Goal: Transaction & Acquisition: Purchase product/service

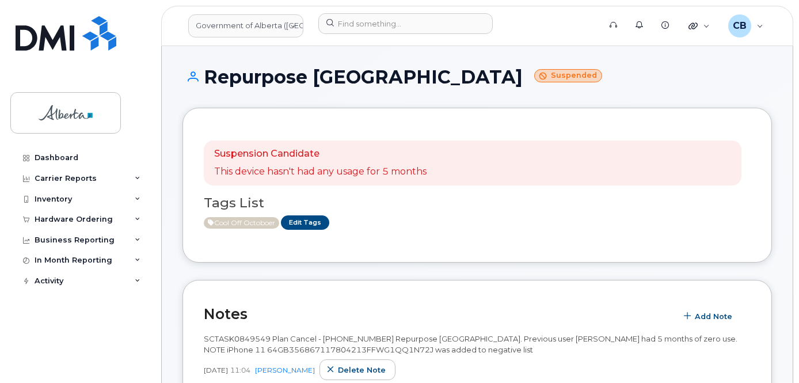
scroll to position [403, 0]
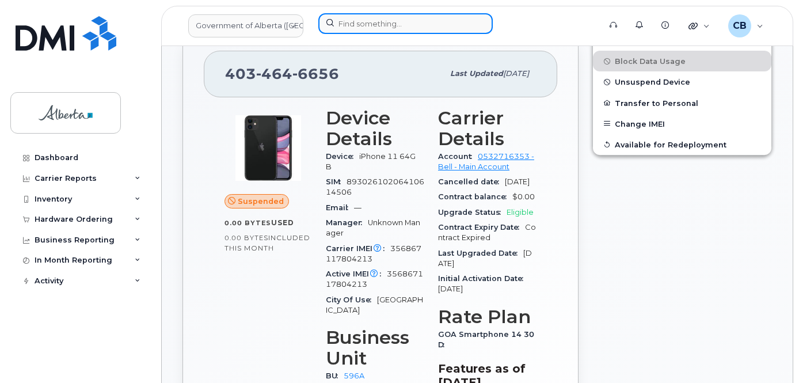
click at [375, 22] on input at bounding box center [405, 23] width 174 height 21
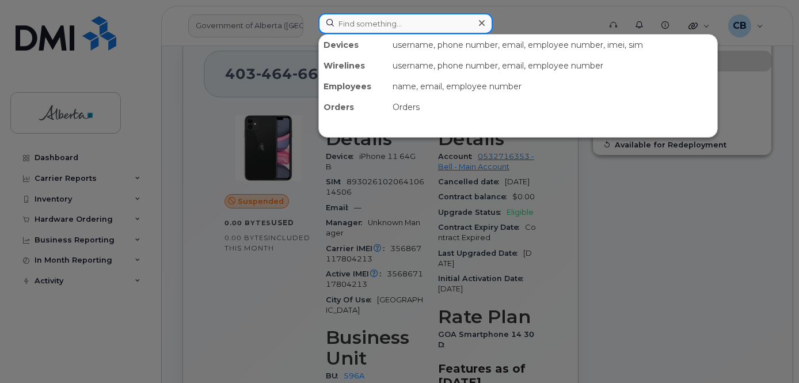
paste input "7809770087"
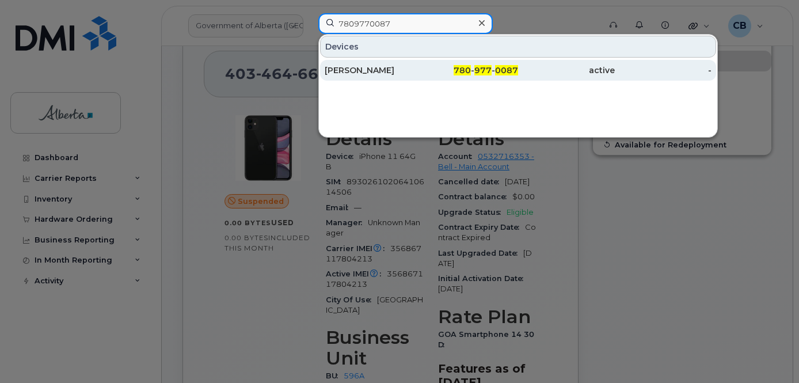
type input "7809770087"
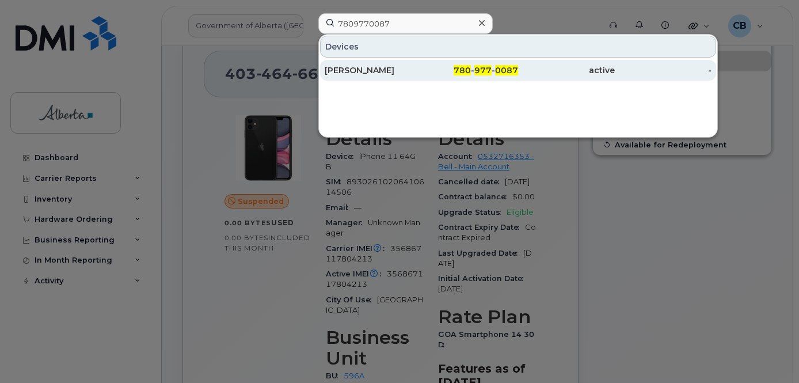
click at [360, 68] on div "Trent Kemp" at bounding box center [373, 70] width 97 height 12
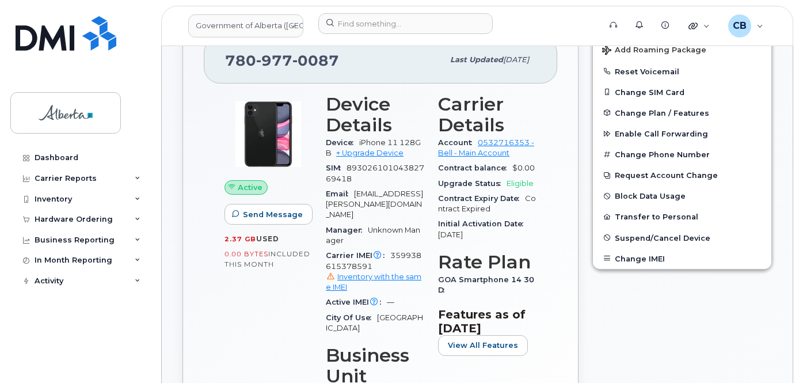
scroll to position [230, 0]
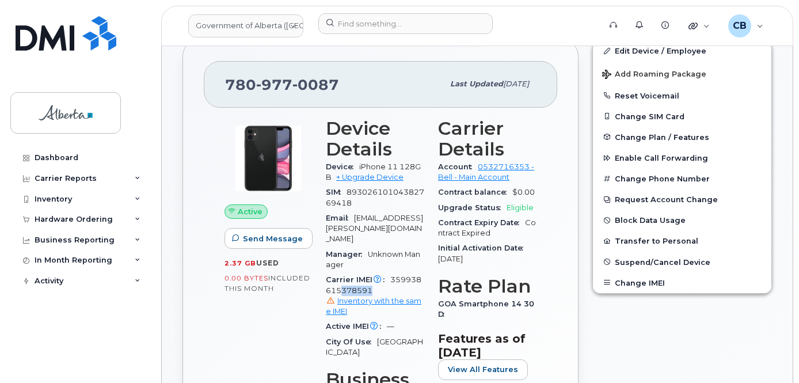
drag, startPoint x: 374, startPoint y: 276, endPoint x: 346, endPoint y: 281, distance: 28.2
click at [341, 282] on div "Carrier IMEI Carrier IMEI is reported during the last billing cycle or change o…" at bounding box center [375, 295] width 98 height 47
drag, startPoint x: 391, startPoint y: 268, endPoint x: 397, endPoint y: 276, distance: 9.4
click at [397, 276] on div "Carrier IMEI Carrier IMEI is reported during the last billing cycle or change o…" at bounding box center [375, 295] width 98 height 47
copy span "359938615378591"
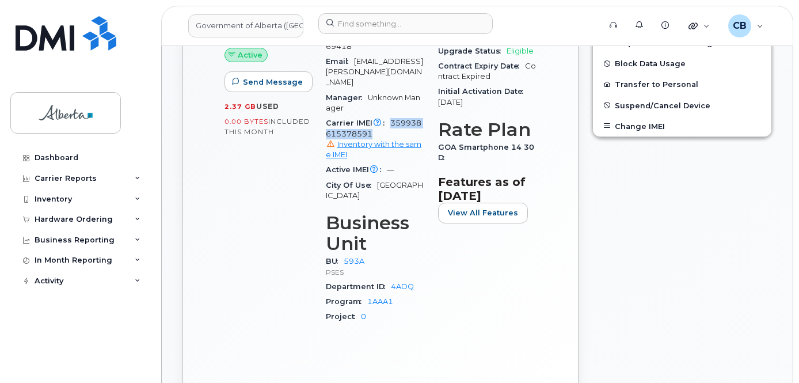
scroll to position [403, 0]
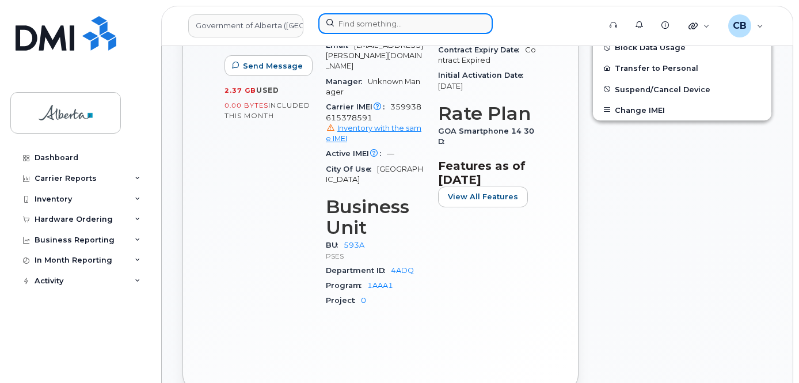
click at [360, 18] on input at bounding box center [405, 23] width 174 height 21
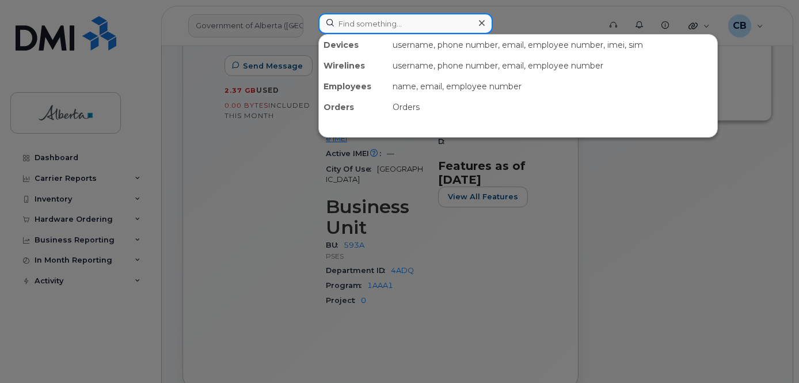
paste input "4033089874"
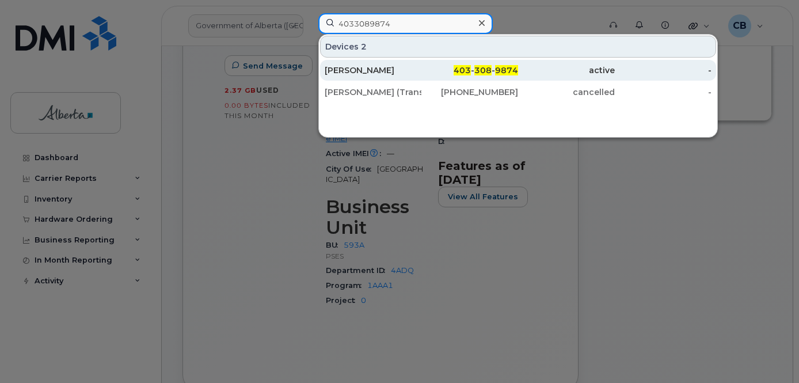
type input "4033089874"
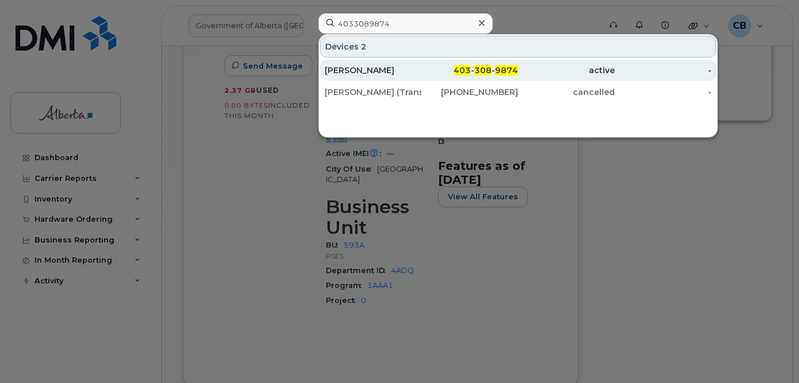
click at [352, 69] on div "[PERSON_NAME]" at bounding box center [373, 70] width 97 height 12
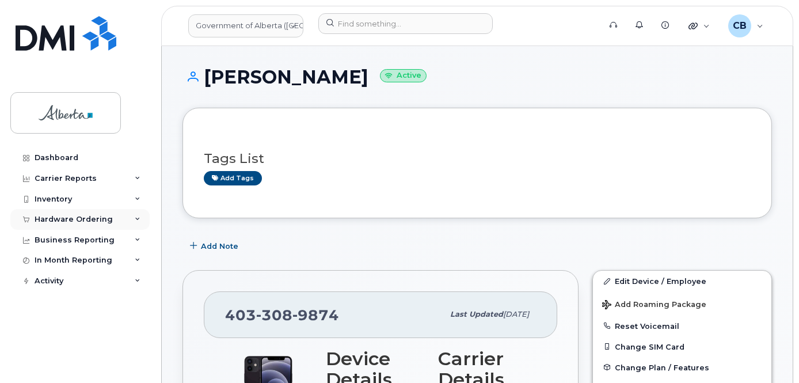
click at [60, 220] on div "Hardware Ordering" at bounding box center [74, 219] width 78 height 9
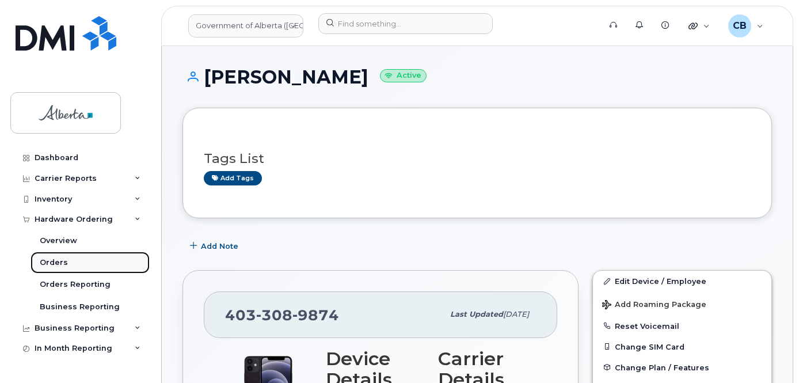
click at [54, 261] on div "Orders" at bounding box center [54, 262] width 28 height 10
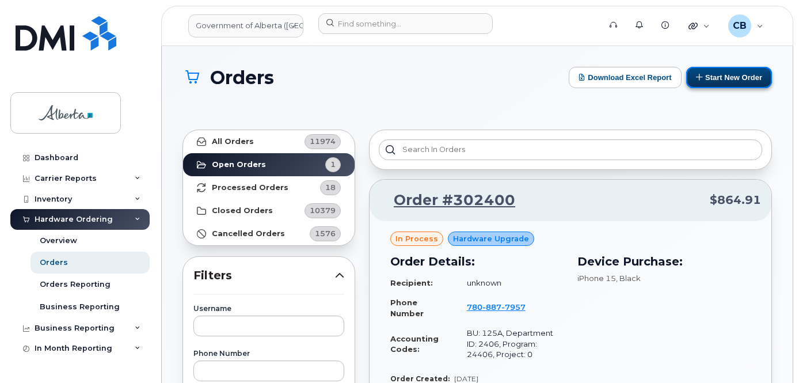
click at [721, 75] on button "Start New Order" at bounding box center [729, 77] width 86 height 21
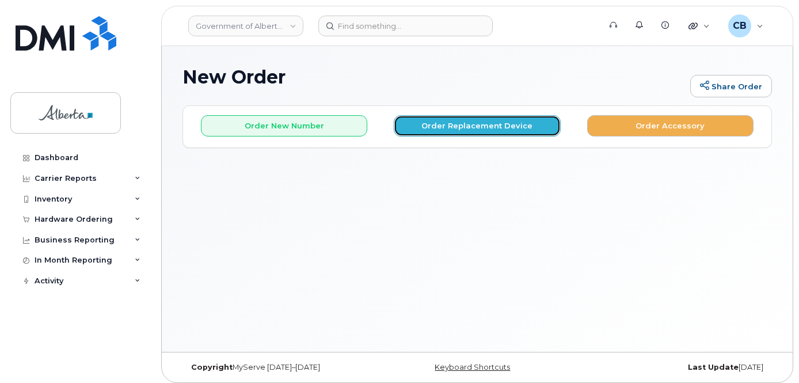
click at [455, 124] on button "Order Replacement Device" at bounding box center [477, 125] width 166 height 21
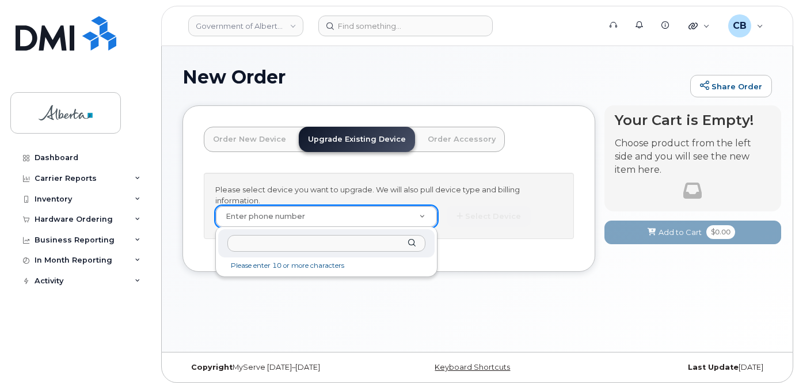
type input "353304544752669"
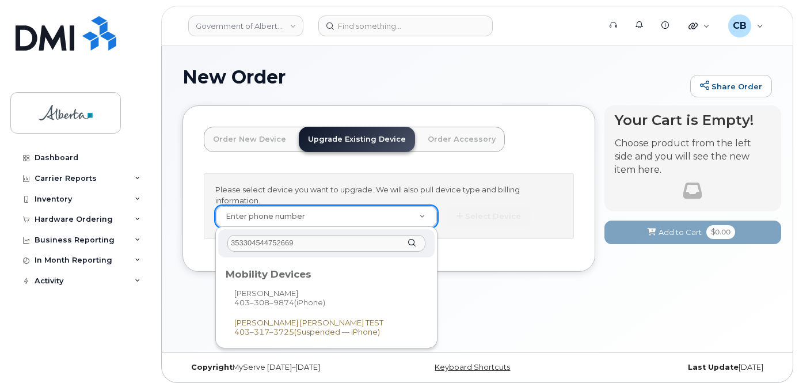
drag, startPoint x: 302, startPoint y: 243, endPoint x: 222, endPoint y: 236, distance: 80.3
click at [222, 235] on div "353304544752669" at bounding box center [326, 243] width 216 height 28
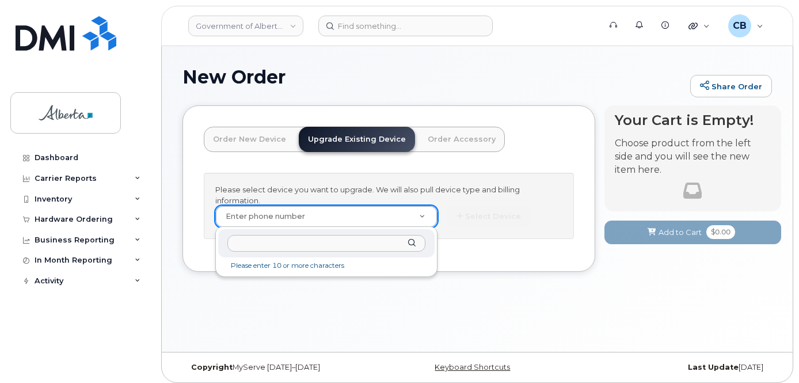
click at [268, 241] on input "text" at bounding box center [326, 243] width 198 height 17
paste input "4033089874"
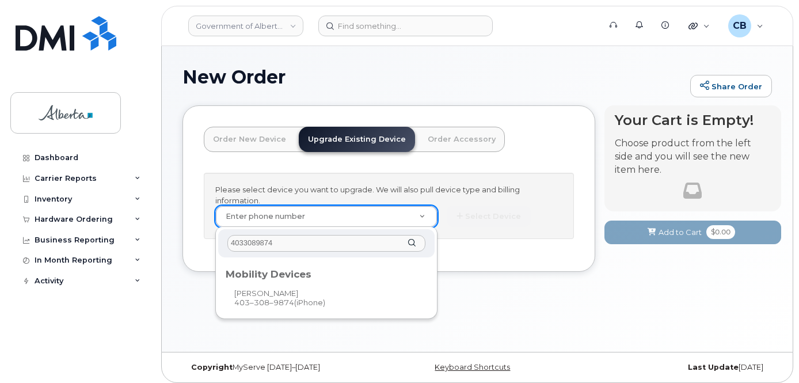
type input "4033089874"
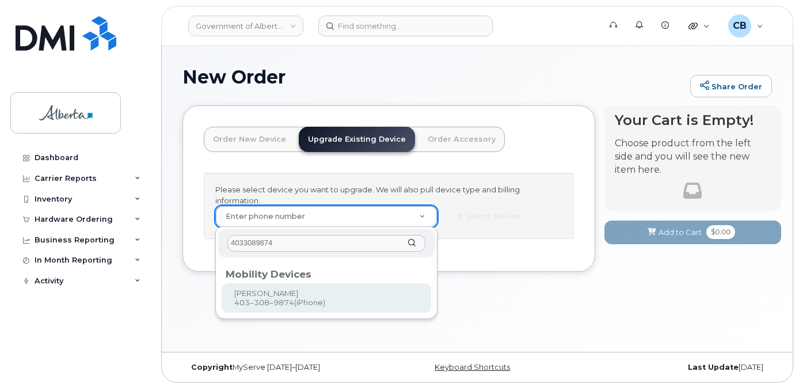
type input "788171"
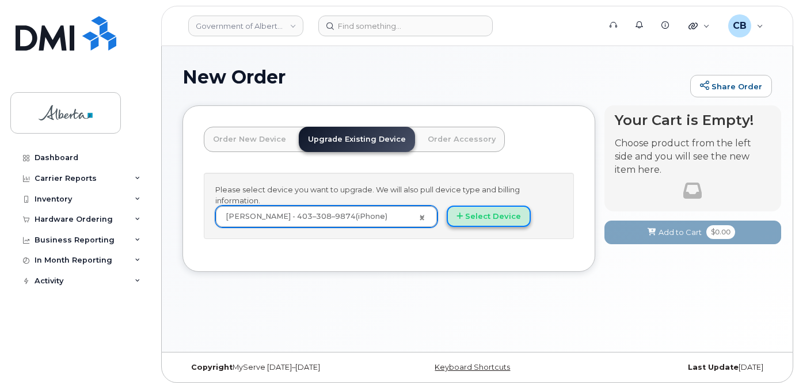
click at [490, 219] on button "Select Device" at bounding box center [489, 215] width 84 height 21
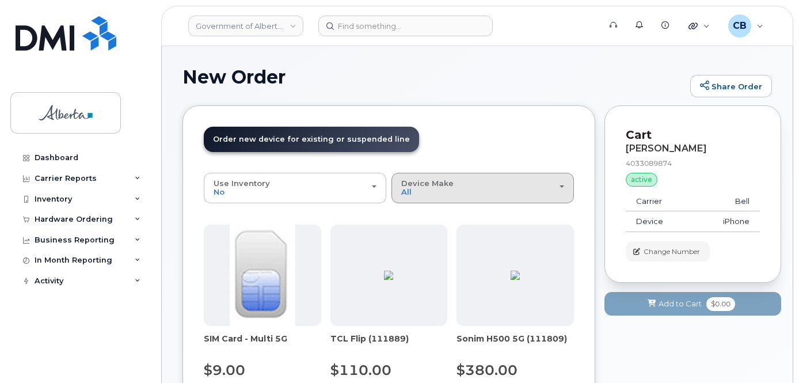
click at [438, 188] on div "Device Make All Aircard Android Cell Phone iPhone" at bounding box center [482, 188] width 163 height 18
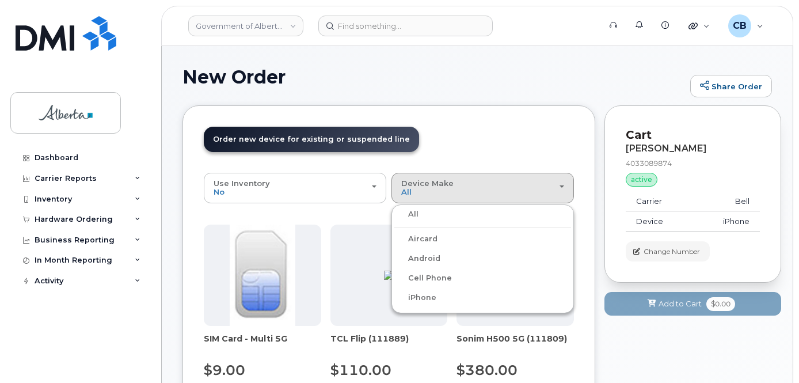
click at [423, 296] on label "iPhone" at bounding box center [415, 298] width 42 height 14
click at [0, 0] on input "iPhone" at bounding box center [0, 0] width 0 height 0
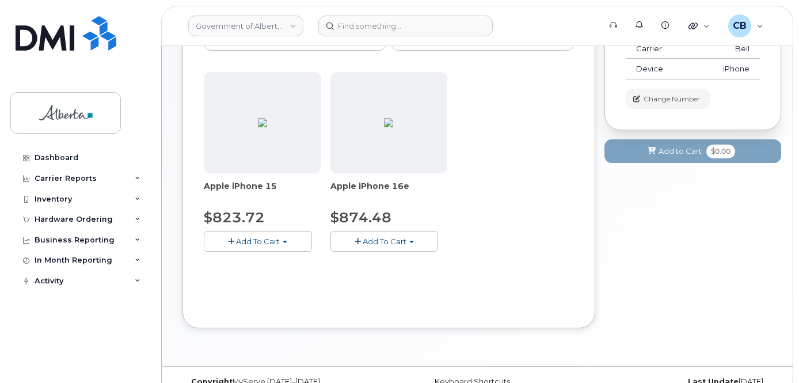
scroll to position [173, 0]
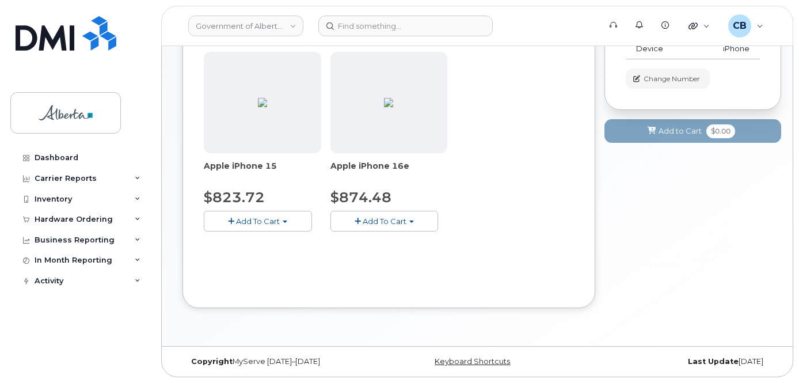
click at [272, 219] on span "Add To Cart" at bounding box center [258, 220] width 44 height 9
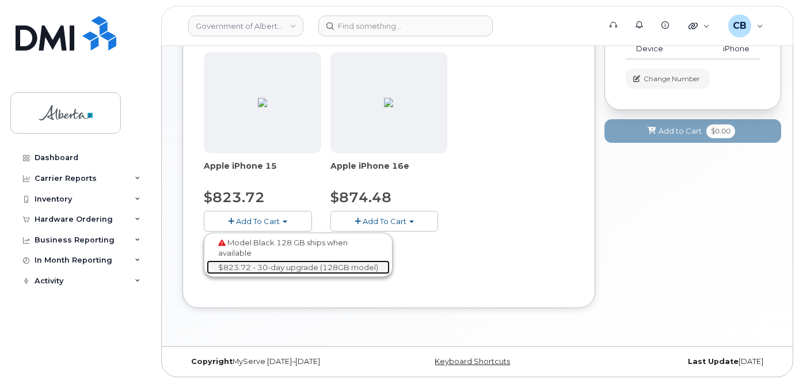
click at [270, 268] on link "$823.72 - 30-day upgrade (128GB model)" at bounding box center [298, 267] width 183 height 14
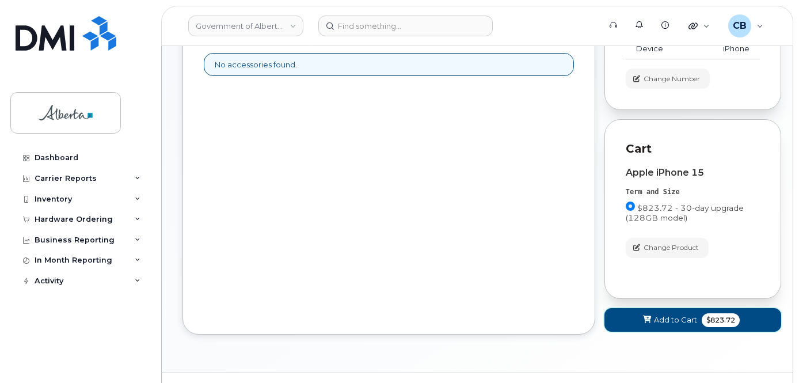
click at [669, 320] on span "Add to Cart" at bounding box center [675, 319] width 43 height 11
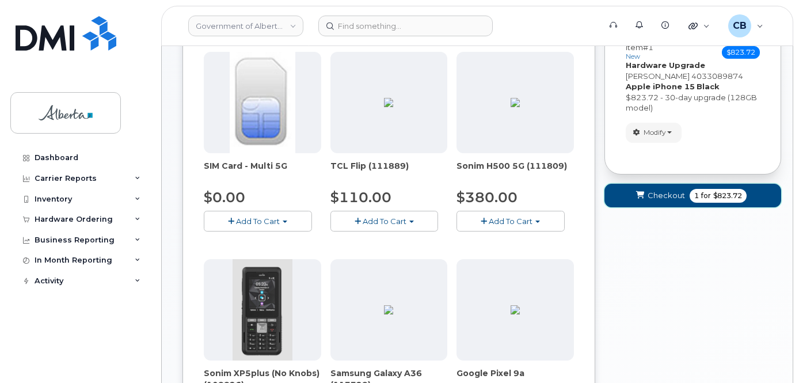
click at [662, 201] on button "Checkout 1 for $823.72" at bounding box center [692, 196] width 177 height 24
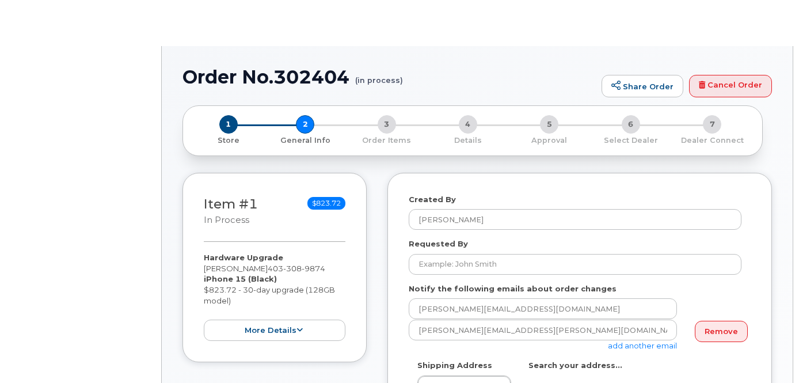
select select
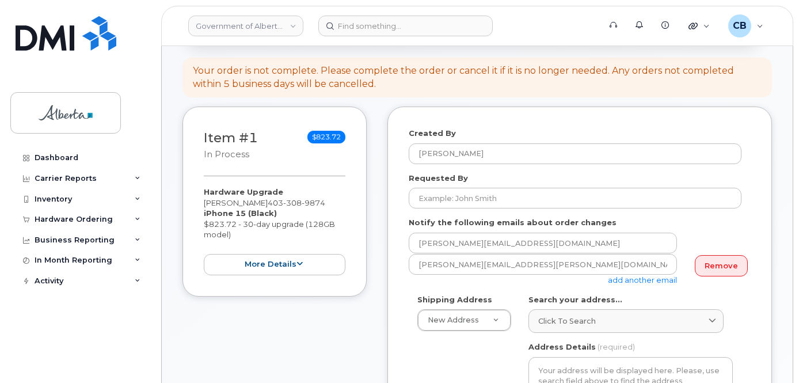
scroll to position [173, 0]
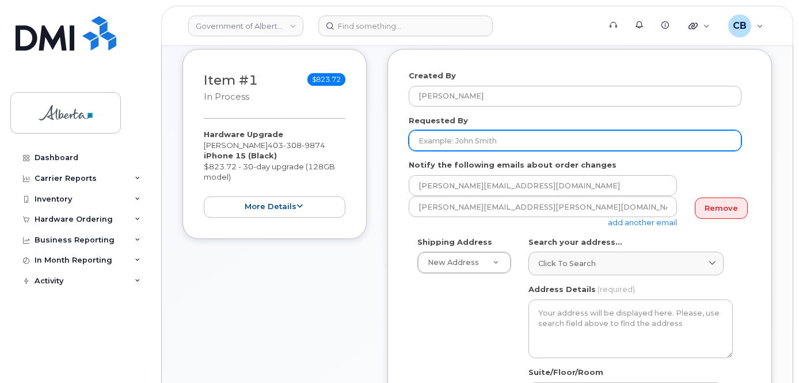
click at [463, 140] on input "Requested By" at bounding box center [575, 140] width 333 height 21
paste input "[PERSON_NAME]"
type input "[PERSON_NAME]"
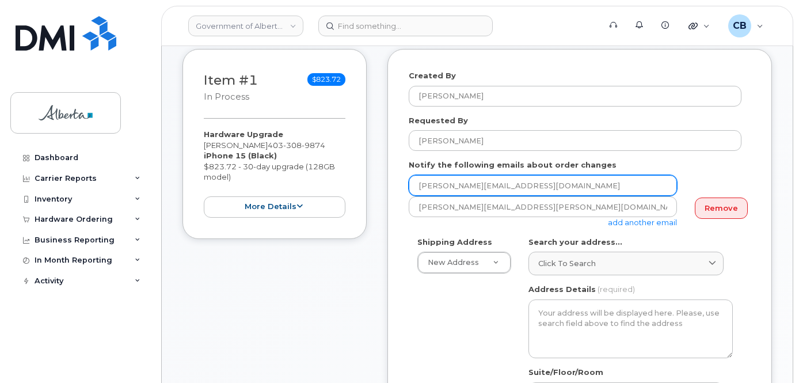
click at [425, 185] on input "[PERSON_NAME][EMAIL_ADDRESS][DOMAIN_NAME]" at bounding box center [543, 185] width 268 height 21
click at [425, 184] on input "[PERSON_NAME][EMAIL_ADDRESS][DOMAIN_NAME]" at bounding box center [543, 185] width 268 height 21
paste input "y.duduman"
type input "carly.duduman@gov.ab.ca"
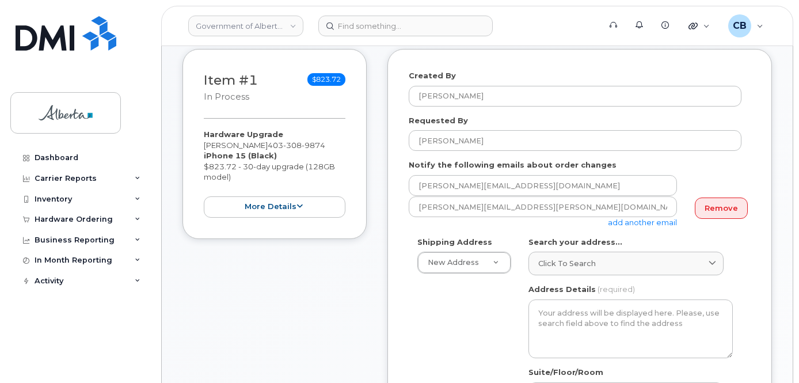
click at [627, 223] on link "add another email" at bounding box center [642, 221] width 69 height 9
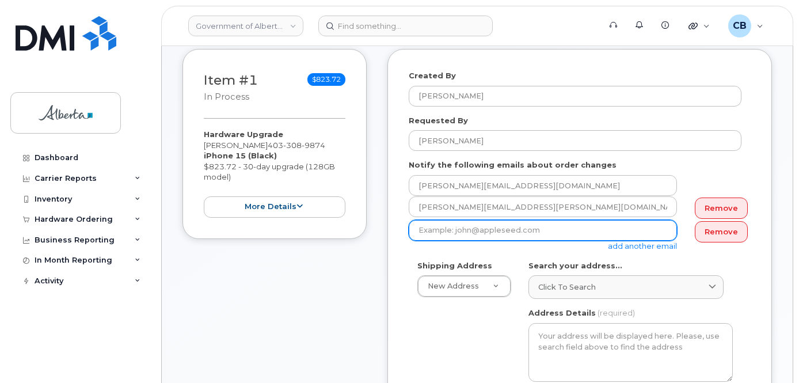
click at [454, 232] on input "email" at bounding box center [543, 230] width 268 height 21
paste input "Anita.Tymburski@gov.ab.ca"
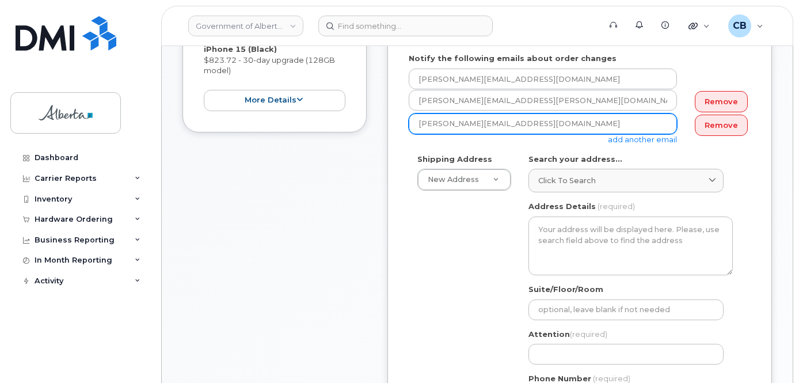
scroll to position [288, 0]
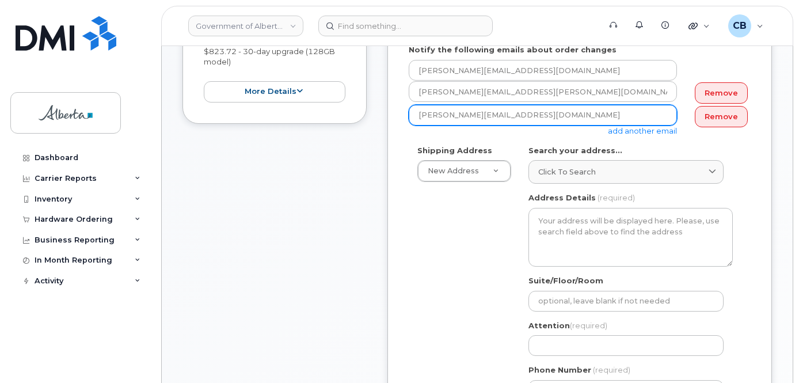
type input "Anita.Tymburski@gov.ab.ca"
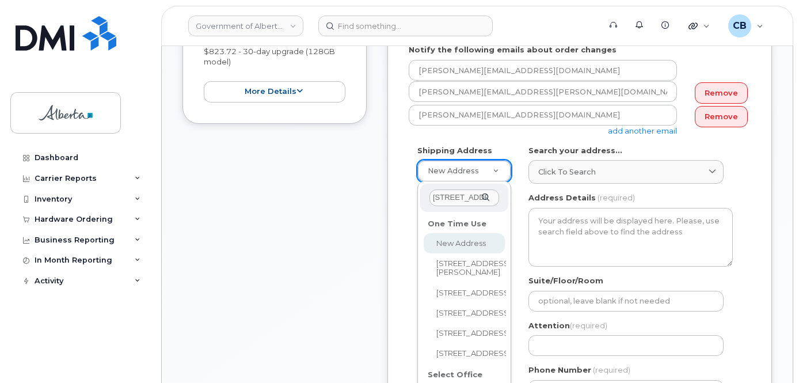
scroll to position [0, 6]
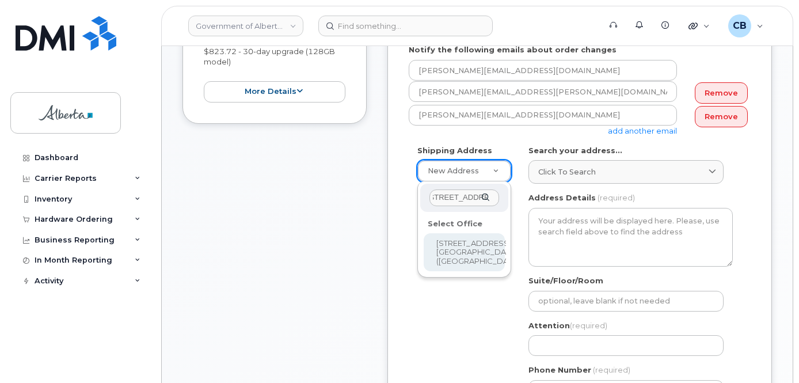
type input "200 - 5 Avenue S."
drag, startPoint x: 445, startPoint y: 247, endPoint x: 448, endPoint y: 234, distance: 13.5
select select
type textarea "200 - 5 Avenue S. Lethbridge Alberta T1J4L1"
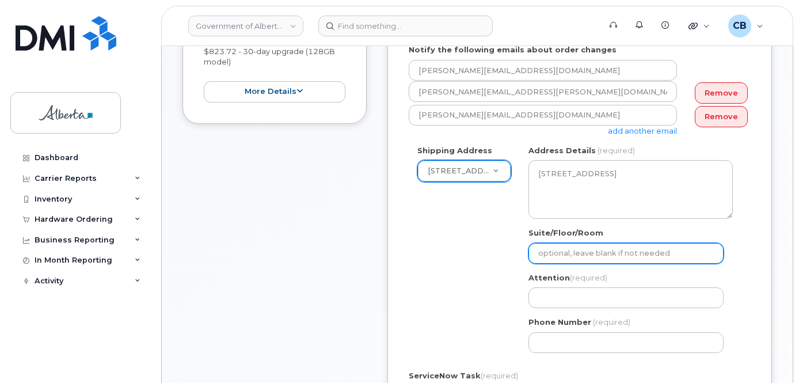
drag, startPoint x: 560, startPoint y: 254, endPoint x: 543, endPoint y: 249, distance: 17.3
click at [543, 249] on input "Suite/Floor/Room" at bounding box center [625, 253] width 195 height 21
type input "2nd flr"
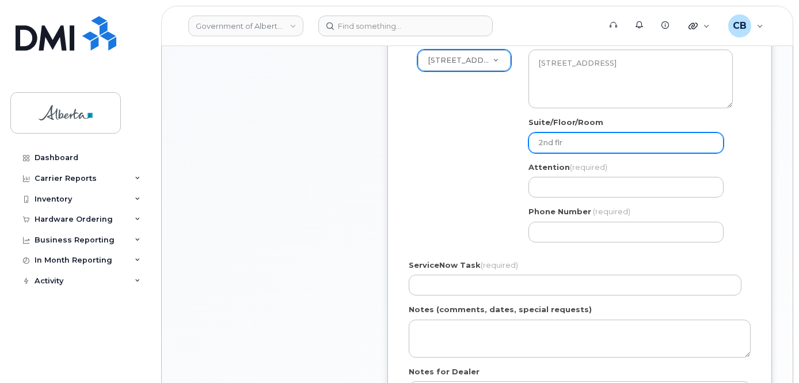
scroll to position [403, 0]
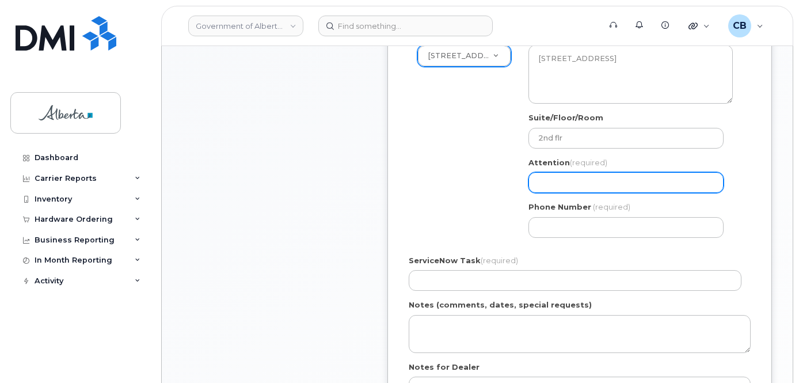
click at [552, 182] on input "Attention (required)" at bounding box center [625, 182] width 195 height 21
paste input "Anita Tymburski"
select select
type input "Anita Tymburski"
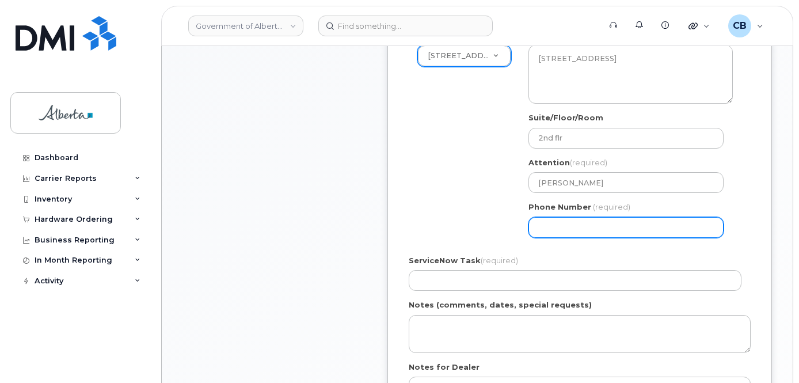
click at [557, 231] on input "Phone Number" at bounding box center [625, 227] width 195 height 21
paste input "4037957839"
select select
type input "4037957839"
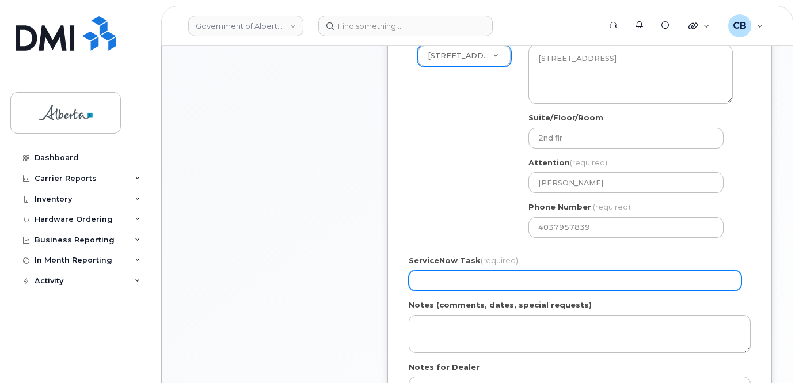
click at [439, 280] on input "ServiceNow Task (required)" at bounding box center [575, 280] width 333 height 21
paste input "SCTASK0858138"
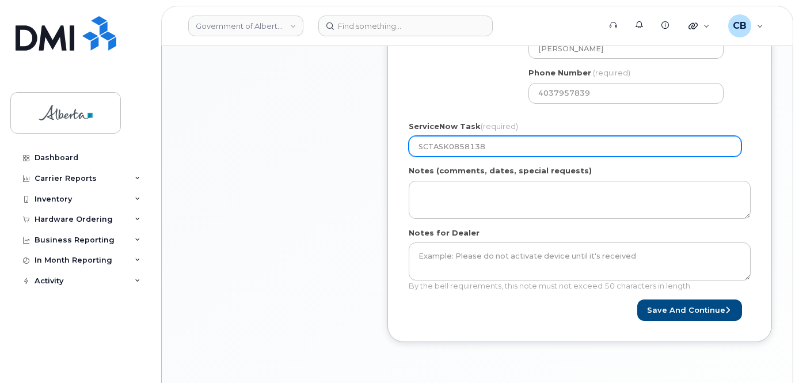
scroll to position [554, 0]
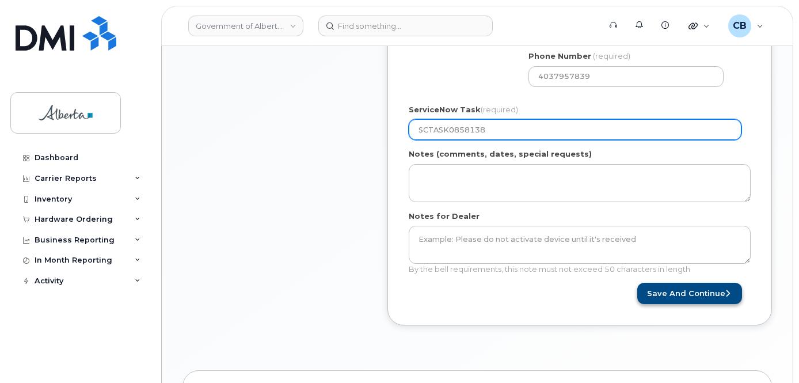
type input "SCTASK0858138"
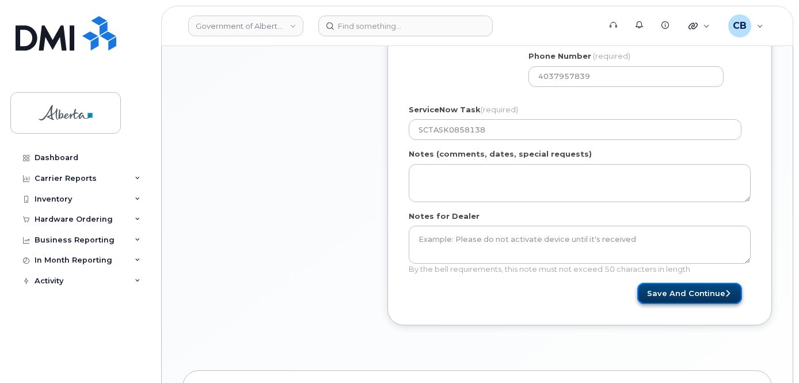
click at [669, 292] on button "Save and Continue" at bounding box center [689, 293] width 105 height 21
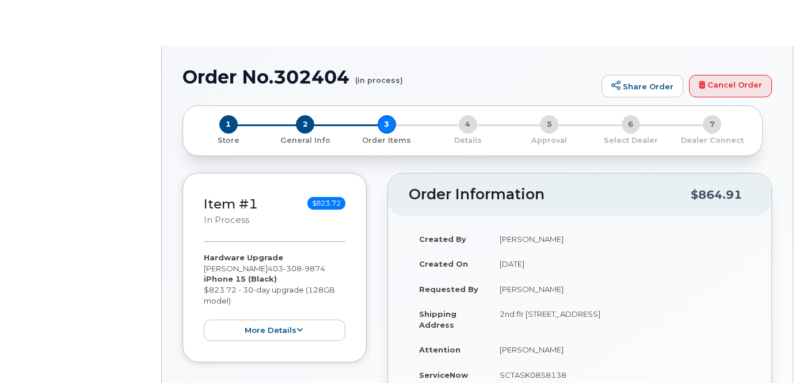
type input "[PERSON_NAME]"
type input "[PERSON_NAME][EMAIL_ADDRESS][DOMAIN_NAME]"
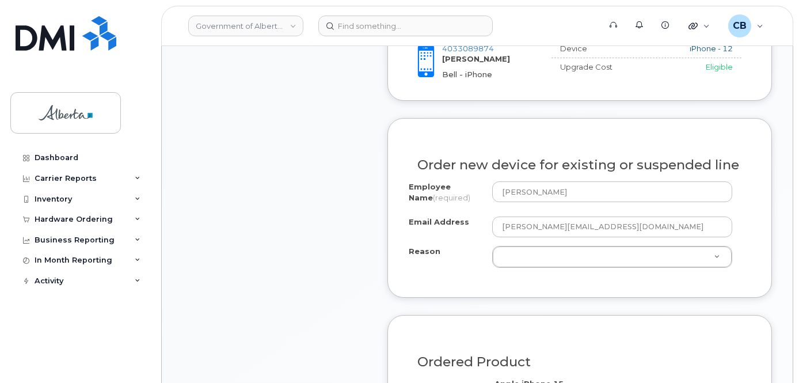
scroll to position [540, 0]
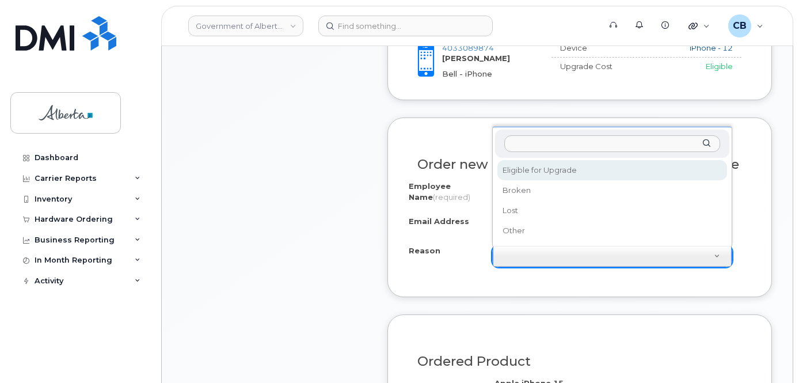
drag, startPoint x: 528, startPoint y: 166, endPoint x: 587, endPoint y: 207, distance: 72.3
select select "eligible_for_upgrade"
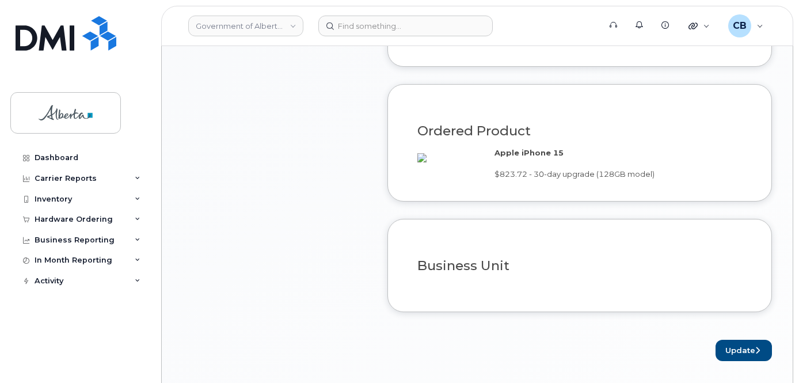
scroll to position [886, 0]
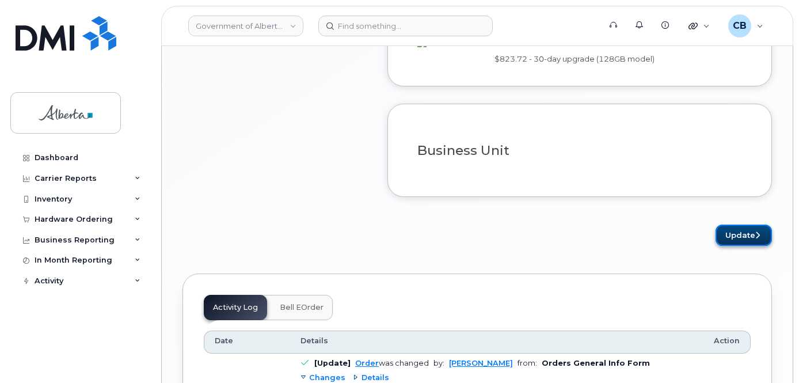
click at [738, 246] on button "Update" at bounding box center [743, 234] width 56 height 21
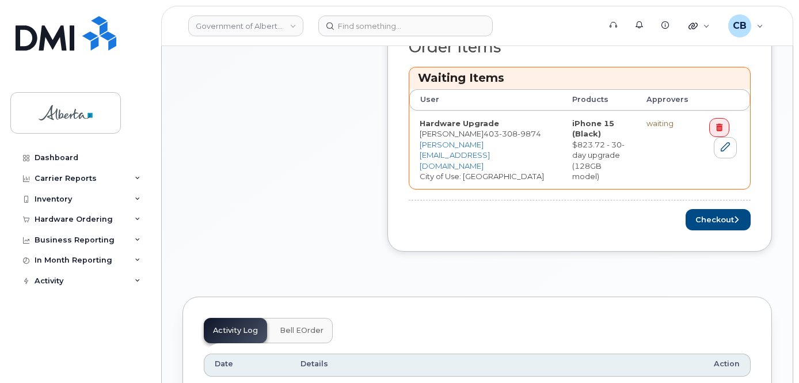
scroll to position [531, 0]
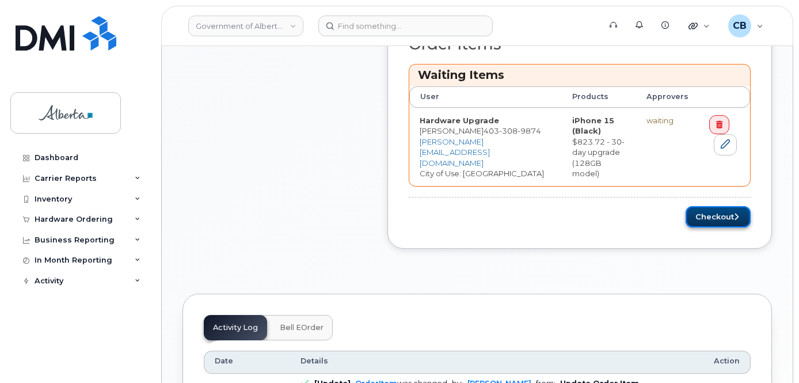
click at [714, 206] on button "Checkout" at bounding box center [717, 216] width 65 height 21
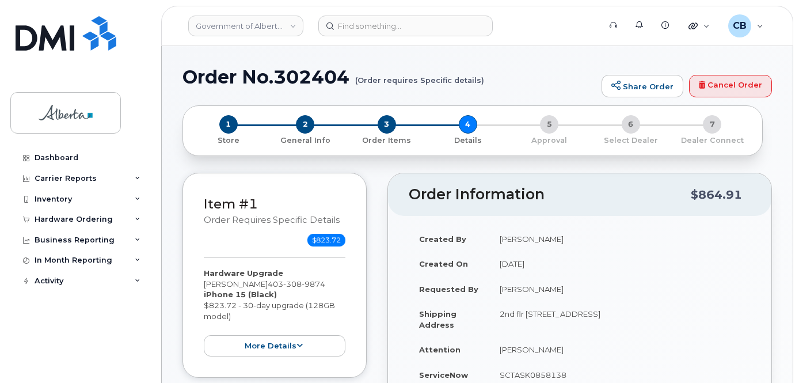
select select
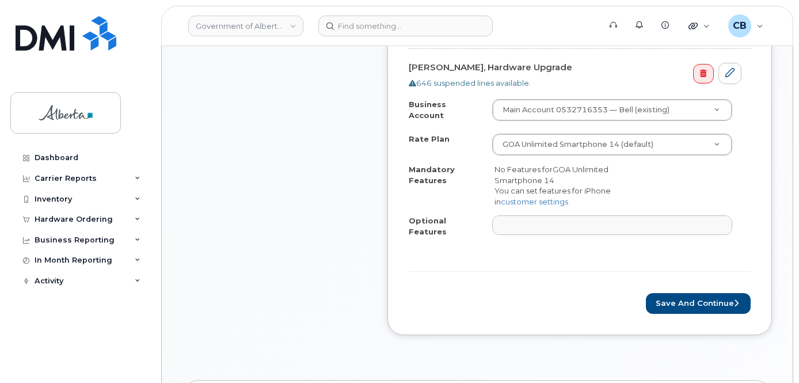
scroll to position [451, 0]
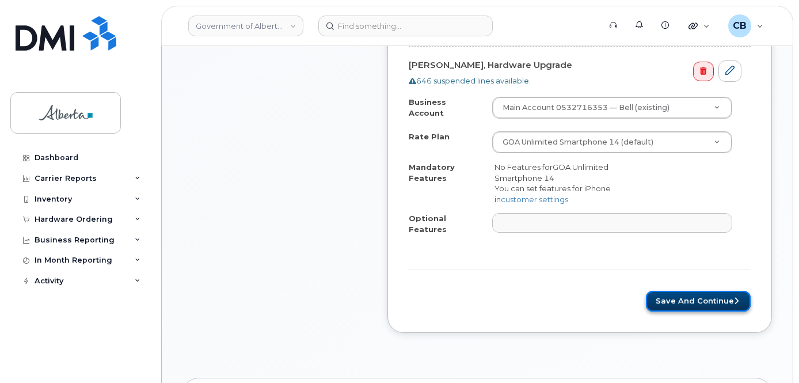
click at [689, 291] on button "Save and Continue" at bounding box center [698, 301] width 105 height 21
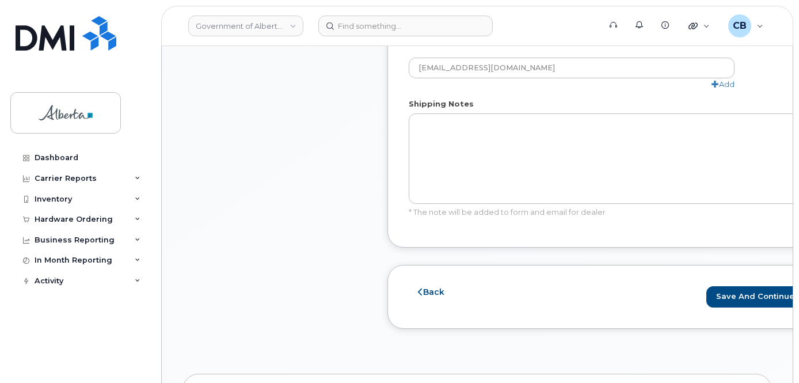
scroll to position [747, 0]
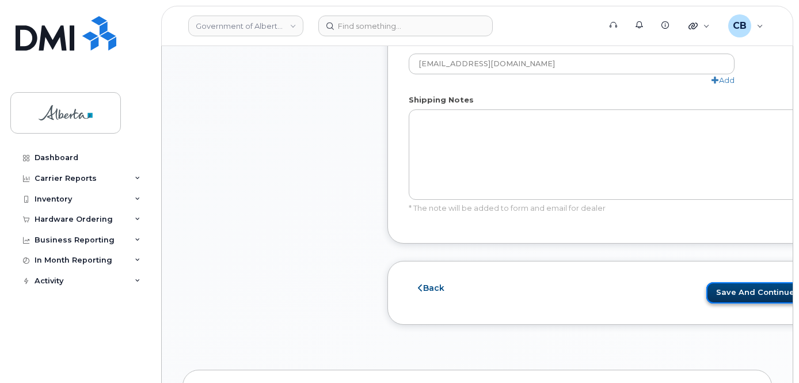
click at [709, 289] on button "Save and Continue" at bounding box center [758, 292] width 105 height 21
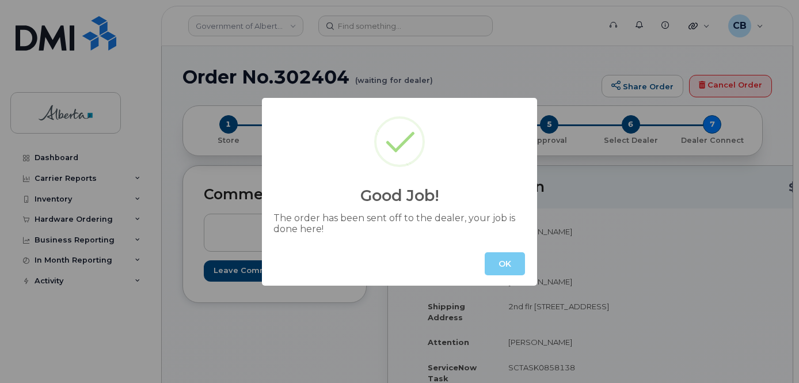
click at [504, 262] on button "OK" at bounding box center [504, 263] width 40 height 23
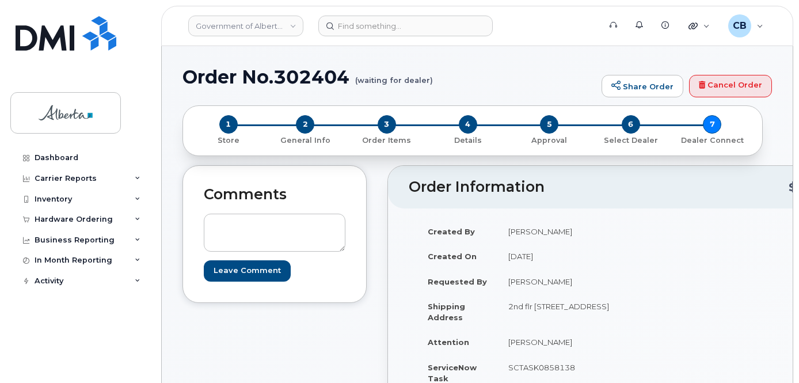
click at [307, 77] on h1 "Order No.302404 (waiting for dealer)" at bounding box center [388, 77] width 413 height 20
copy h1 "302404"
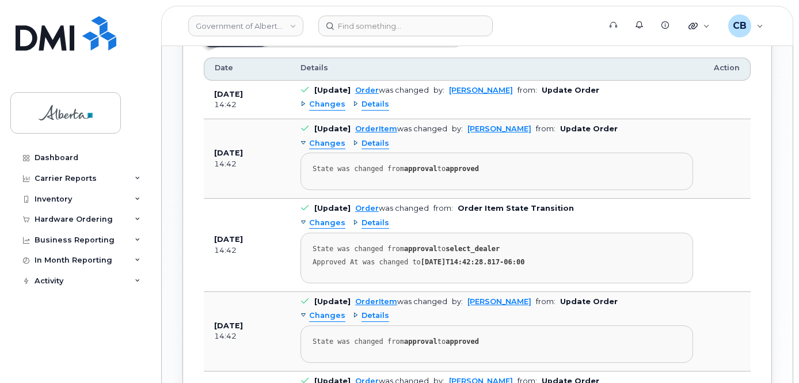
scroll to position [808, 0]
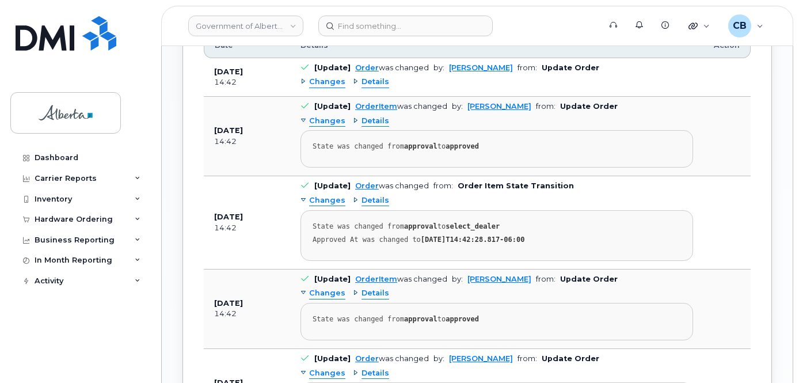
click at [290, 17] on span "Bell API" at bounding box center [294, 11] width 29 height 9
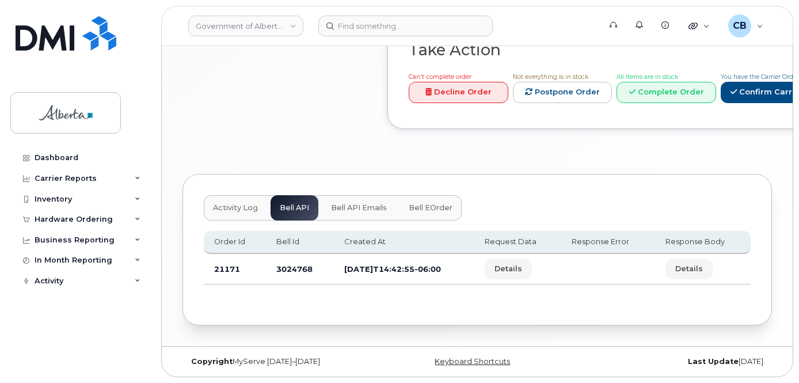
scroll to position [671, 0]
click at [289, 267] on td "3024768" at bounding box center [300, 269] width 68 height 30
copy td "3024768"
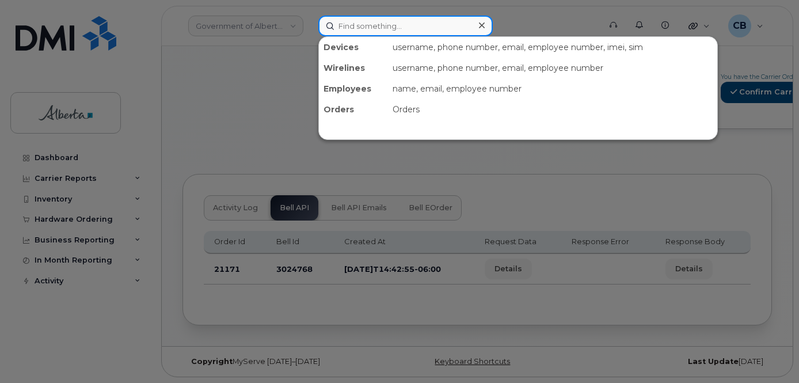
click at [366, 33] on input at bounding box center [405, 26] width 174 height 21
paste input "7805738388"
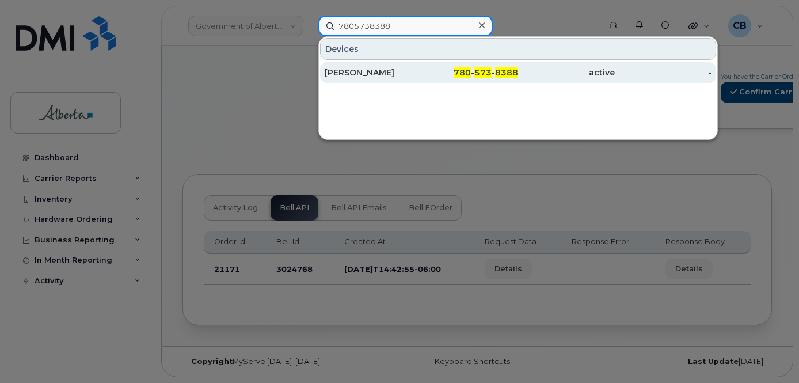
type input "7805738388"
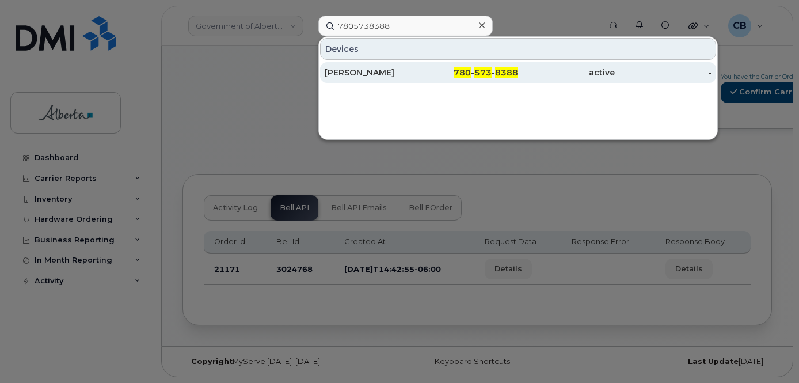
click at [357, 70] on div "Doug O Collins" at bounding box center [373, 73] width 97 height 12
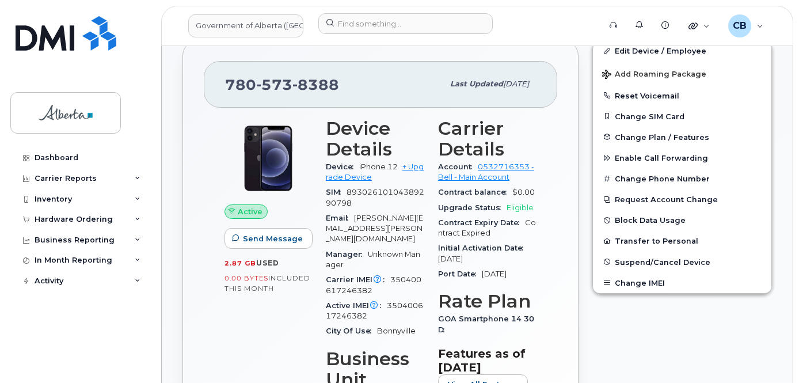
scroll to position [288, 0]
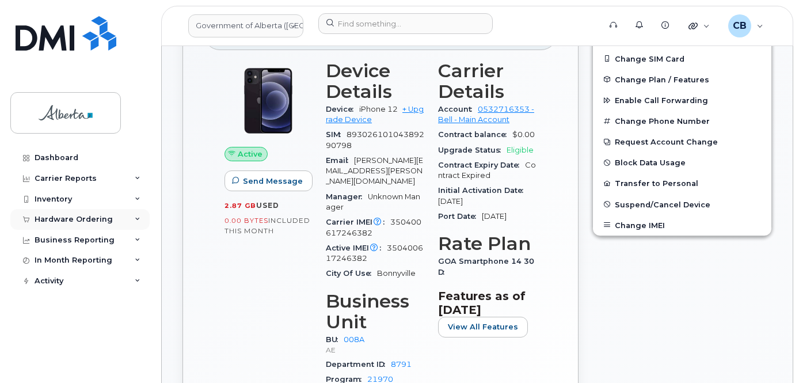
click at [52, 222] on div "Hardware Ordering" at bounding box center [74, 219] width 78 height 9
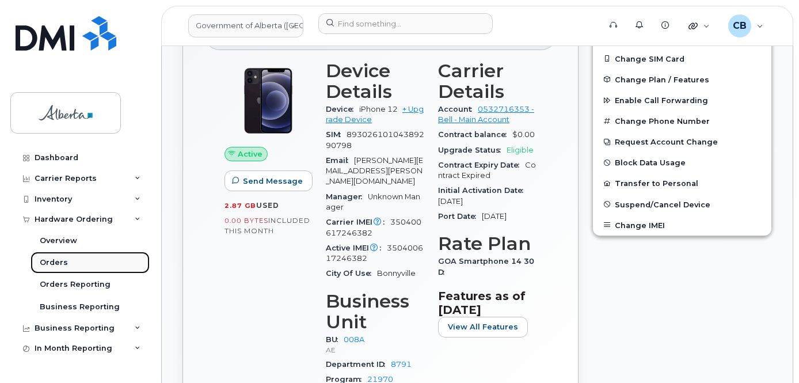
click at [48, 262] on div "Orders" at bounding box center [54, 262] width 28 height 10
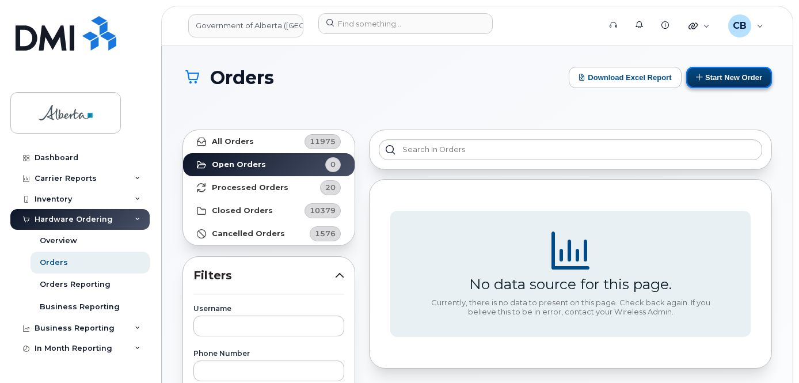
click at [725, 79] on button "Start New Order" at bounding box center [729, 77] width 86 height 21
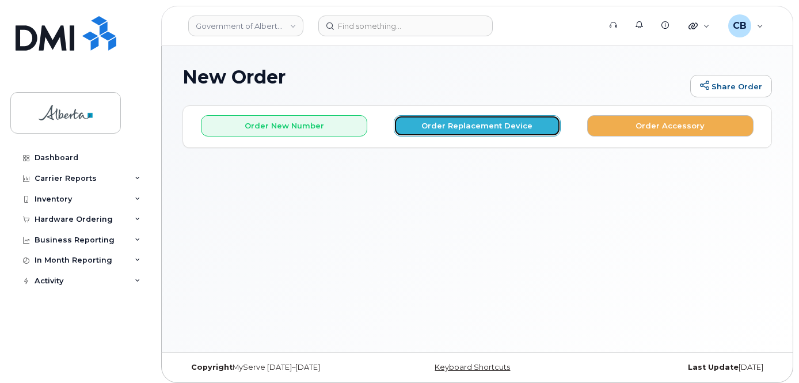
click at [434, 127] on button "Order Replacement Device" at bounding box center [477, 125] width 166 height 21
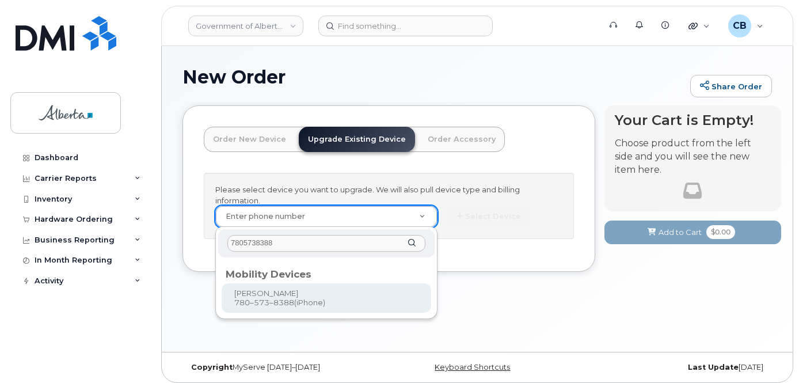
type input "7805738388"
type input "800662"
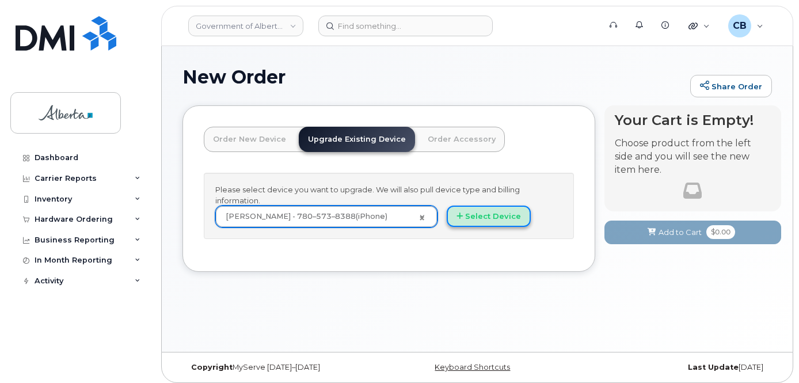
click at [498, 219] on button "Select Device" at bounding box center [489, 215] width 84 height 21
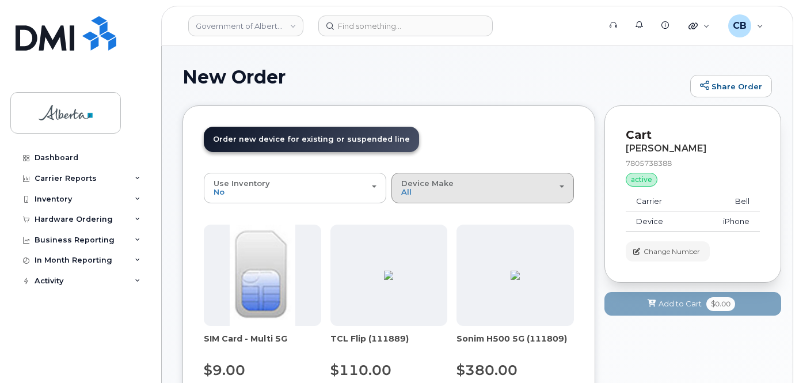
click at [434, 185] on span "Device Make" at bounding box center [427, 182] width 52 height 9
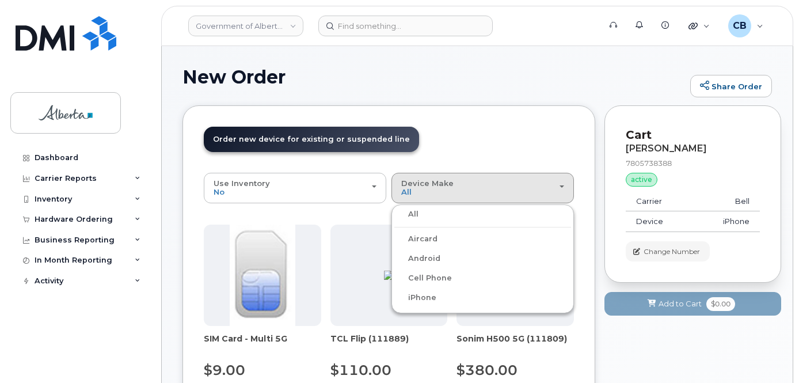
click at [425, 297] on label "iPhone" at bounding box center [415, 298] width 42 height 14
click at [0, 0] on input "iPhone" at bounding box center [0, 0] width 0 height 0
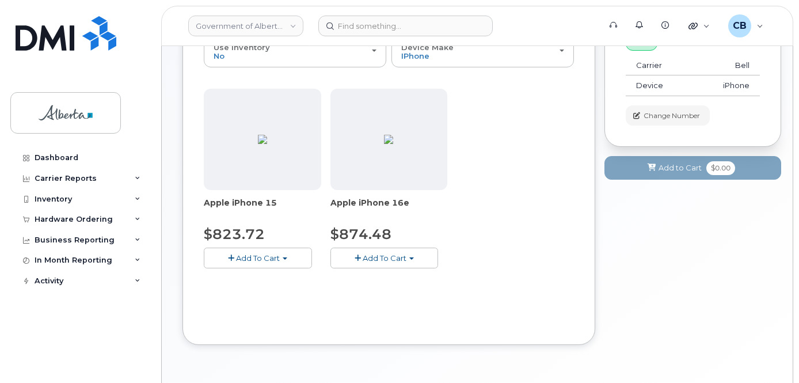
scroll to position [173, 0]
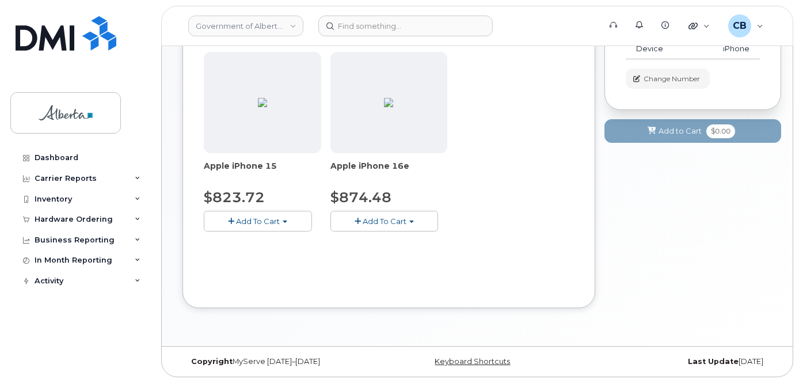
click at [270, 222] on span "Add To Cart" at bounding box center [258, 220] width 44 height 9
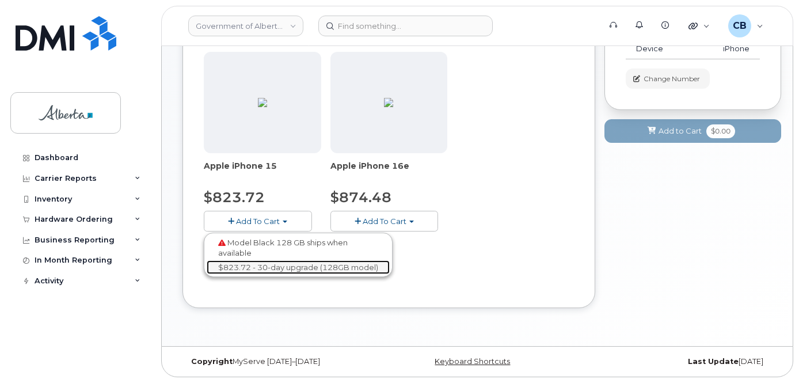
click at [296, 265] on link "$823.72 - 30-day upgrade (128GB model)" at bounding box center [298, 267] width 183 height 14
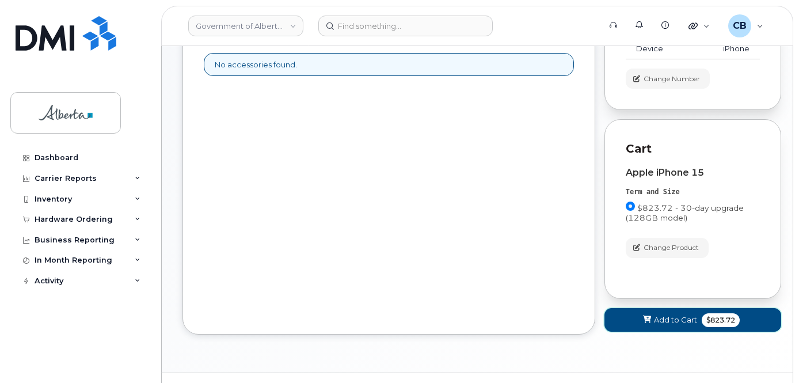
click at [673, 316] on span "Add to Cart" at bounding box center [675, 319] width 43 height 11
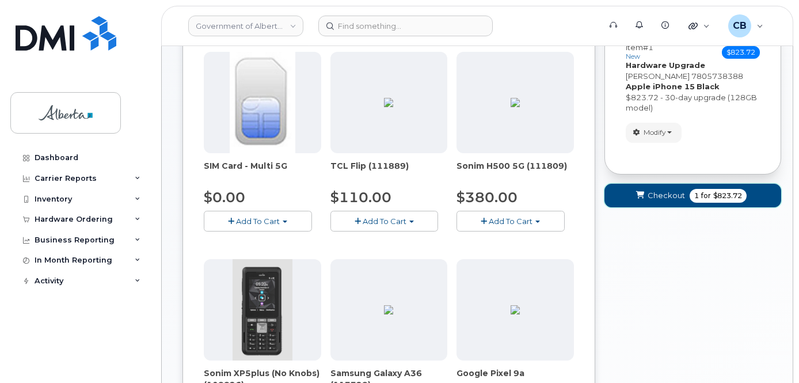
drag, startPoint x: 659, startPoint y: 193, endPoint x: 657, endPoint y: 204, distance: 11.2
click at [659, 193] on span "Checkout" at bounding box center [665, 195] width 37 height 11
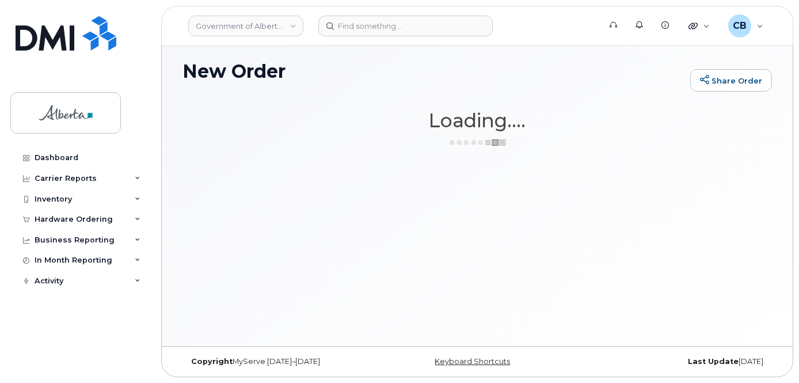
scroll to position [6, 0]
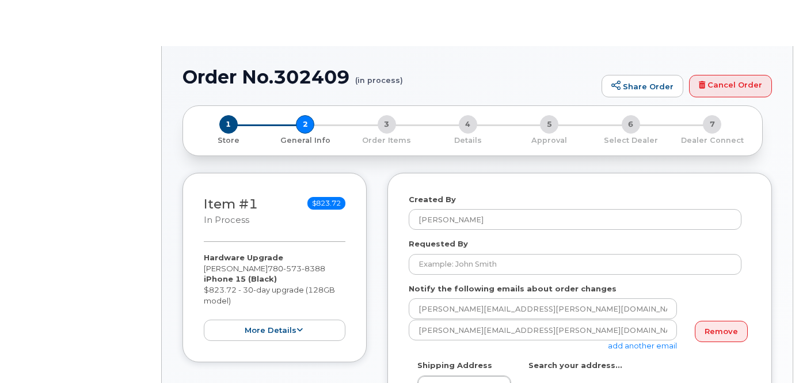
select select
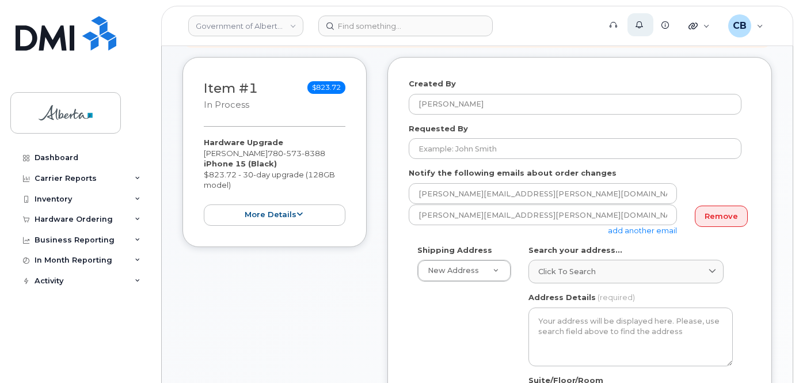
scroll to position [166, 0]
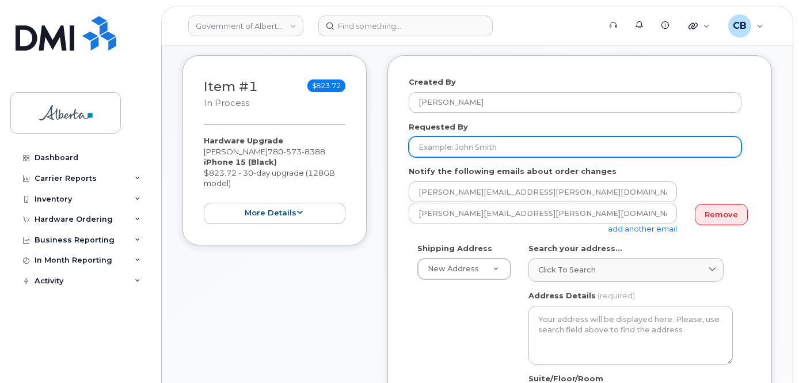
click at [433, 149] on input "Requested By" at bounding box center [575, 146] width 333 height 21
paste input "[PERSON_NAME]"
type input "[PERSON_NAME]"
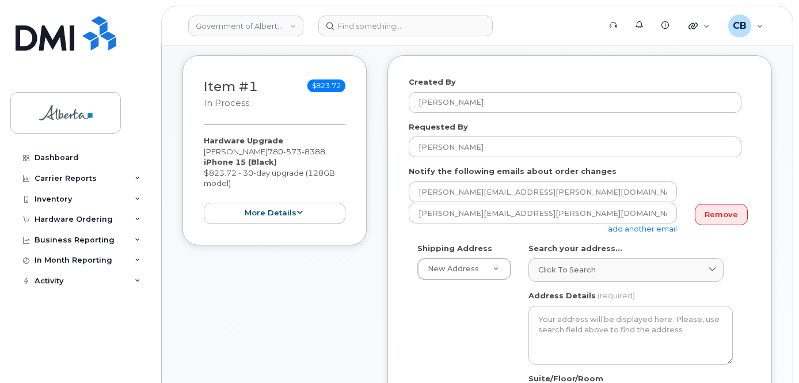
click at [632, 227] on link "add another email" at bounding box center [642, 228] width 69 height 9
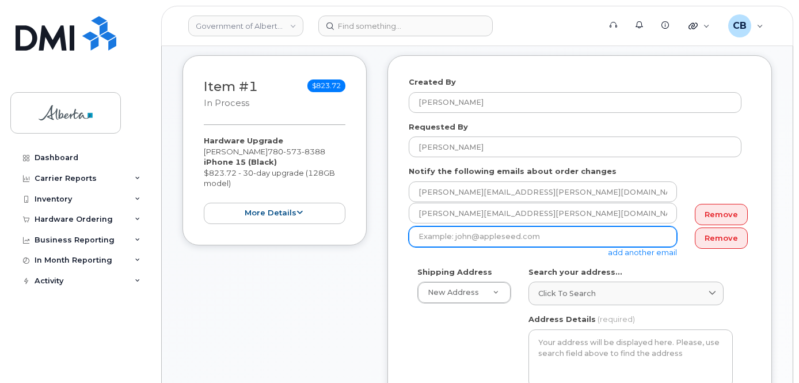
click at [497, 228] on input "email" at bounding box center [543, 236] width 268 height 21
paste input "stephanie.chorney@gov.ab.ca"
type input "stephanie.chorney@gov.ab.ca"
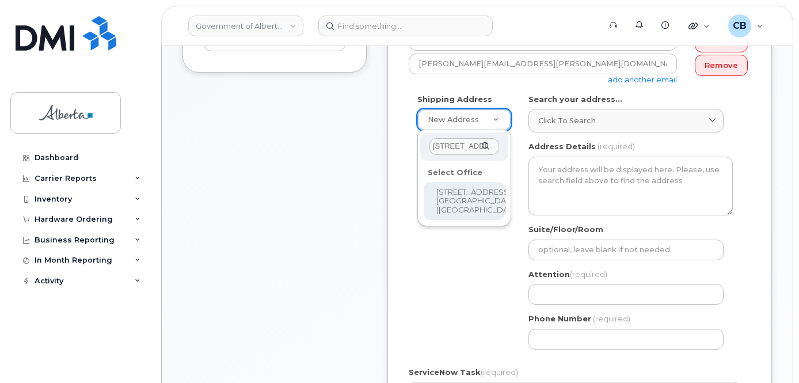
scroll to position [0, 5]
type input "4902 - 50 Avenue"
select select
type textarea "4902 - 50 Avenue Bonnyville Alberta T9N2G3"
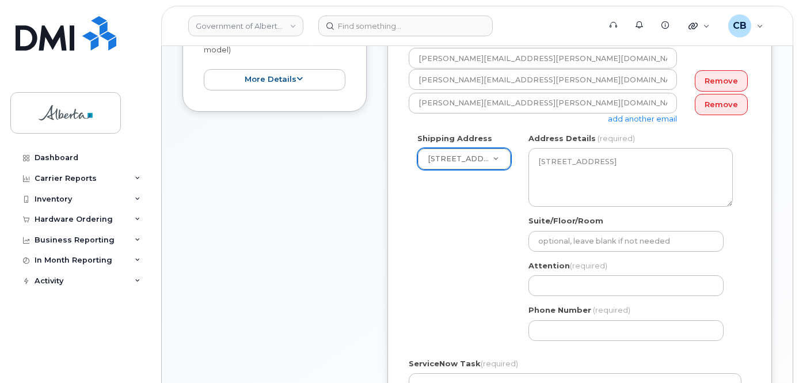
scroll to position [339, 0]
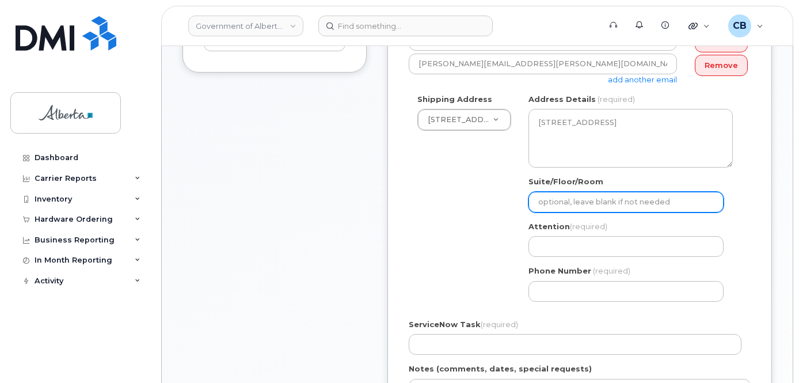
drag, startPoint x: 613, startPoint y: 206, endPoint x: 547, endPoint y: 196, distance: 66.3
click at [547, 192] on input "Suite/Floor/Room" at bounding box center [625, 202] width 195 height 21
type input "2nd flr"
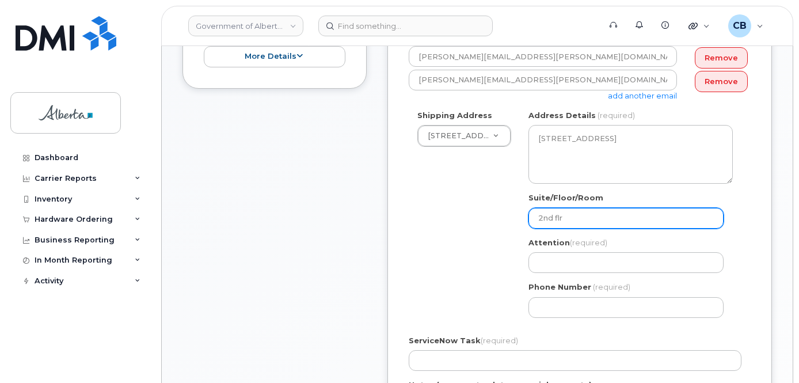
scroll to position [281, 0]
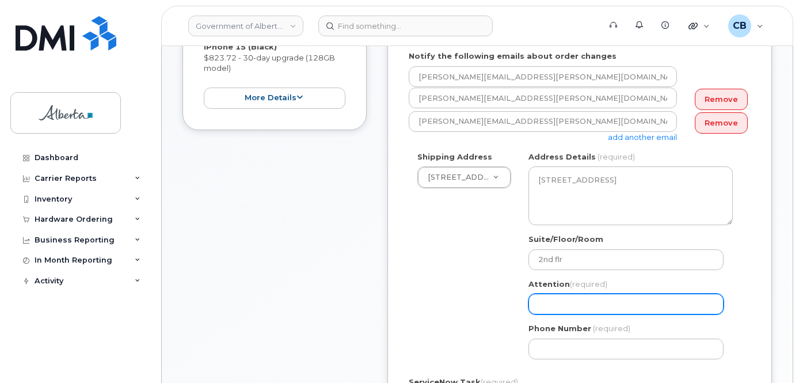
click at [554, 297] on input "Attention (required)" at bounding box center [625, 303] width 195 height 21
paste input "[PERSON_NAME]"
select select
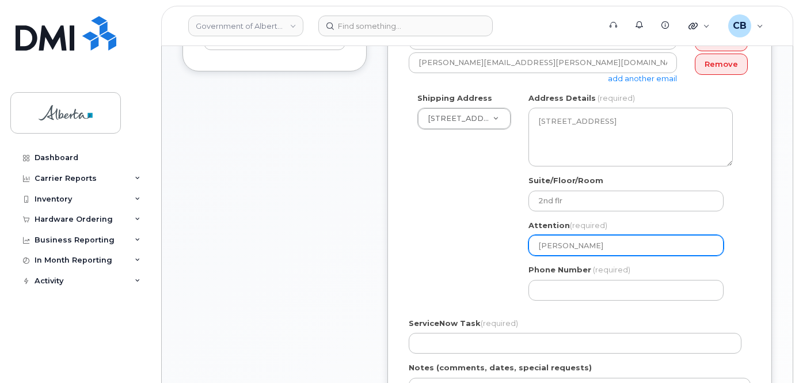
scroll to position [396, 0]
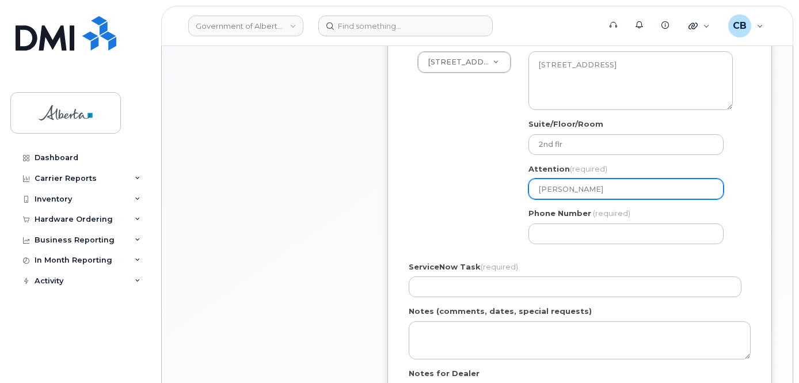
type input "[PERSON_NAME]"
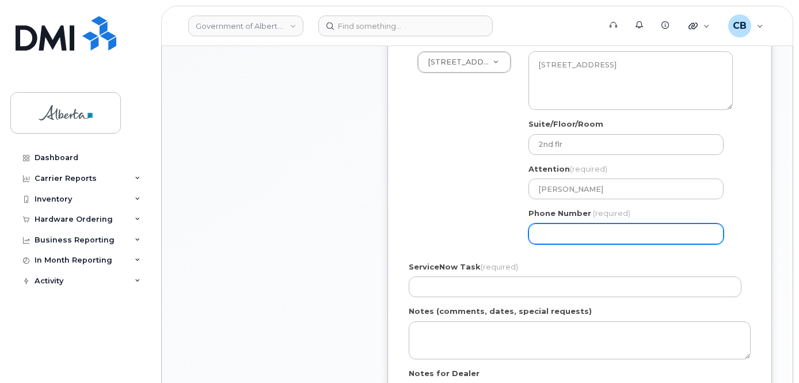
click at [548, 235] on input "Phone Number" at bounding box center [625, 233] width 195 height 21
paste input "7805738388"
select select
type input "7805738388"
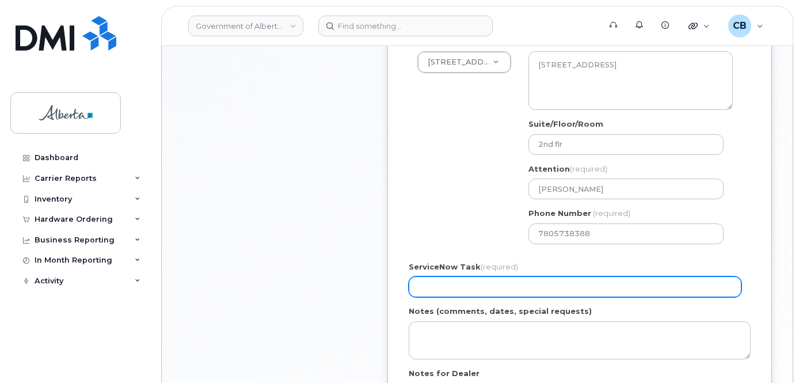
click at [489, 293] on input "ServiceNow Task (required)" at bounding box center [575, 286] width 333 height 21
paste input "SCTASK0858928"
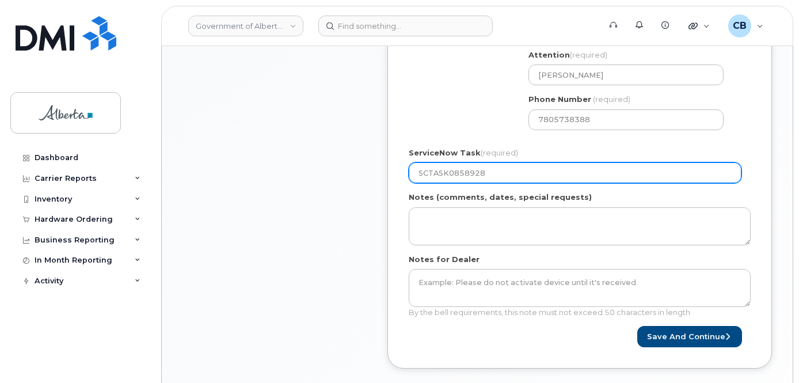
scroll to position [512, 0]
type input "SCTASK0858928"
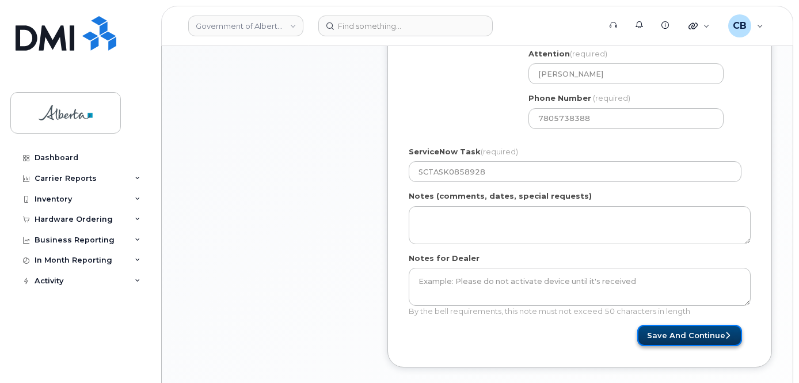
click at [670, 335] on button "Save and Continue" at bounding box center [689, 335] width 105 height 21
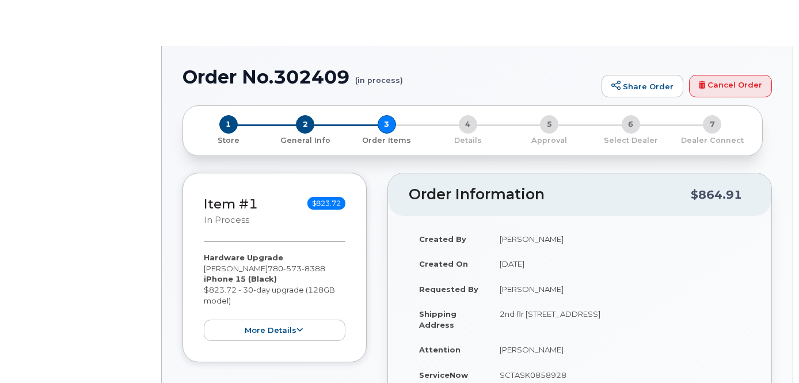
type input "[PERSON_NAME]"
type input "[PERSON_NAME][EMAIL_ADDRESS][PERSON_NAME][DOMAIN_NAME]"
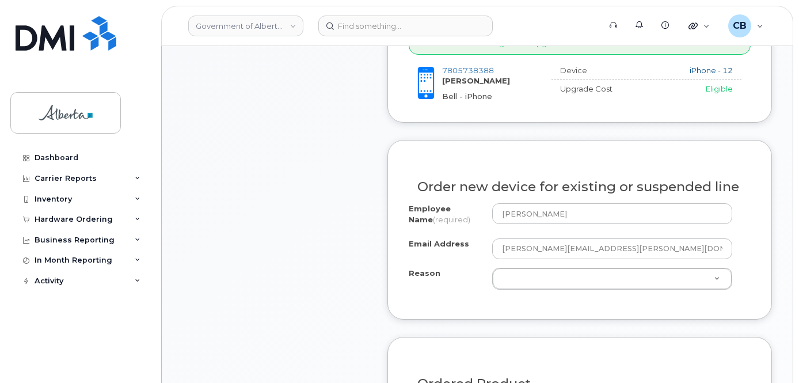
scroll to position [575, 0]
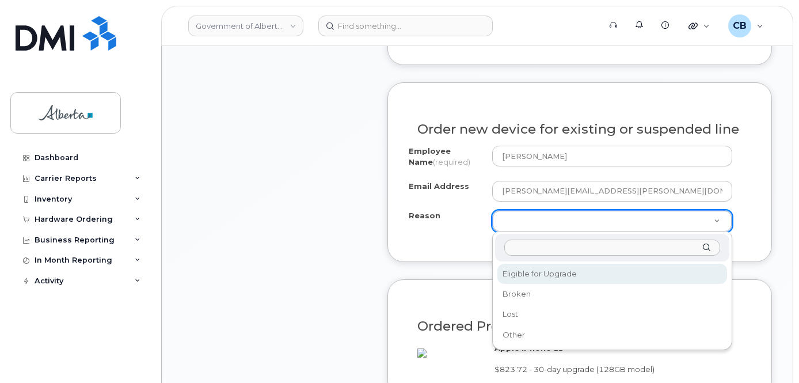
select select "eligible_for_upgrade"
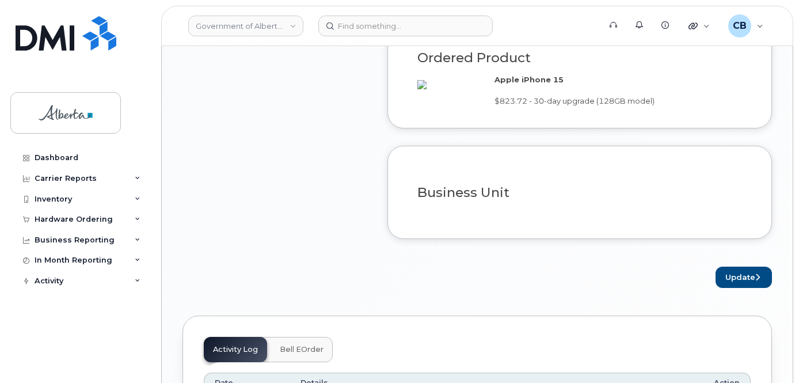
scroll to position [863, 0]
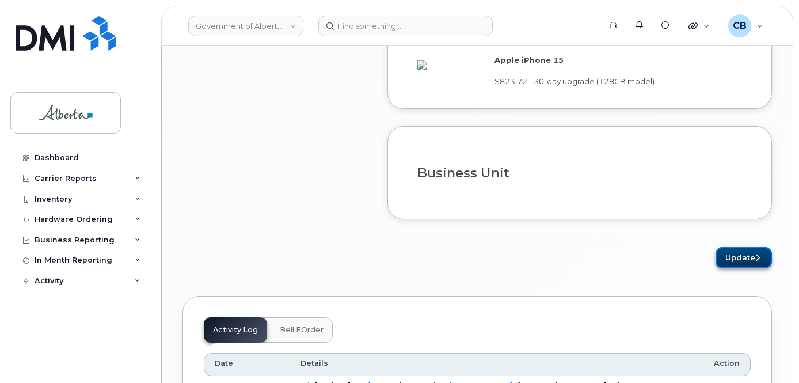
click at [745, 268] on button "Update" at bounding box center [743, 257] width 56 height 21
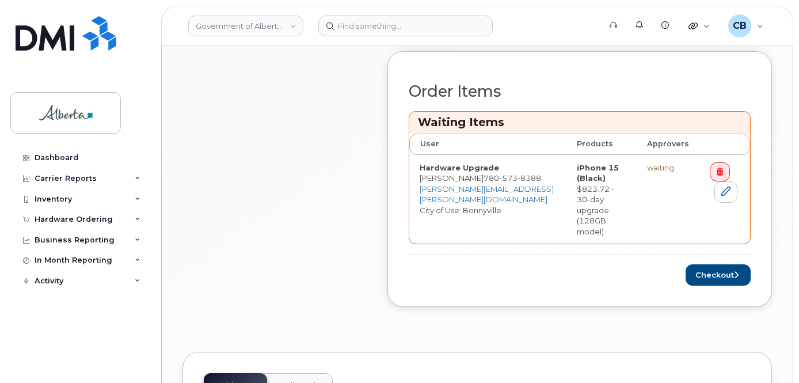
scroll to position [506, 0]
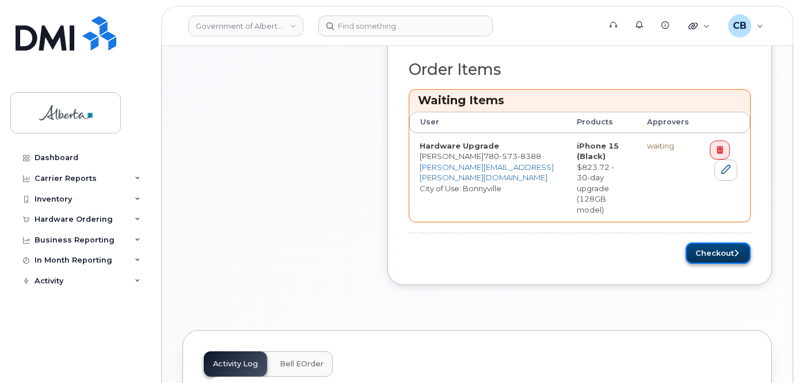
click at [707, 242] on button "Checkout" at bounding box center [717, 252] width 65 height 21
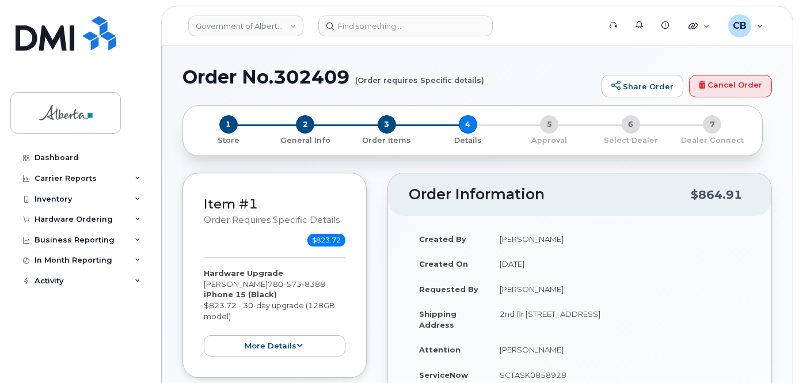
select select
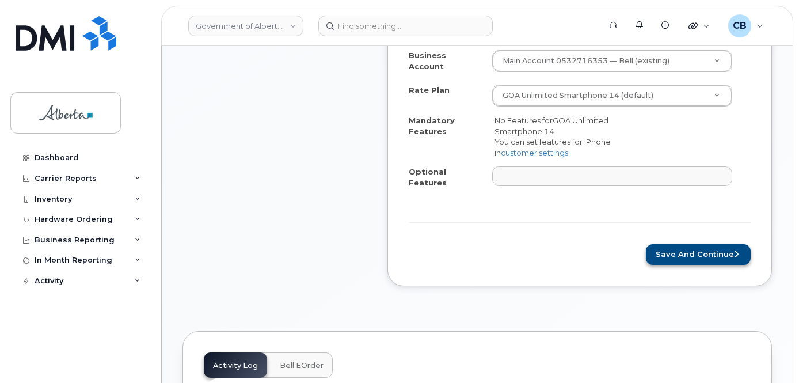
scroll to position [498, 0]
click at [686, 243] on button "Save and Continue" at bounding box center [698, 253] width 105 height 21
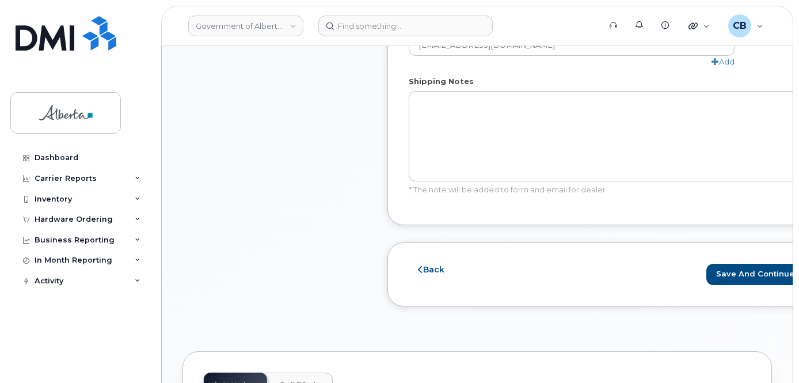
scroll to position [785, 0]
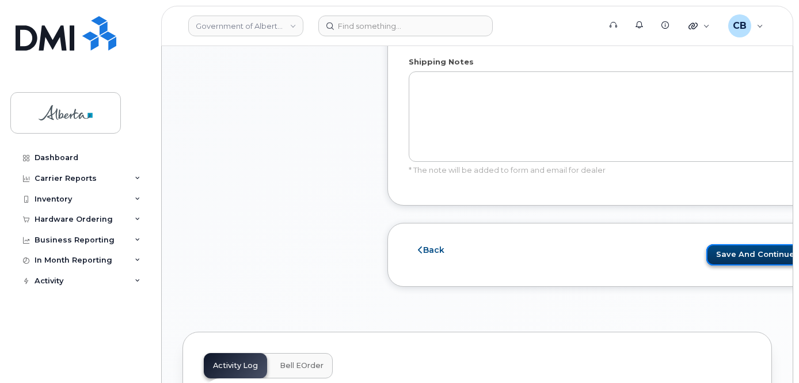
click at [706, 254] on button "Save and Continue" at bounding box center [758, 254] width 105 height 21
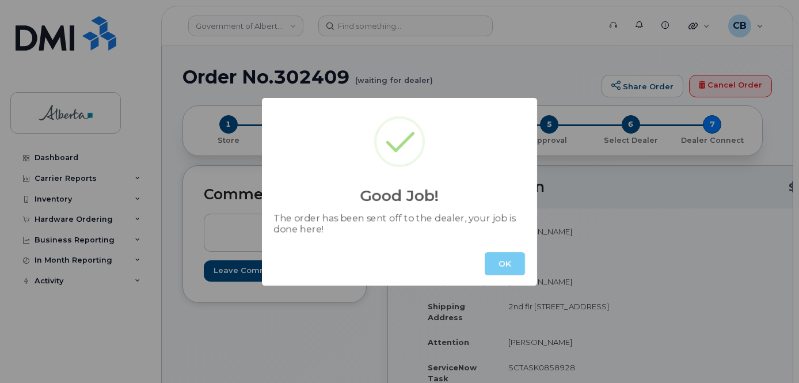
click at [502, 270] on button "OK" at bounding box center [504, 263] width 40 height 23
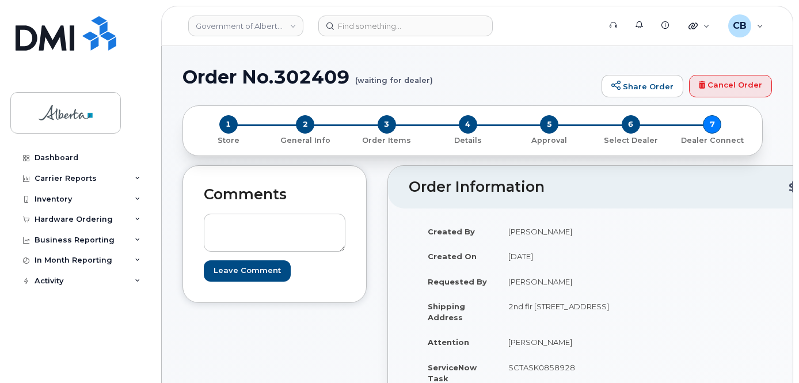
click at [304, 81] on h1 "Order No.302409 (waiting for dealer)" at bounding box center [388, 77] width 413 height 20
copy h1 "302409"
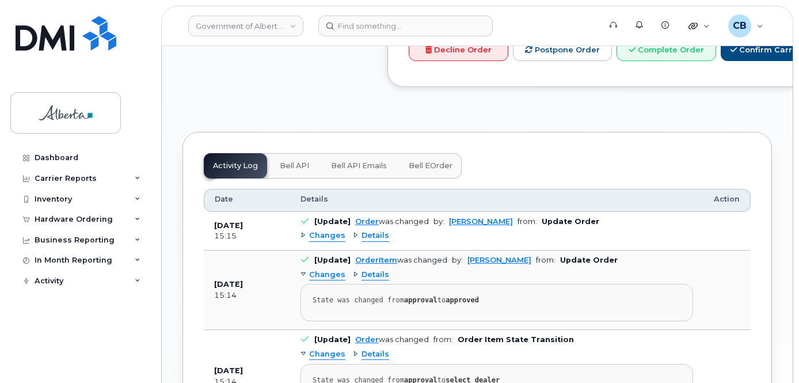
scroll to position [658, 0]
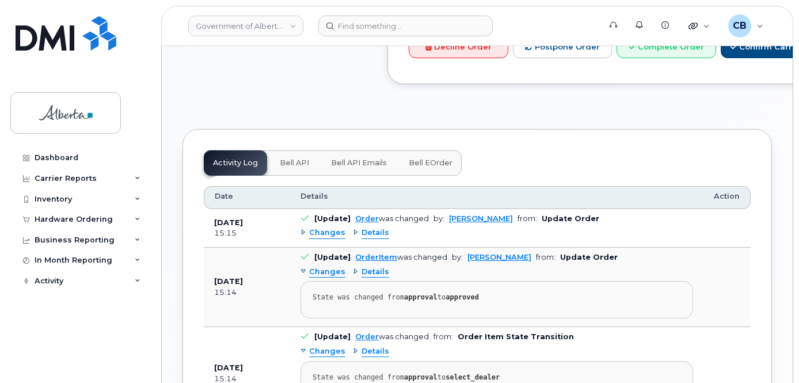
click at [286, 167] on span "Bell API" at bounding box center [294, 162] width 29 height 9
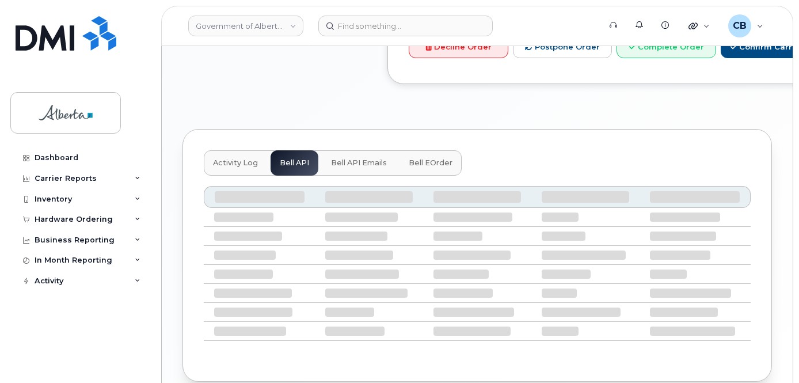
scroll to position [623, 0]
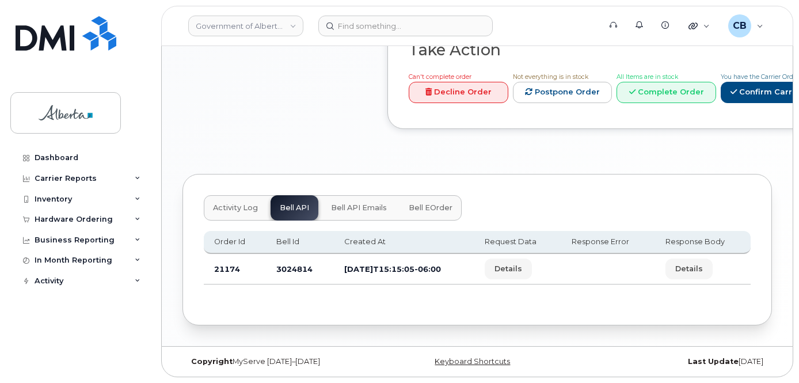
click at [280, 268] on td "3024814" at bounding box center [300, 269] width 68 height 30
copy td "3024814"
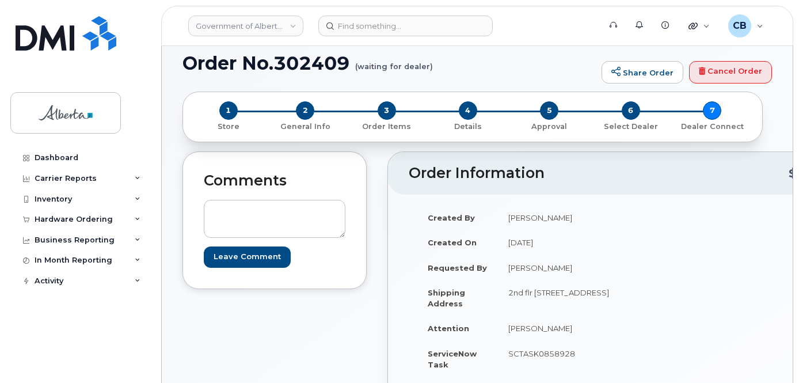
scroll to position [10, 0]
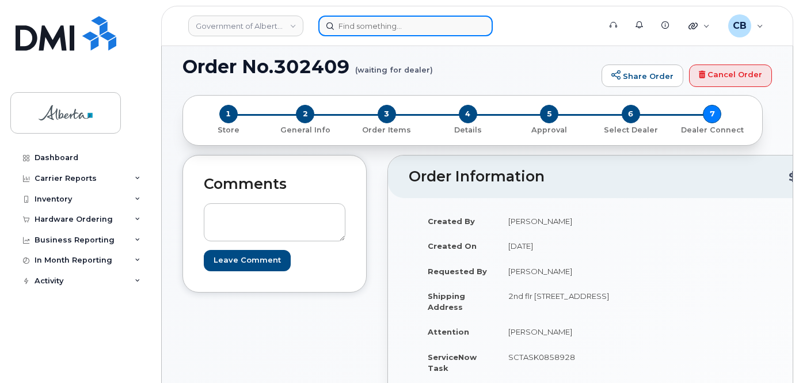
click at [372, 28] on input at bounding box center [405, 26] width 174 height 21
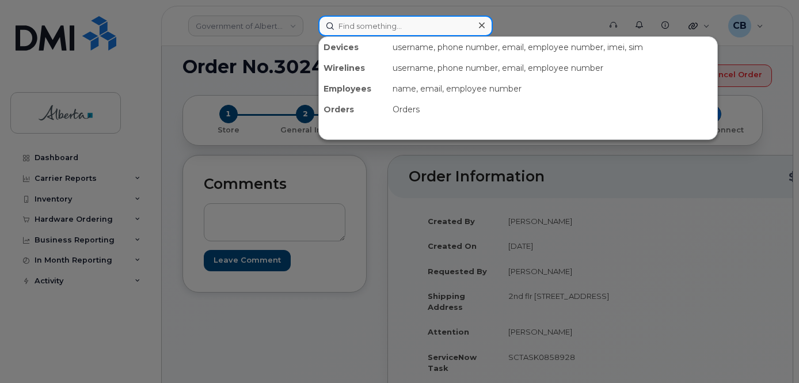
paste input "4035897453"
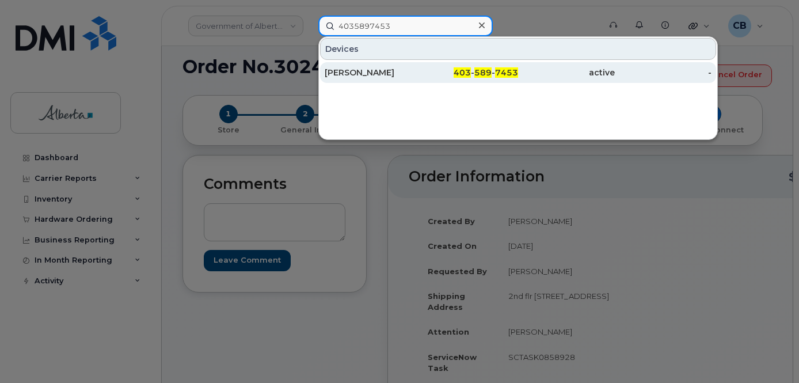
type input "4035897453"
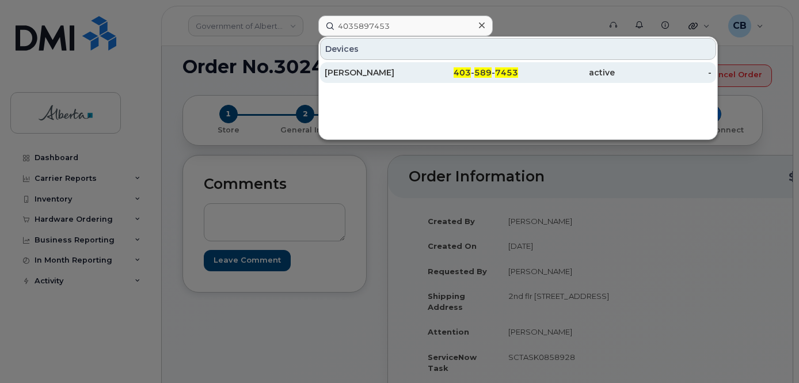
click at [341, 70] on div "[PERSON_NAME]" at bounding box center [373, 73] width 97 height 12
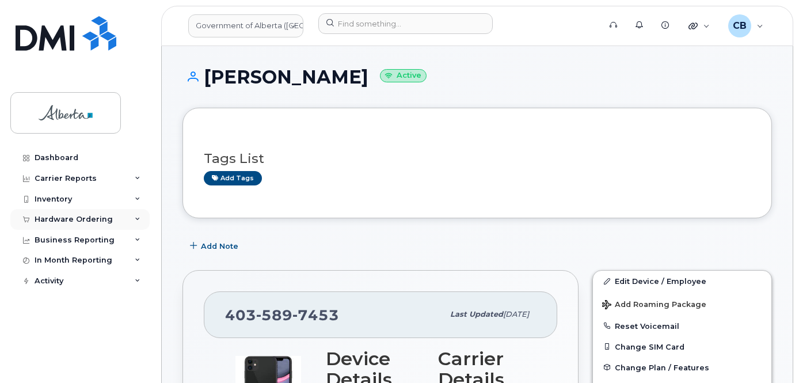
click at [49, 219] on div "Hardware Ordering" at bounding box center [74, 219] width 78 height 9
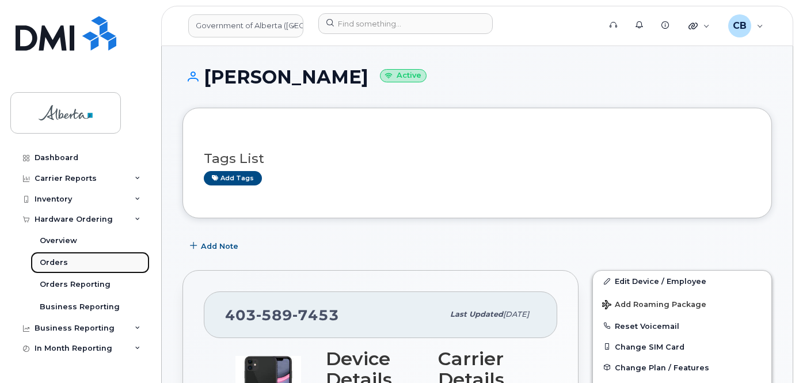
click at [52, 264] on div "Orders" at bounding box center [54, 262] width 28 height 10
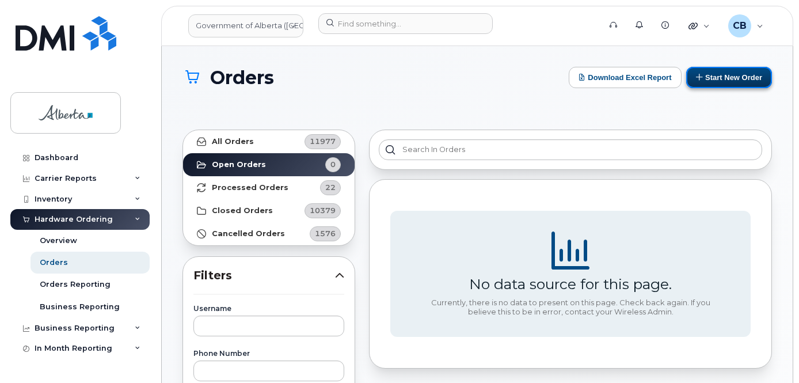
click at [713, 72] on button "Start New Order" at bounding box center [729, 77] width 86 height 21
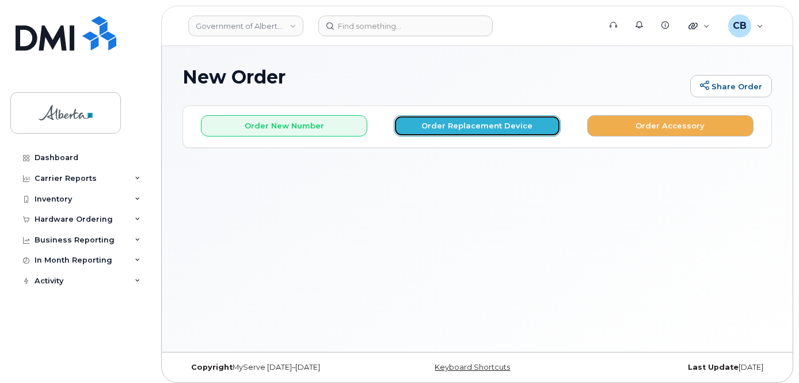
click at [444, 121] on button "Order Replacement Device" at bounding box center [477, 125] width 166 height 21
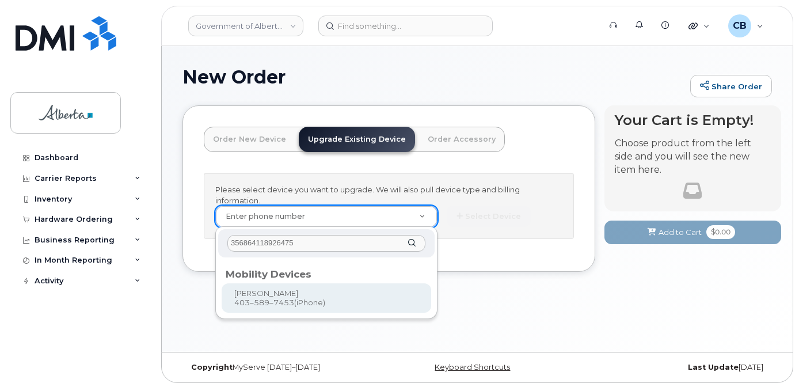
type input "356864118926475"
type input "680611"
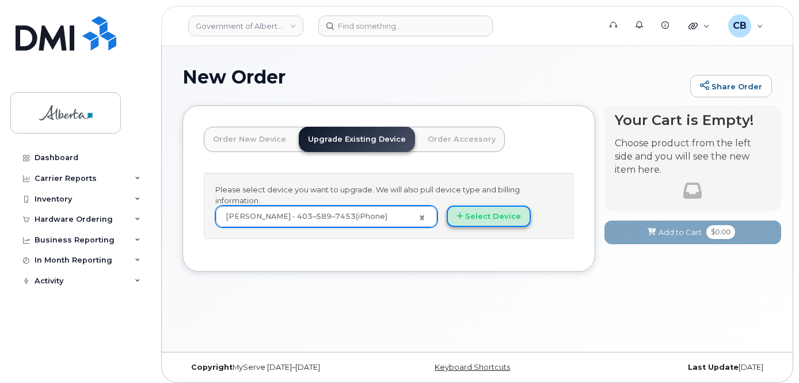
click at [474, 211] on button "Select Device" at bounding box center [489, 215] width 84 height 21
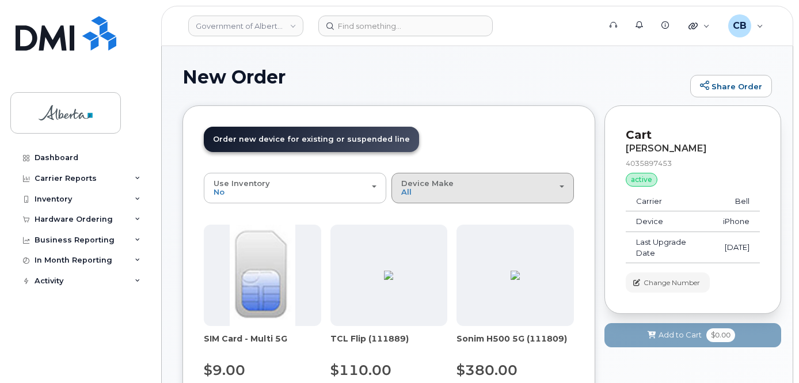
click at [454, 189] on div "Device Make All Aircard Android Cell Phone iPhone" at bounding box center [482, 188] width 163 height 18
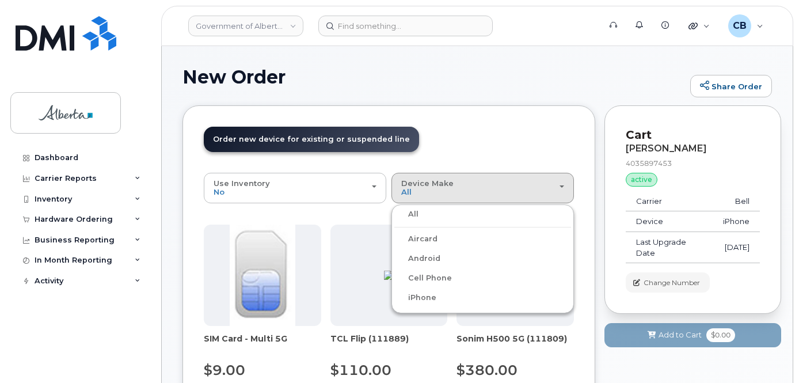
click at [423, 294] on label "iPhone" at bounding box center [415, 298] width 42 height 14
click at [0, 0] on input "iPhone" at bounding box center [0, 0] width 0 height 0
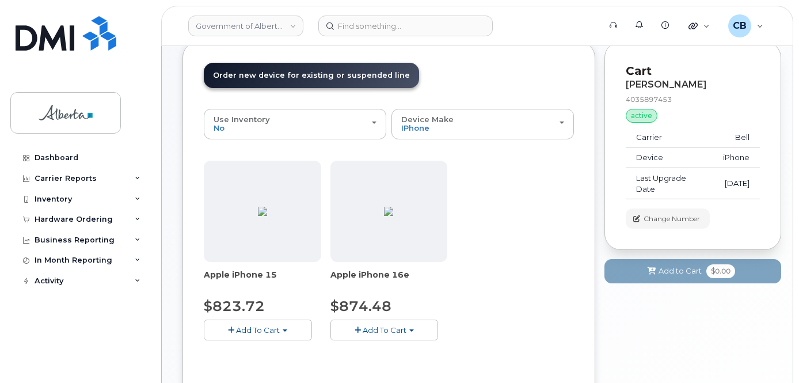
scroll to position [173, 0]
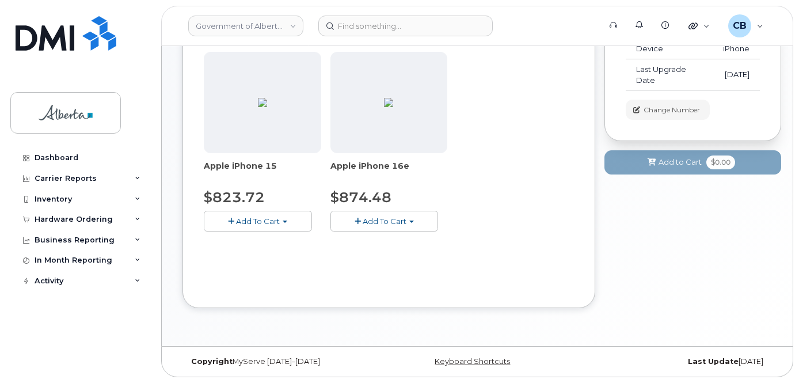
click at [383, 219] on span "Add To Cart" at bounding box center [384, 220] width 44 height 9
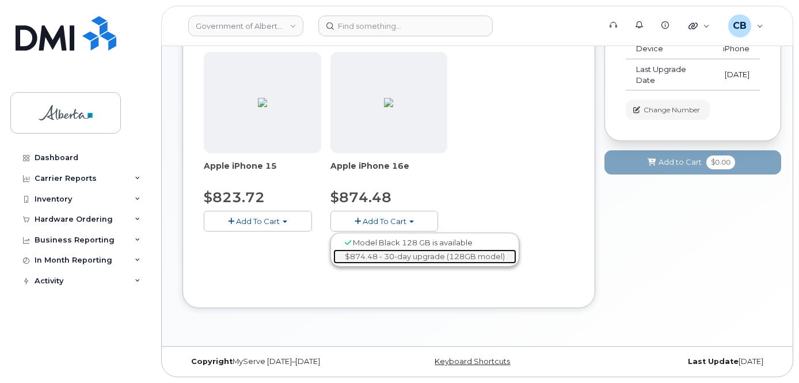
click at [387, 258] on link "$874.48 - 30-day upgrade (128GB model)" at bounding box center [424, 256] width 183 height 14
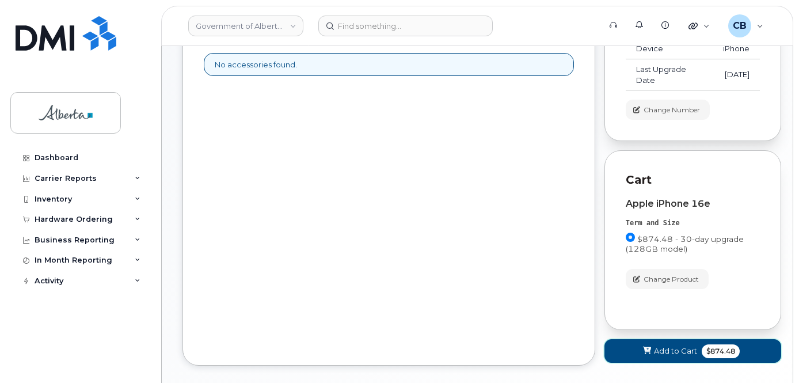
click at [661, 347] on span "Add to Cart" at bounding box center [675, 350] width 43 height 11
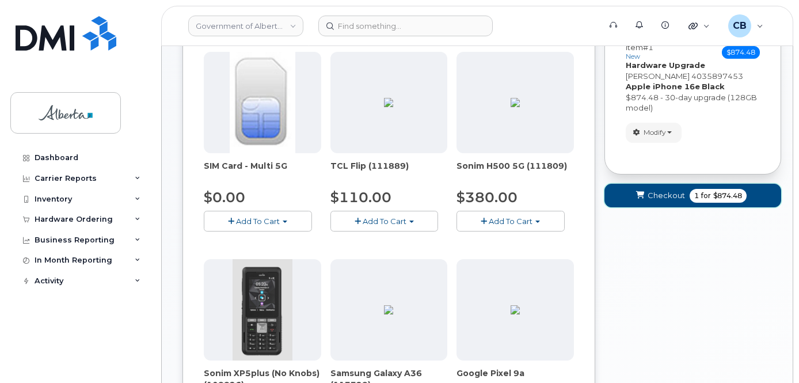
click at [660, 193] on span "Checkout" at bounding box center [665, 195] width 37 height 11
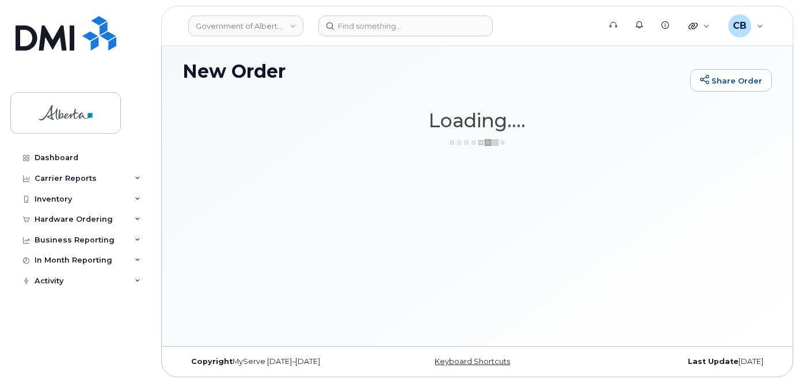
scroll to position [6, 0]
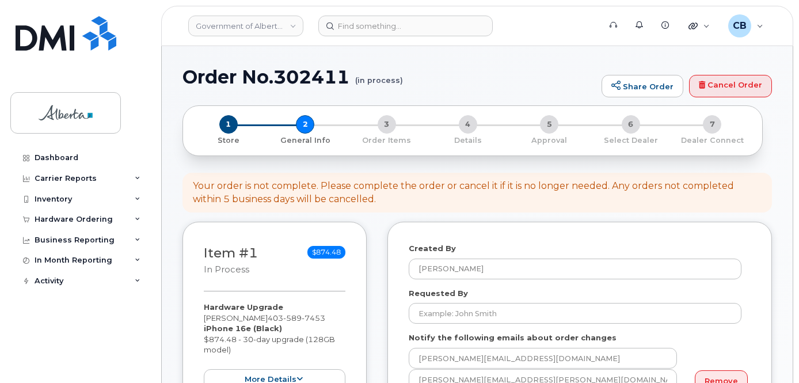
select select
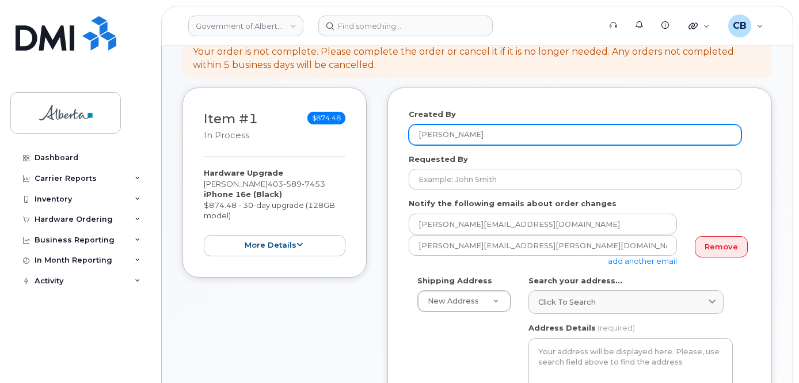
scroll to position [115, 0]
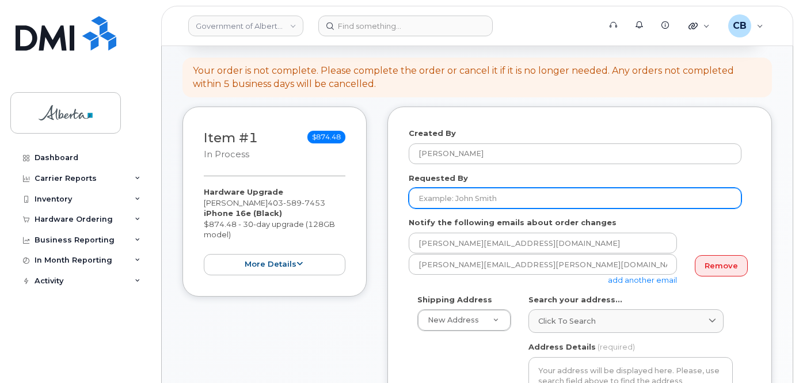
click at [456, 197] on input "Requested By" at bounding box center [575, 198] width 333 height 21
paste input "[PERSON_NAME][EMAIL_ADDRESS][PERSON_NAME][DOMAIN_NAME]"
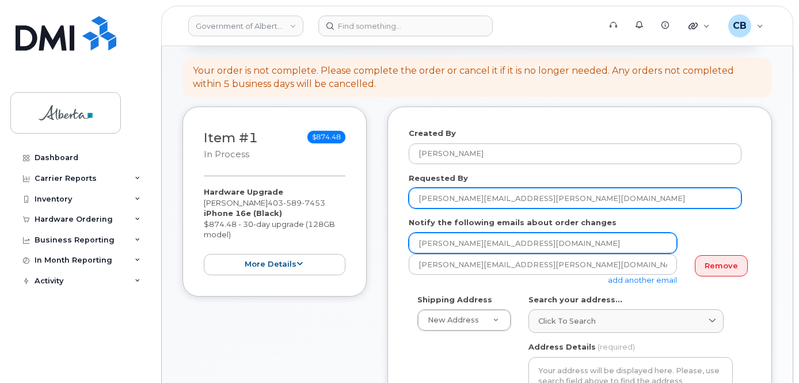
type input "[PERSON_NAME][EMAIL_ADDRESS][PERSON_NAME][DOMAIN_NAME]"
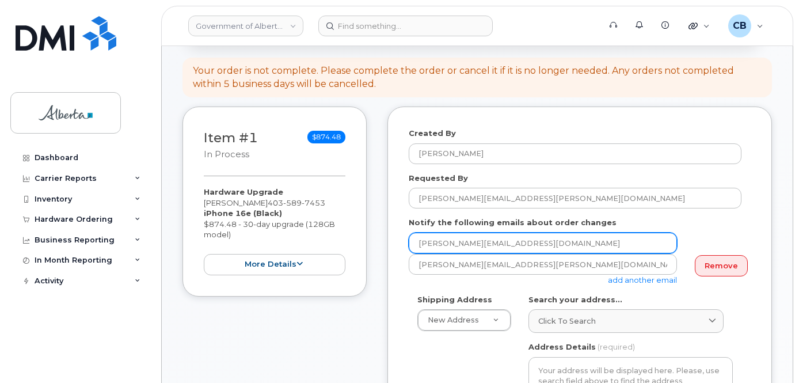
click at [419, 241] on input "[PERSON_NAME][EMAIL_ADDRESS][DOMAIN_NAME]" at bounding box center [543, 242] width 268 height 21
paste input "Debbie.Donnelly"
type input "Debbie.Donnelly@gov.ab.ca"
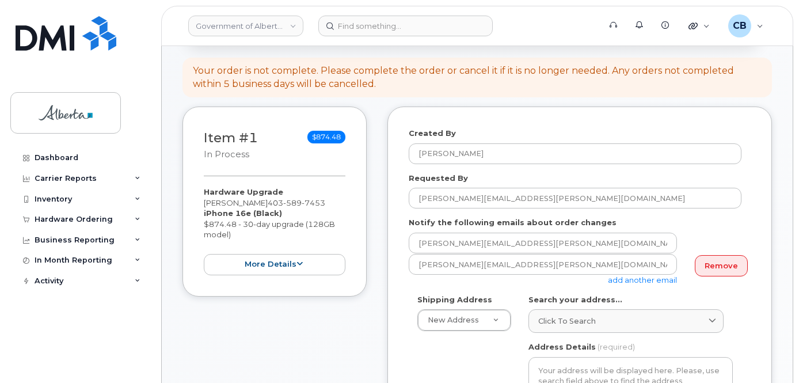
click at [620, 280] on link "add another email" at bounding box center [642, 279] width 69 height 9
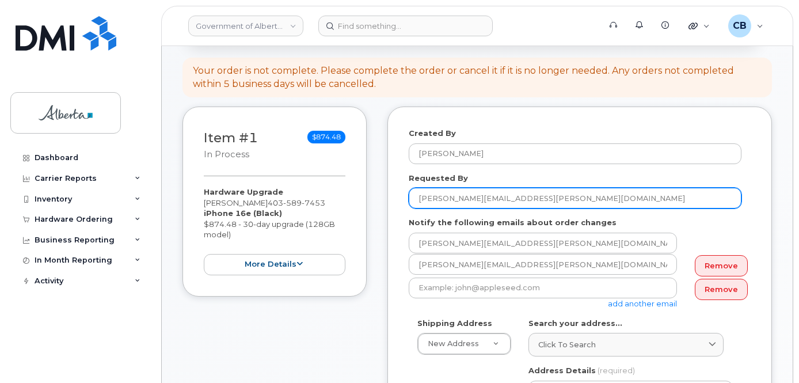
drag, startPoint x: 525, startPoint y: 197, endPoint x: 483, endPoint y: 198, distance: 41.4
click at [483, 198] on input "Debbie.Donnelly@gov.ab.ca" at bounding box center [575, 198] width 333 height 21
type input "[PERSON_NAME]"
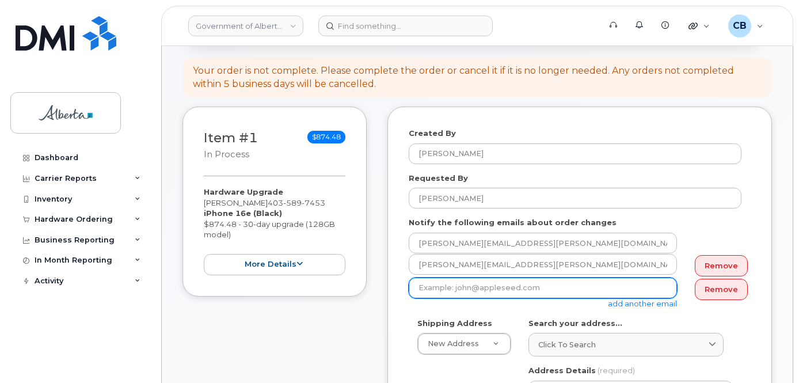
click at [453, 287] on input "email" at bounding box center [543, 287] width 268 height 21
paste input "Preethy.Pottekkat@gov.ab.ca"
type input "Preethy.Pottekkat@gov.ab.ca"
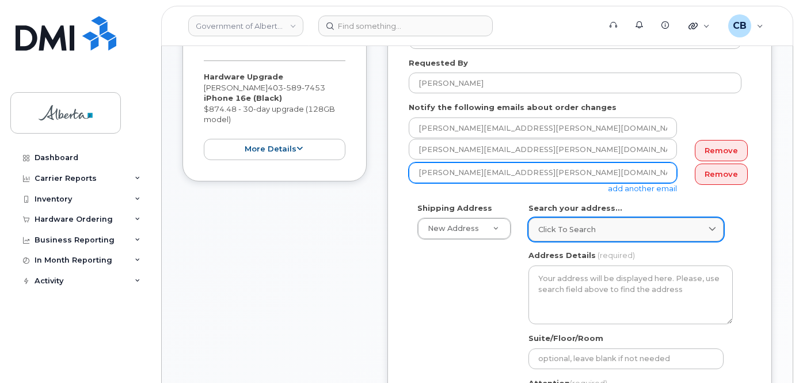
scroll to position [288, 0]
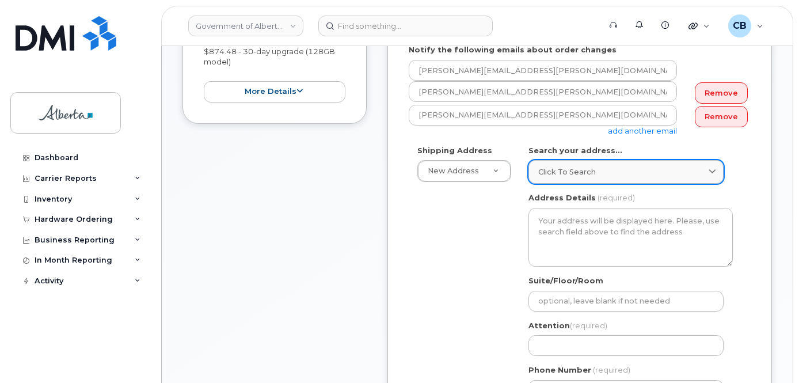
click at [559, 163] on link "Click to search" at bounding box center [625, 172] width 195 height 24
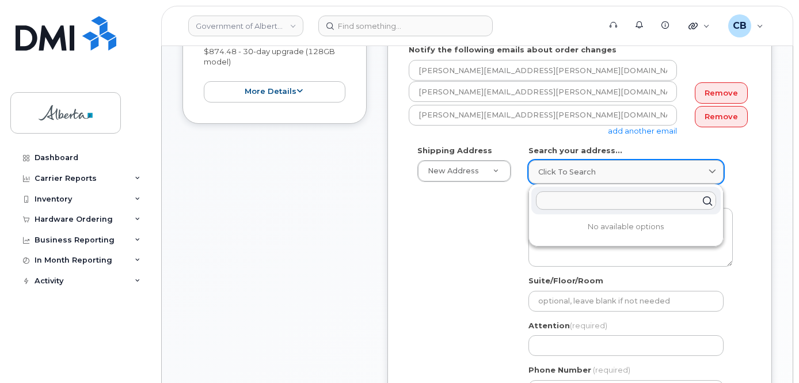
paste input "400, 3820 - 24 Ave NW"
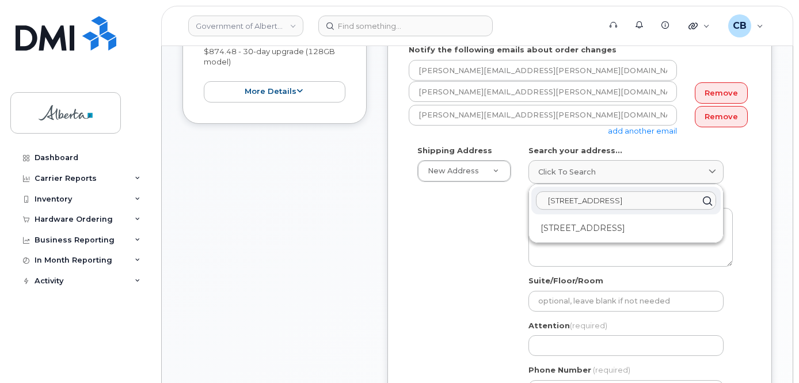
type input "400, 3820 - 24 Ave NW"
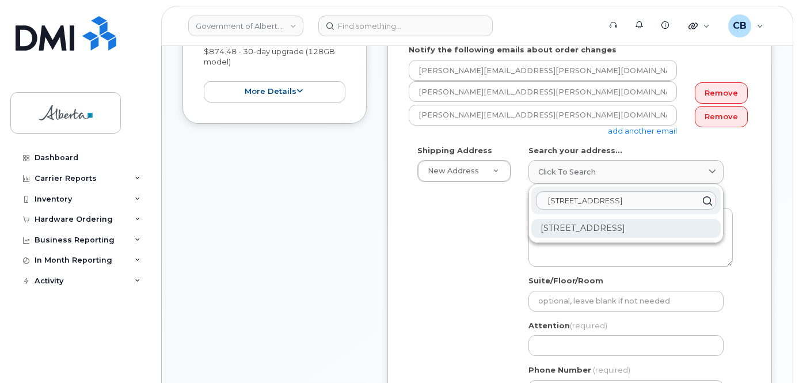
click at [583, 229] on div "400-3820 24 Ave NW Calgary AB T3B 2X9" at bounding box center [625, 228] width 189 height 19
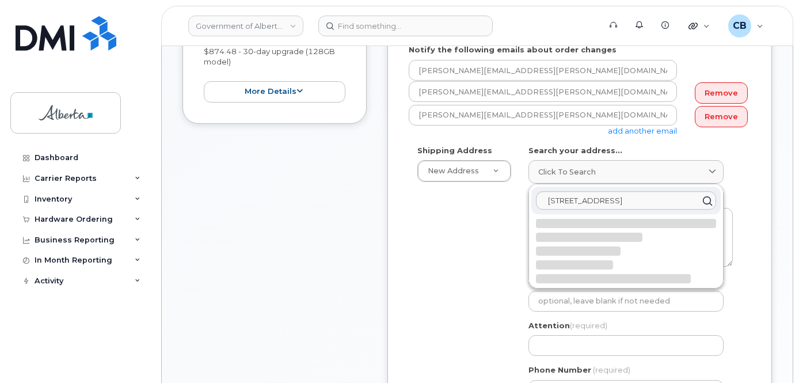
select select
type textarea "400-3820 24 Ave NW CALGARY AB T3B 2X9 CANADA"
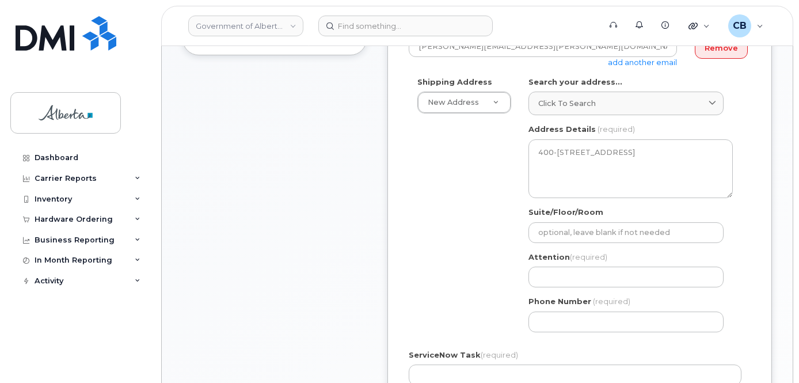
scroll to position [460, 0]
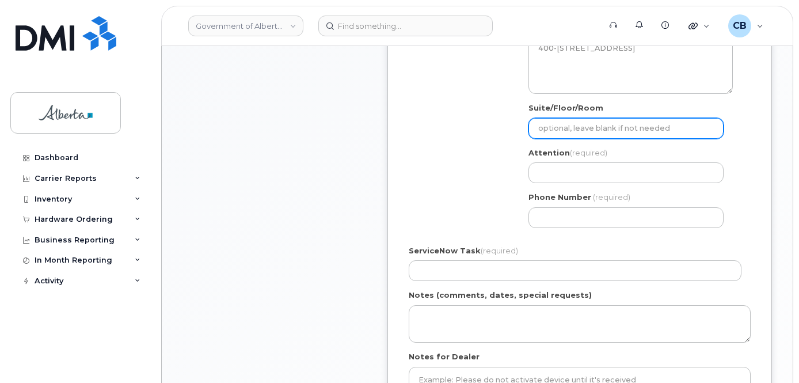
click at [557, 120] on input "Suite/Floor/Room" at bounding box center [625, 128] width 195 height 21
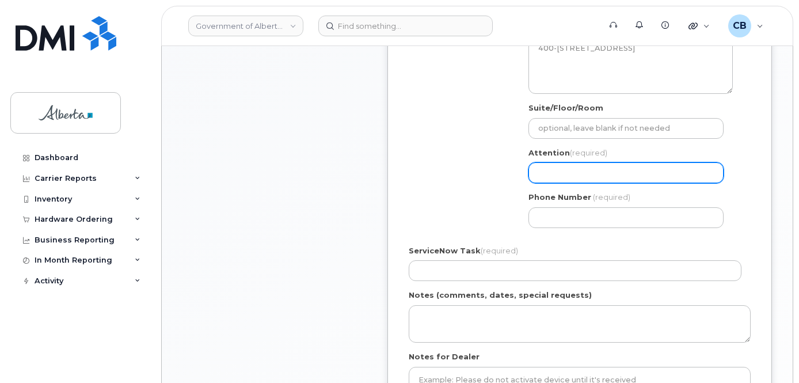
click at [556, 174] on input "Attention (required)" at bounding box center [625, 172] width 195 height 21
paste input "Preethy Pottekkat"
select select
type input "Preethy Pottekkat"
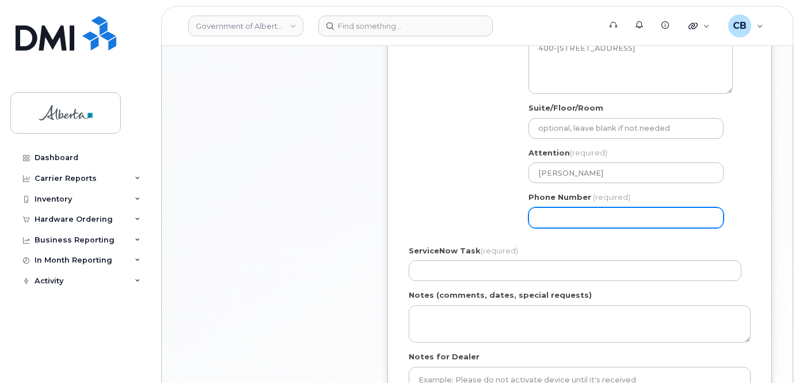
click at [551, 211] on input "Phone Number" at bounding box center [625, 217] width 195 height 21
paste input "4032977978"
select select
type input "4032977978"
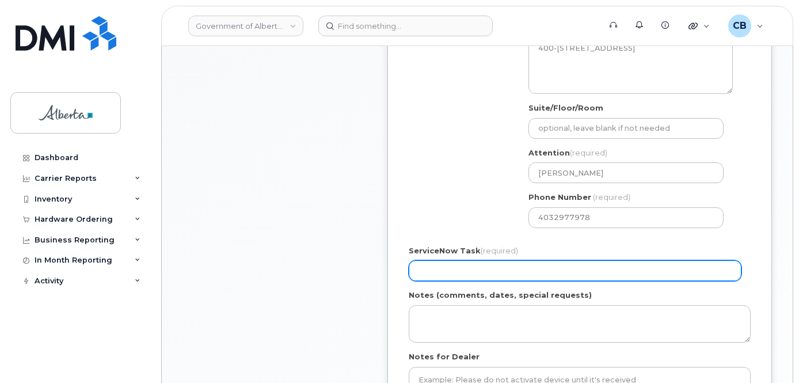
click at [438, 277] on input "ServiceNow Task (required)" at bounding box center [575, 270] width 333 height 21
paste input "SCTASK0859418"
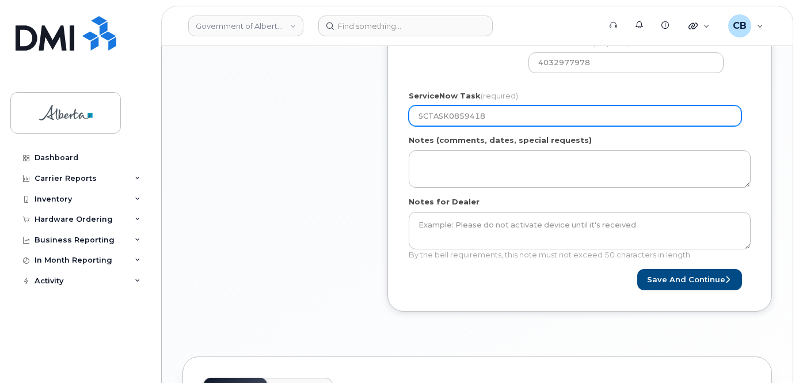
scroll to position [617, 0]
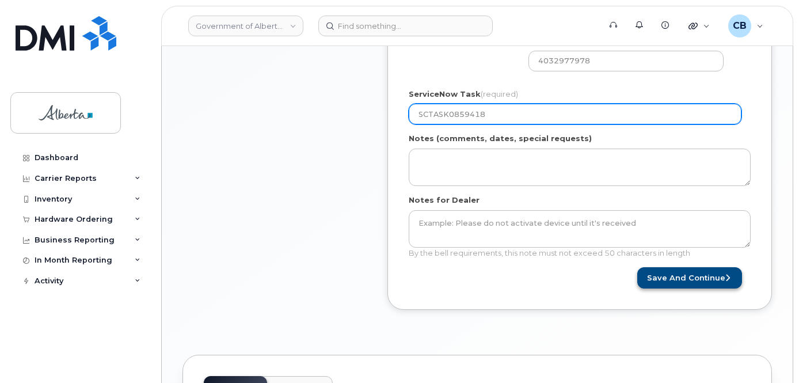
type input "SCTASK0859418"
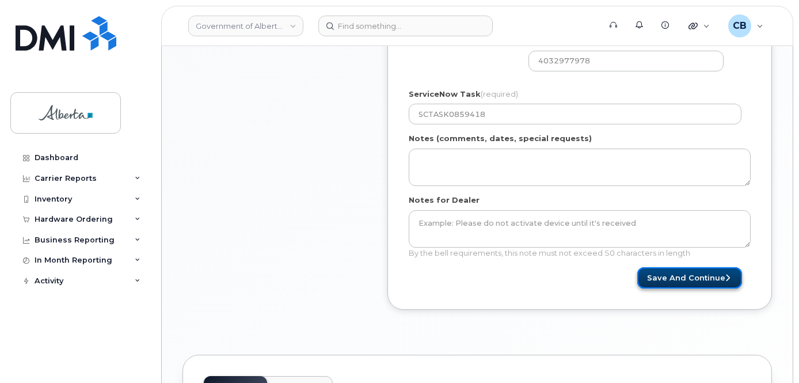
click at [683, 276] on button "Save and Continue" at bounding box center [689, 277] width 105 height 21
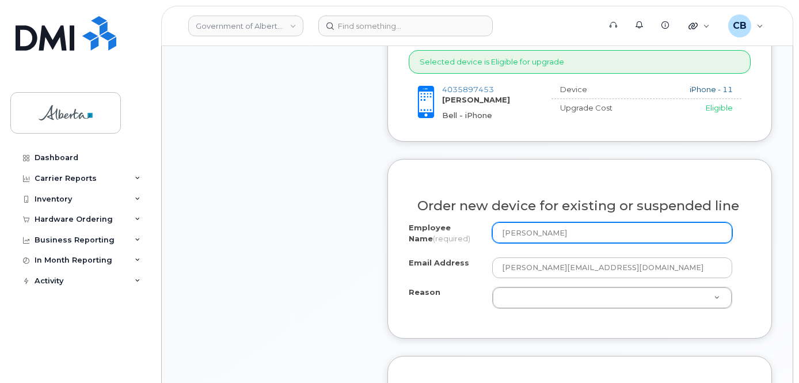
scroll to position [518, 0]
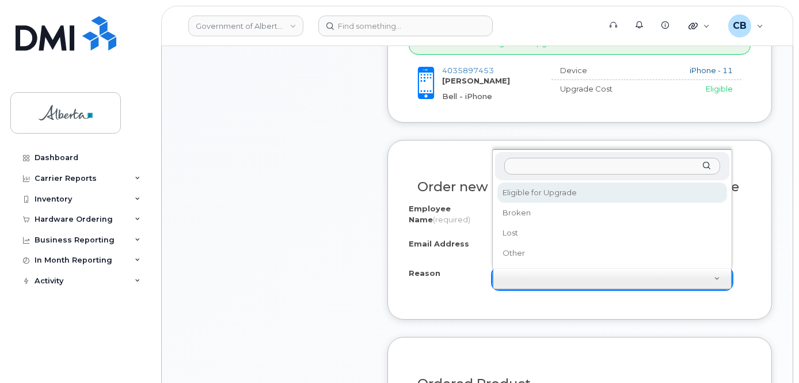
drag, startPoint x: 524, startPoint y: 190, endPoint x: 545, endPoint y: 201, distance: 24.2
select select "eligible_for_upgrade"
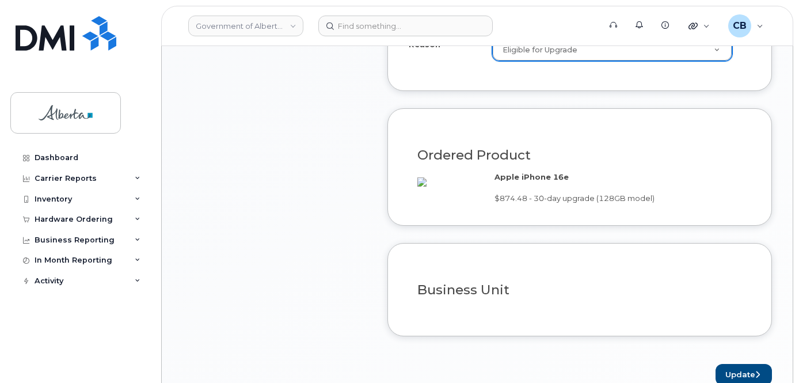
scroll to position [806, 0]
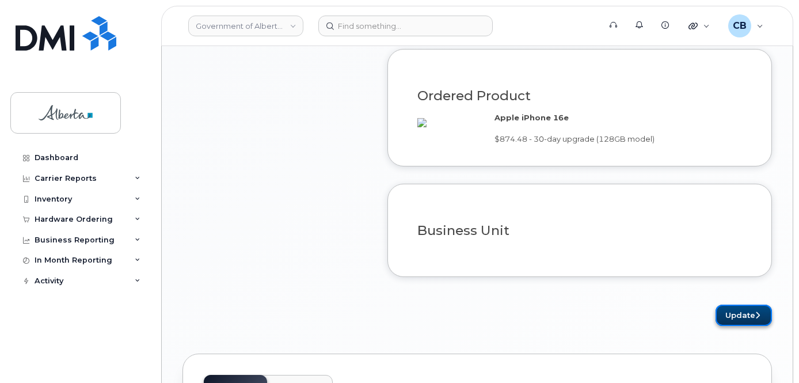
click at [747, 325] on button "Update" at bounding box center [743, 314] width 56 height 21
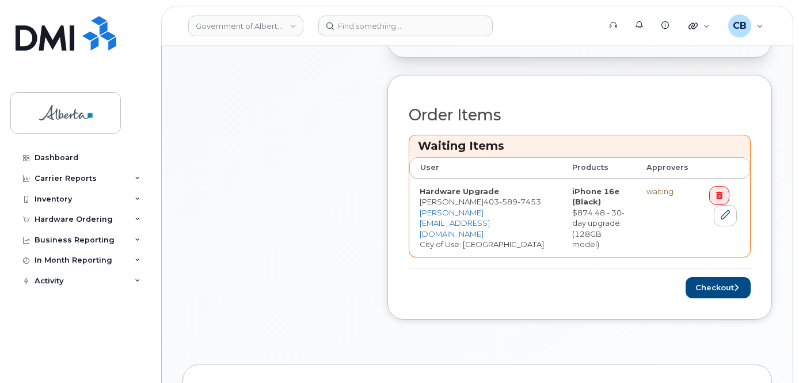
scroll to position [518, 0]
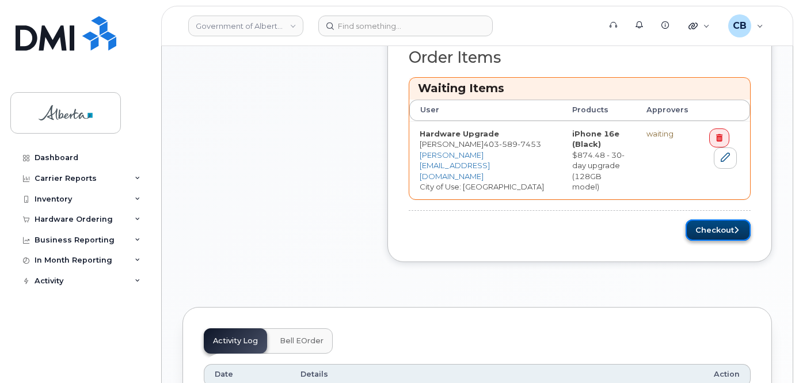
click at [711, 219] on button "Checkout" at bounding box center [717, 229] width 65 height 21
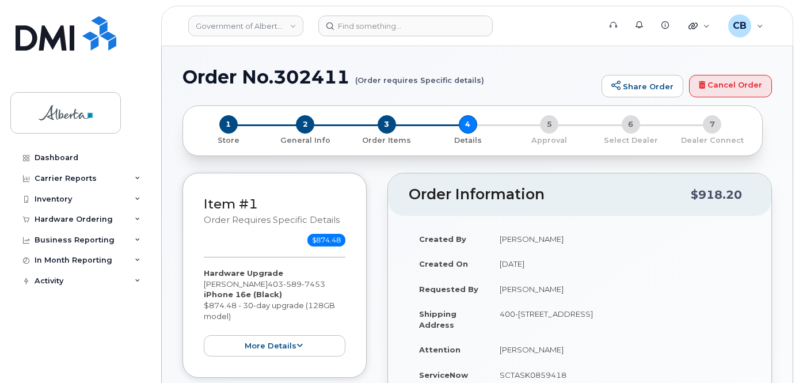
select select
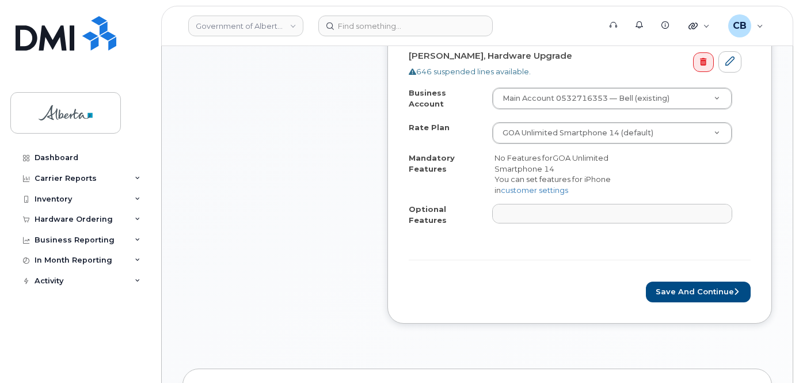
scroll to position [460, 0]
click at [691, 281] on button "Save and Continue" at bounding box center [698, 291] width 105 height 21
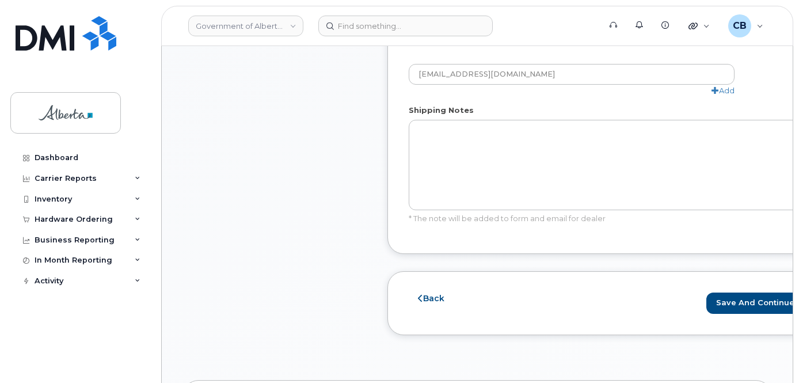
scroll to position [748, 0]
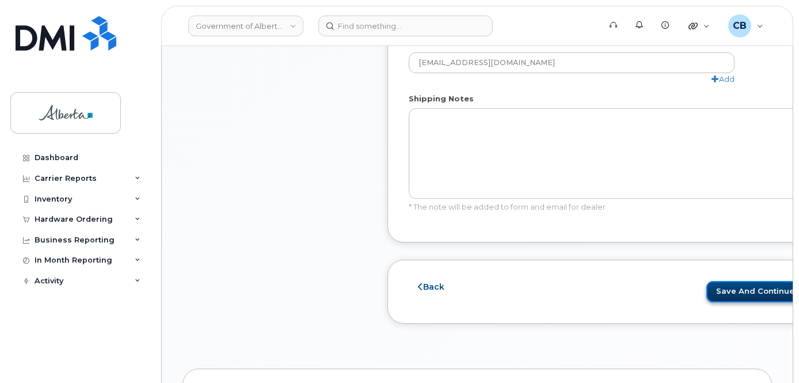
click at [706, 289] on button "Save and Continue" at bounding box center [758, 291] width 105 height 21
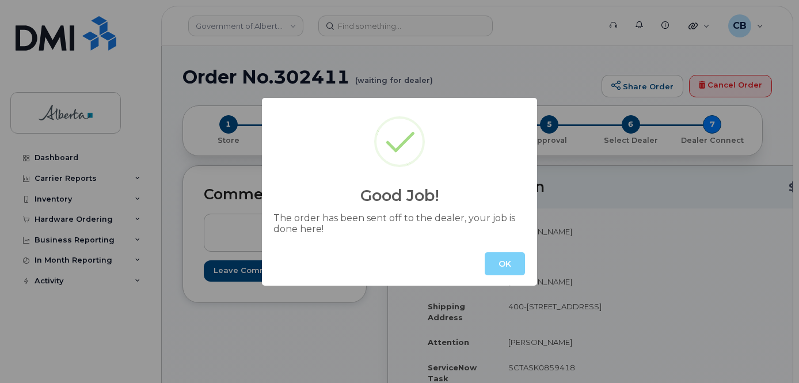
click at [518, 268] on button "OK" at bounding box center [504, 263] width 40 height 23
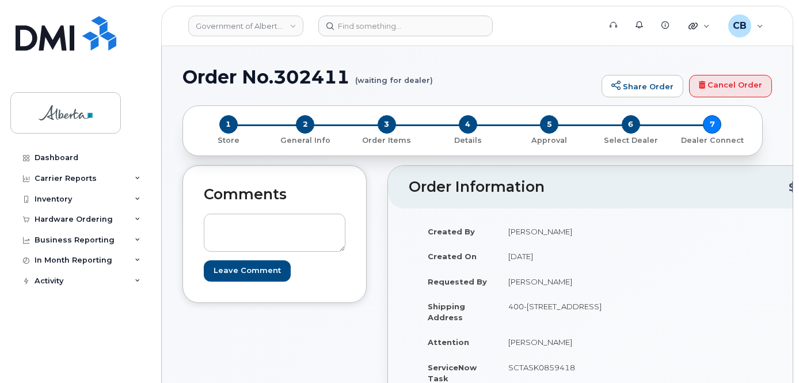
click at [296, 74] on h1 "Order No.302411 (waiting for dealer)" at bounding box center [388, 77] width 413 height 20
copy h1 "302411"
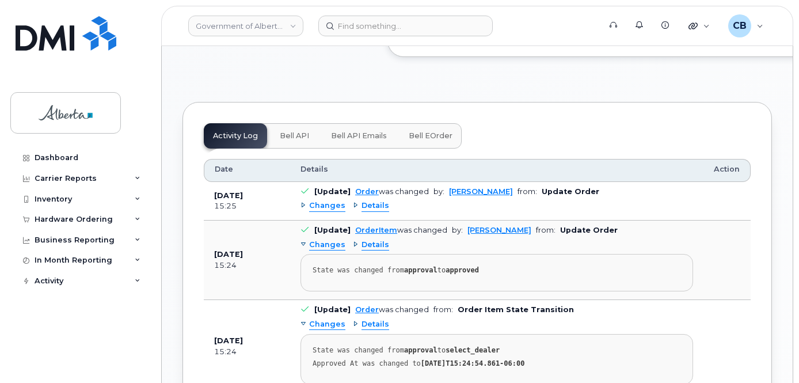
scroll to position [724, 0]
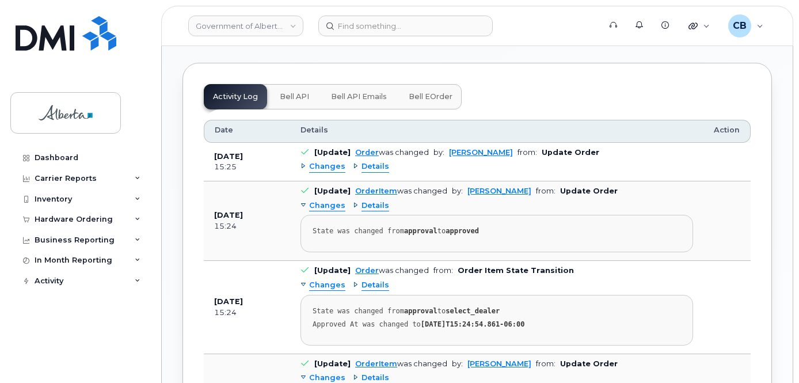
click at [285, 109] on button "Bell API" at bounding box center [294, 96] width 48 height 25
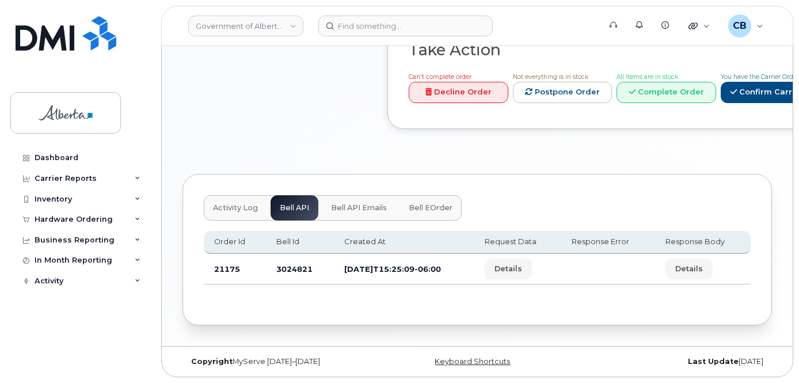
scroll to position [660, 0]
click at [289, 264] on td "3024821" at bounding box center [300, 269] width 68 height 30
copy td "3024821"
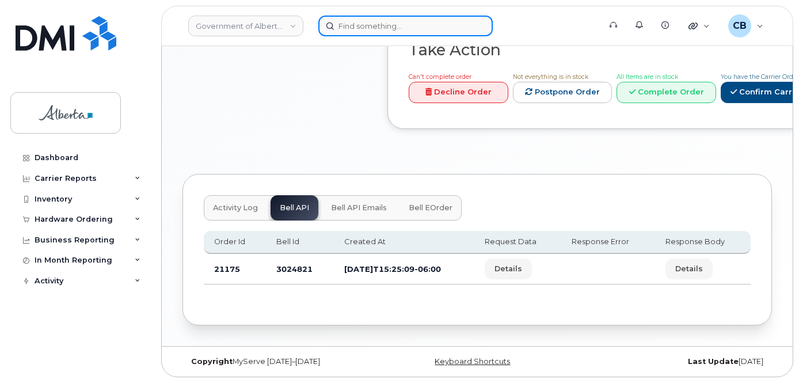
click at [384, 25] on input at bounding box center [405, 26] width 174 height 21
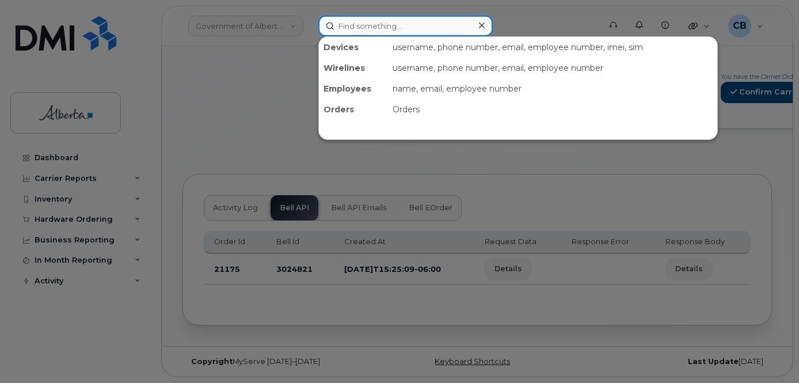
paste input "5875751936"
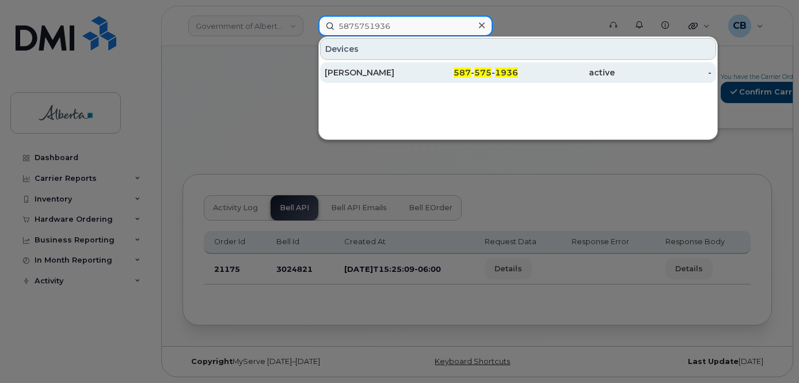
type input "5875751936"
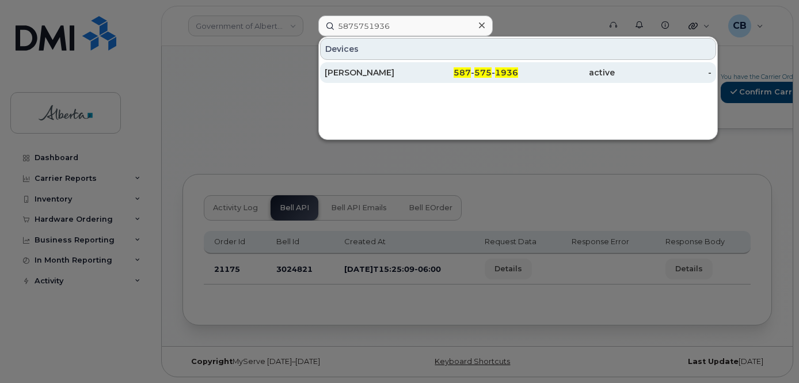
click at [367, 71] on div "[PERSON_NAME]" at bounding box center [373, 73] width 97 height 12
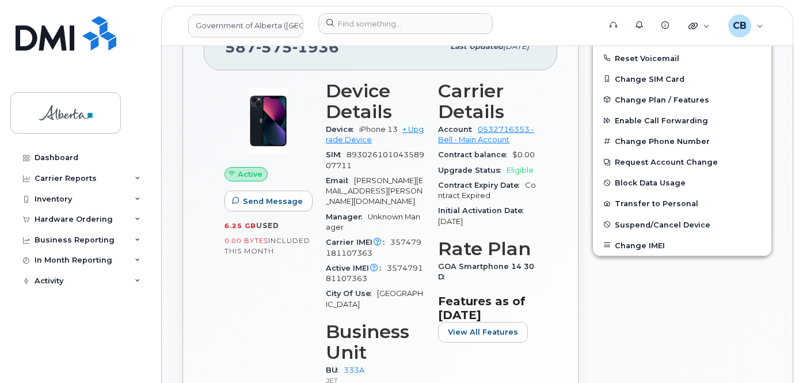
scroll to position [288, 0]
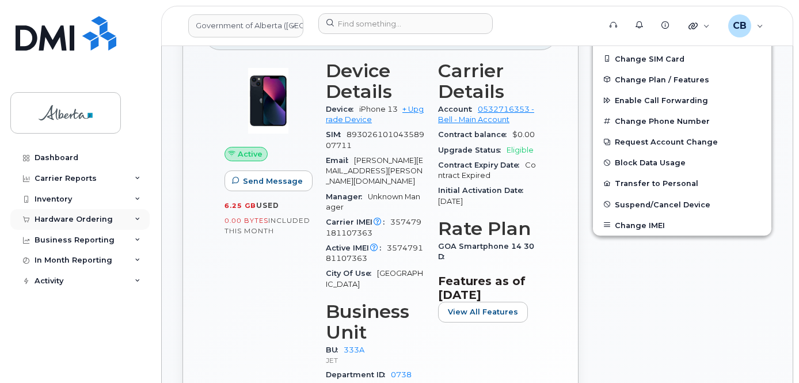
click at [46, 219] on div "Hardware Ordering" at bounding box center [74, 219] width 78 height 9
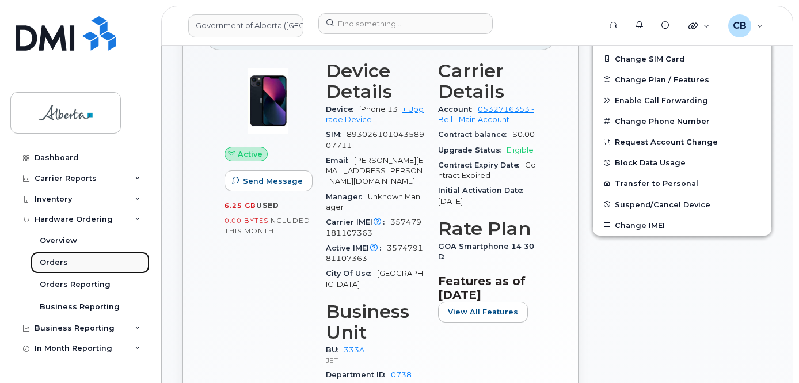
click at [50, 260] on div "Orders" at bounding box center [54, 262] width 28 height 10
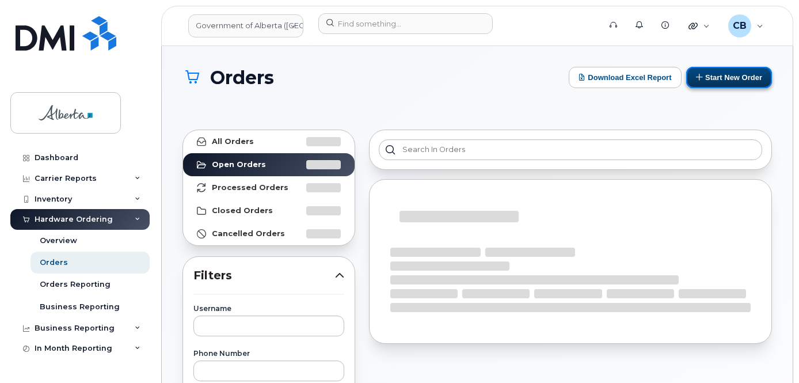
click at [705, 78] on button "Start New Order" at bounding box center [729, 77] width 86 height 21
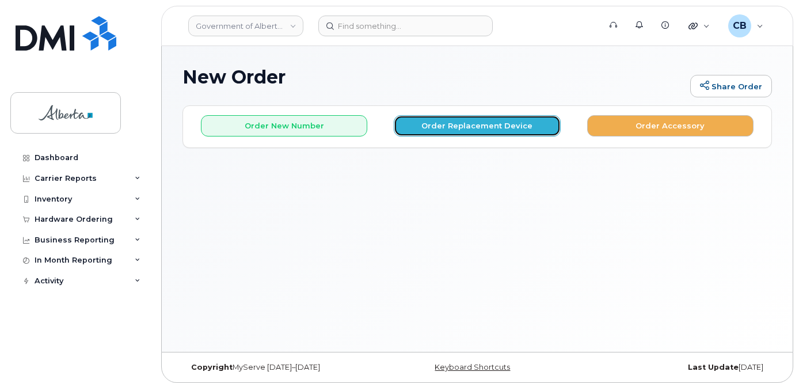
click at [482, 125] on button "Order Replacement Device" at bounding box center [477, 125] width 166 height 21
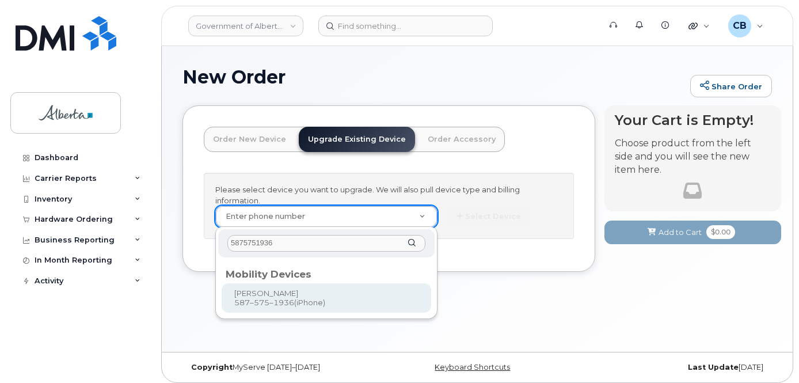
type input "5875751936"
type input "825273"
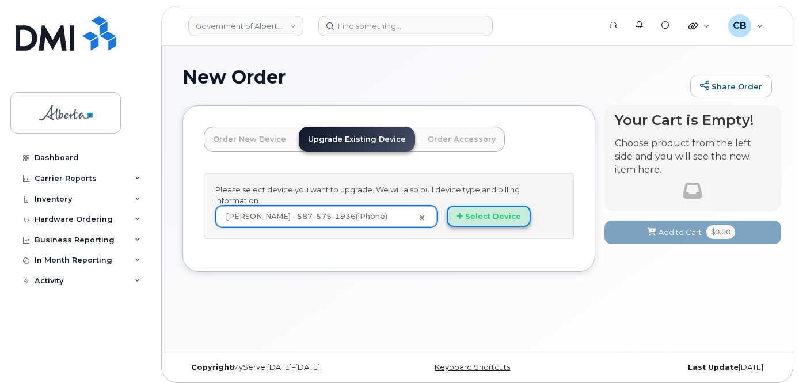
click at [491, 217] on button "Select Device" at bounding box center [489, 215] width 84 height 21
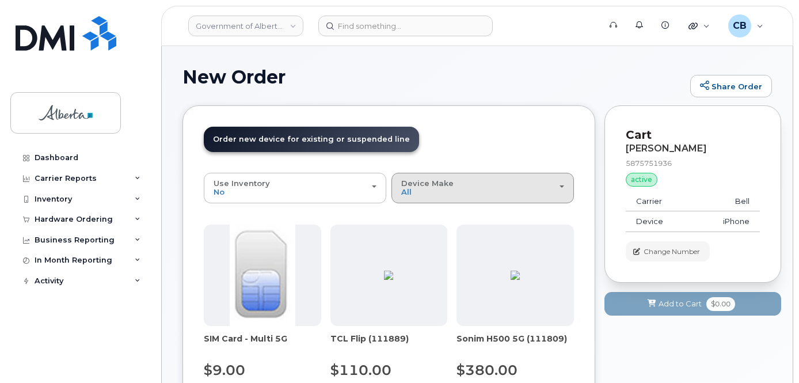
click at [424, 182] on span "Device Make" at bounding box center [427, 182] width 52 height 9
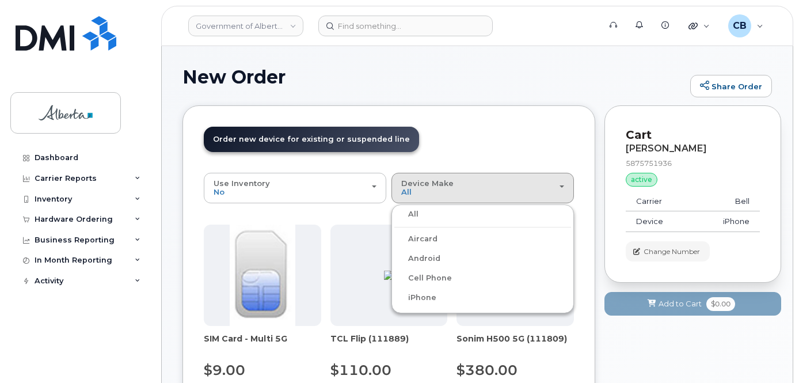
click at [422, 293] on label "iPhone" at bounding box center [415, 298] width 42 height 14
click at [0, 0] on input "iPhone" at bounding box center [0, 0] width 0 height 0
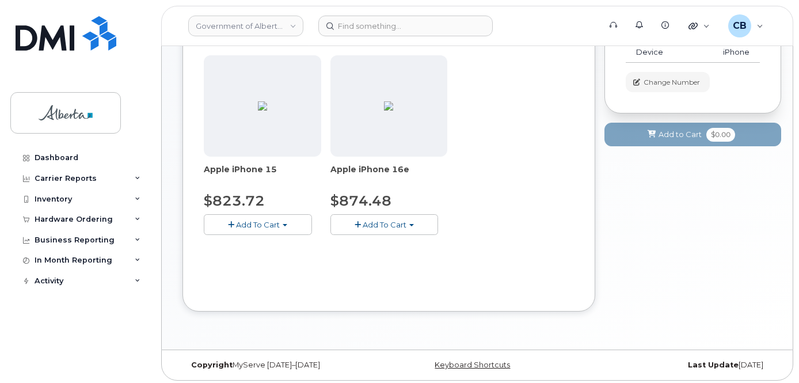
scroll to position [173, 0]
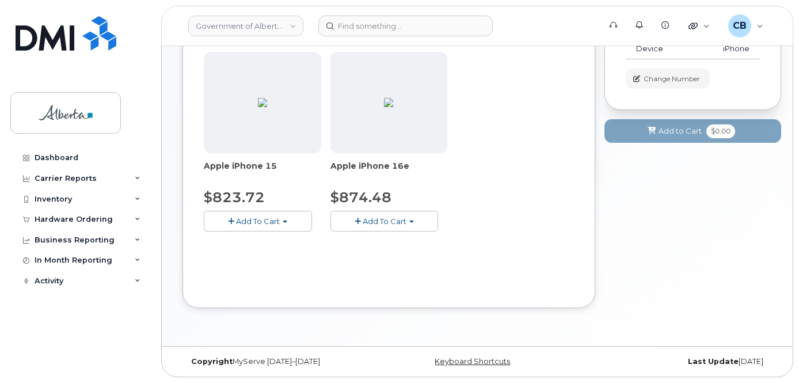
click at [273, 227] on button "Add To Cart" at bounding box center [258, 221] width 108 height 20
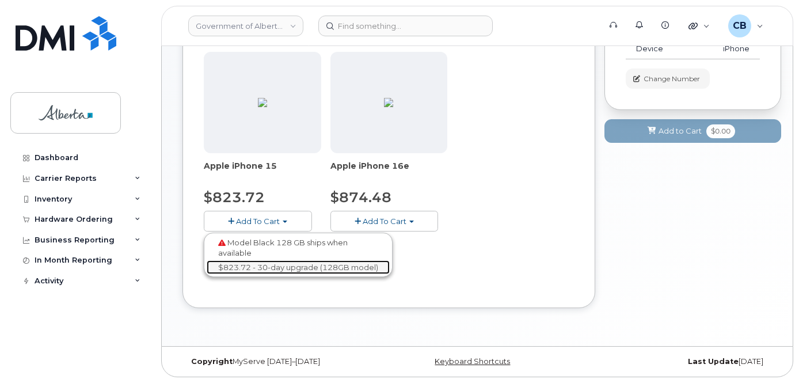
click at [276, 267] on link "$823.72 - 30-day upgrade (128GB model)" at bounding box center [298, 267] width 183 height 14
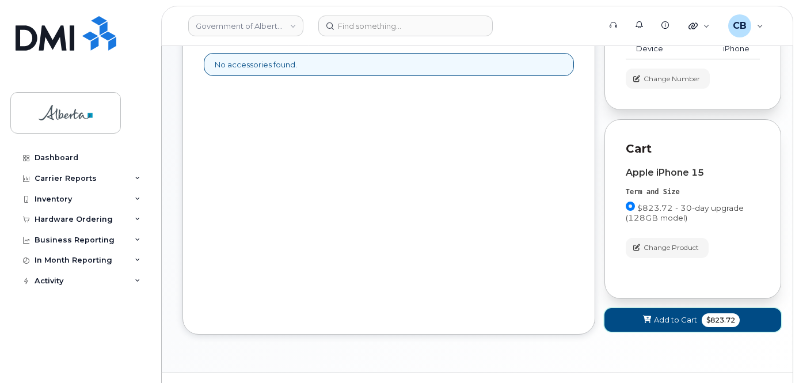
click at [674, 317] on span "Add to Cart" at bounding box center [675, 319] width 43 height 11
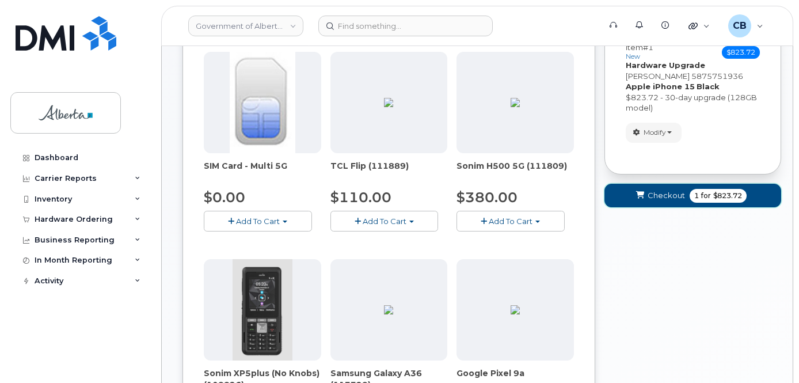
click at [663, 192] on span "Checkout" at bounding box center [665, 195] width 37 height 11
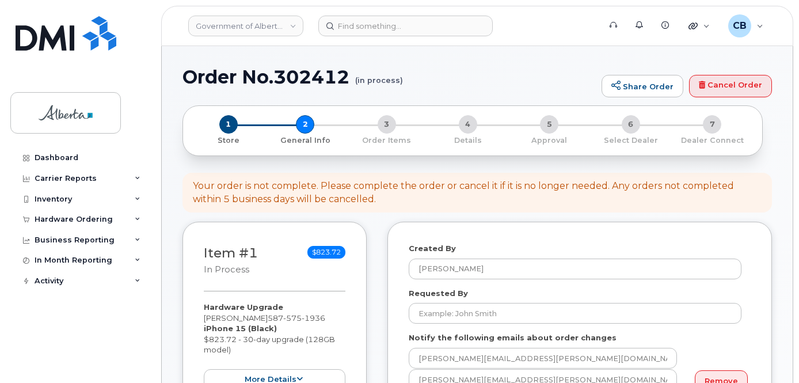
select select
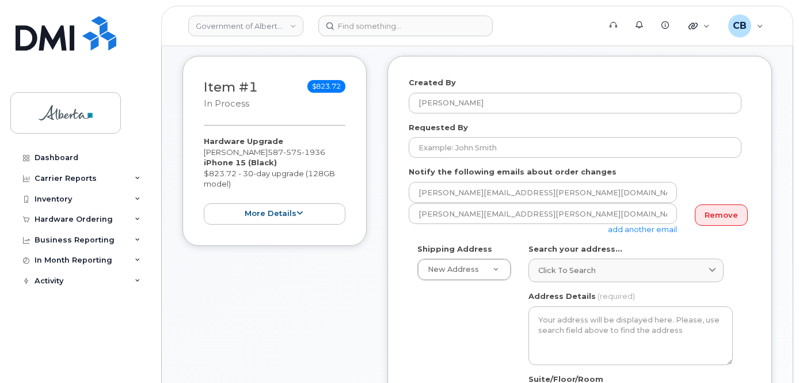
scroll to position [173, 0]
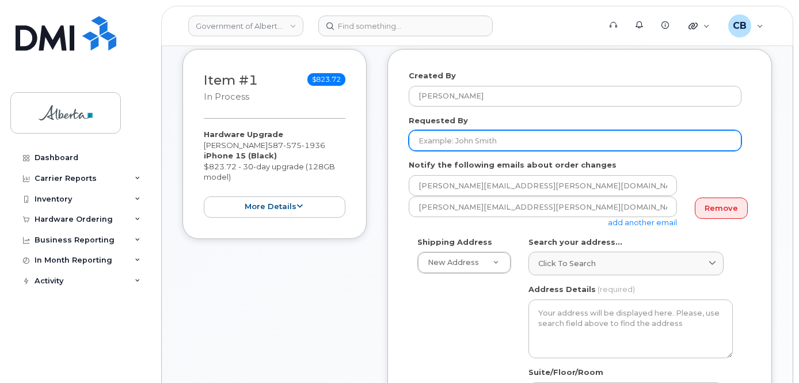
click at [424, 134] on input "Requested By" at bounding box center [575, 140] width 333 height 21
paste input "[PERSON_NAME][EMAIL_ADDRESS][PERSON_NAME][DOMAIN_NAME]"
type input "[PERSON_NAME][EMAIL_ADDRESS][PERSON_NAME][DOMAIN_NAME]"
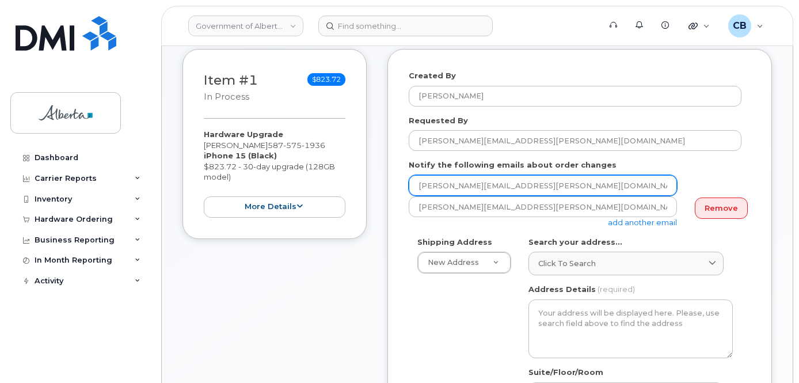
click at [423, 184] on input "[PERSON_NAME][EMAIL_ADDRESS][PERSON_NAME][DOMAIN_NAME]" at bounding box center [543, 185] width 268 height 21
paste input "[PERSON_NAME].[PERSON_NAME]"
type input "[PERSON_NAME][EMAIL_ADDRESS][PERSON_NAME][DOMAIN_NAME]"
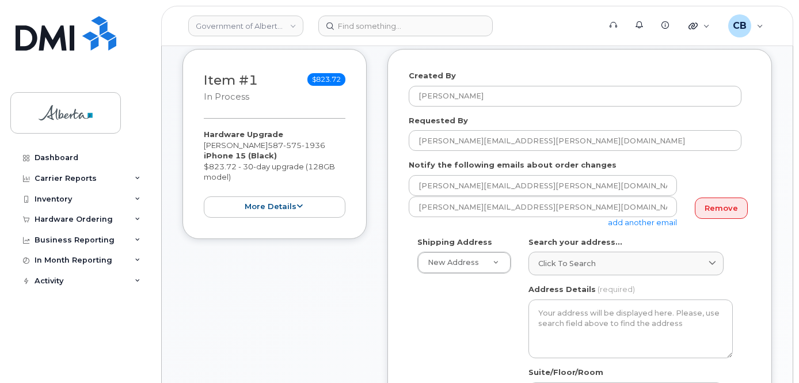
click at [616, 221] on link "add another email" at bounding box center [642, 221] width 69 height 9
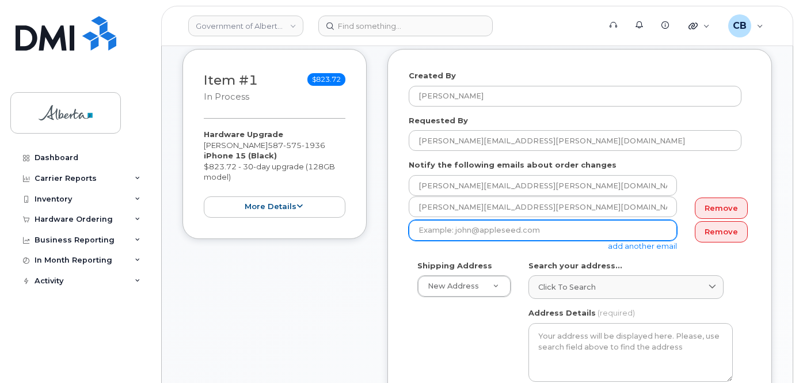
click at [470, 232] on input "email" at bounding box center [543, 230] width 268 height 21
paste input "[EMAIL_ADDRESS][DOMAIN_NAME]"
type input "[EMAIL_ADDRESS][DOMAIN_NAME]"
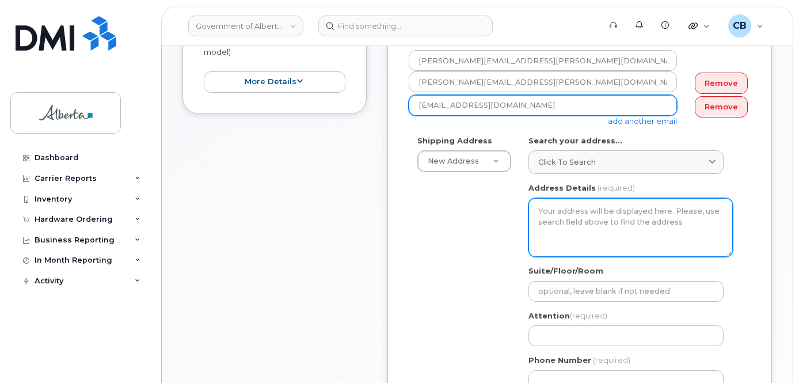
scroll to position [345, 0]
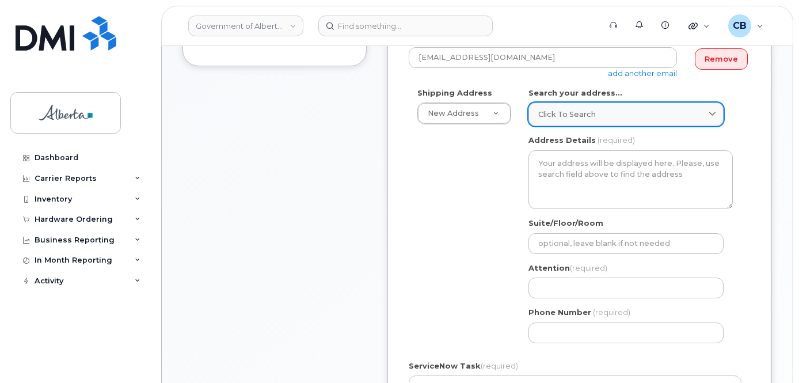
click at [563, 120] on link "Click to search" at bounding box center [625, 114] width 195 height 24
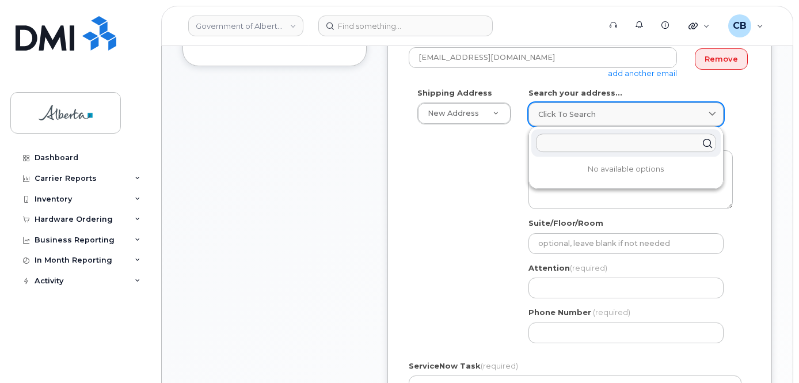
paste input "727 - 7 Avenue S. W."
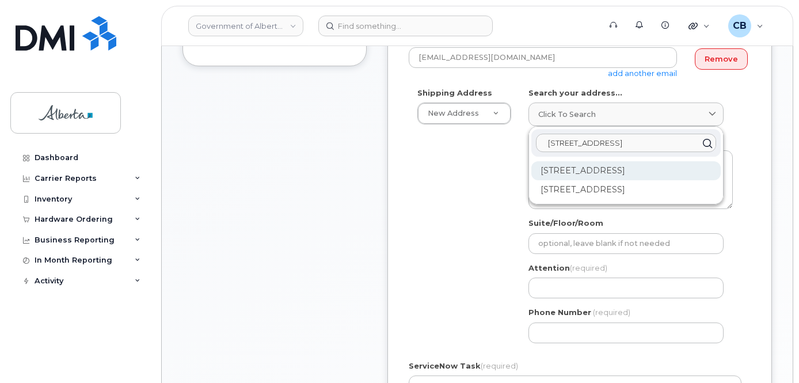
type input "727 - 7 Avenue S. W."
click at [576, 170] on div "727 7 Ave SW Calgary AB T2P 0Z5" at bounding box center [625, 170] width 189 height 19
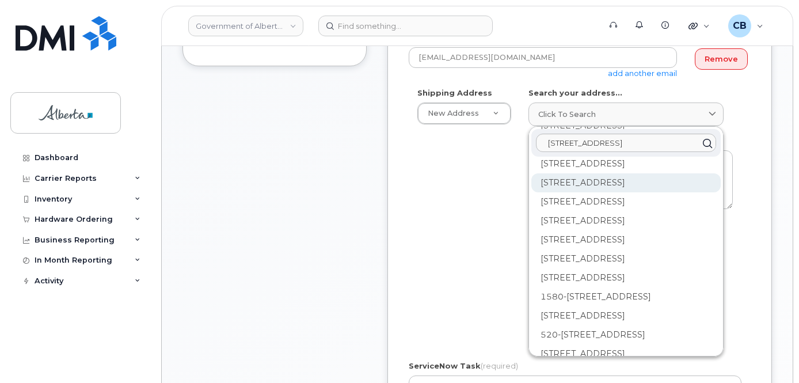
scroll to position [113, 0]
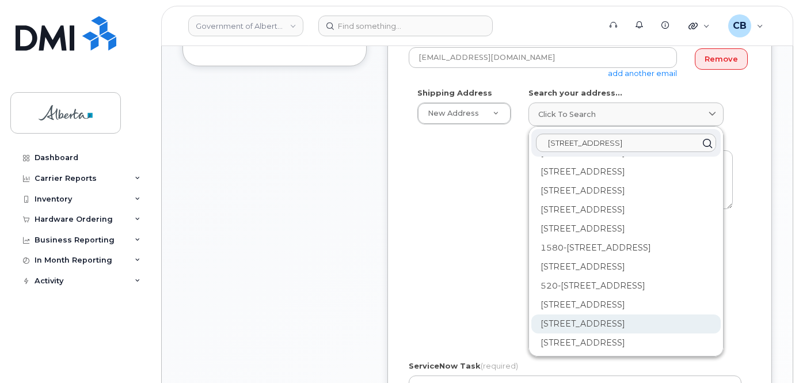
click at [573, 322] on div "600-727 7 Ave SW Calgary AB T2P 0Z5" at bounding box center [625, 323] width 189 height 19
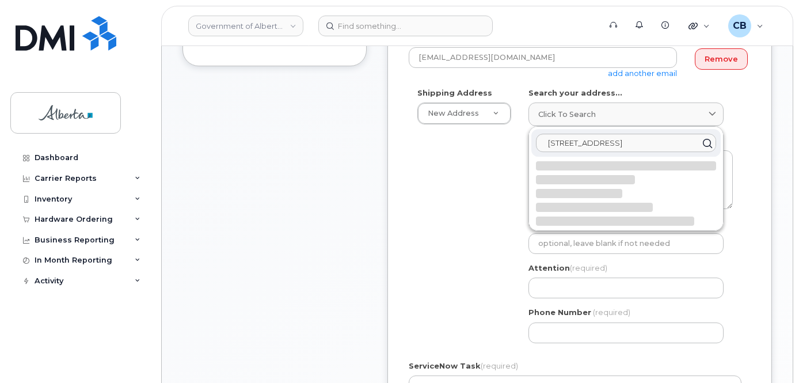
select select
type textarea "600-727 7 Ave SW CALGARY AB T2P 0Z5 CANADA"
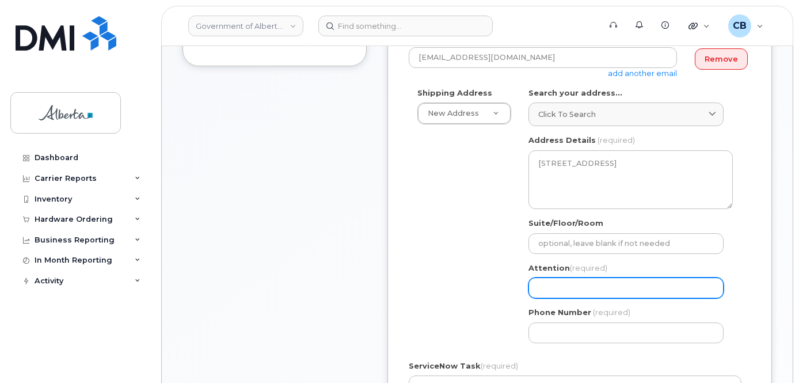
click at [543, 281] on input "Attention (required)" at bounding box center [625, 287] width 195 height 21
paste input "[PERSON_NAME]"
select select
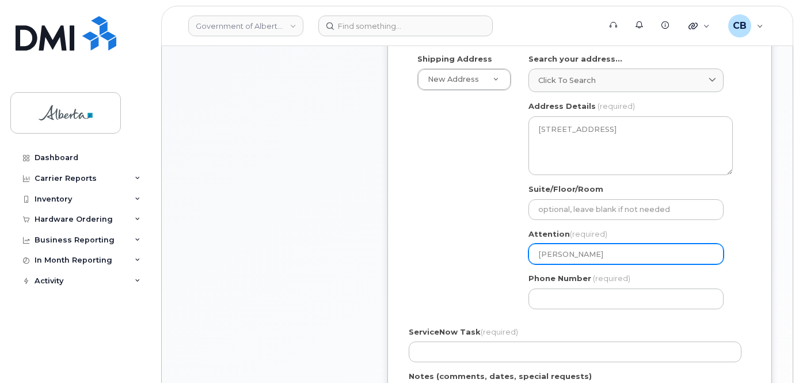
scroll to position [388, 0]
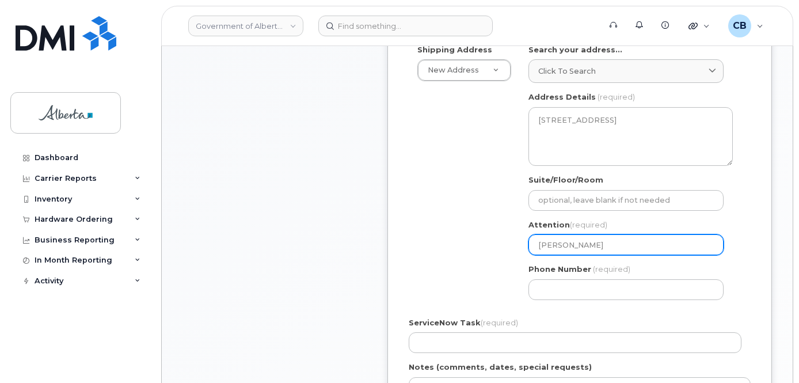
type input "[PERSON_NAME]"
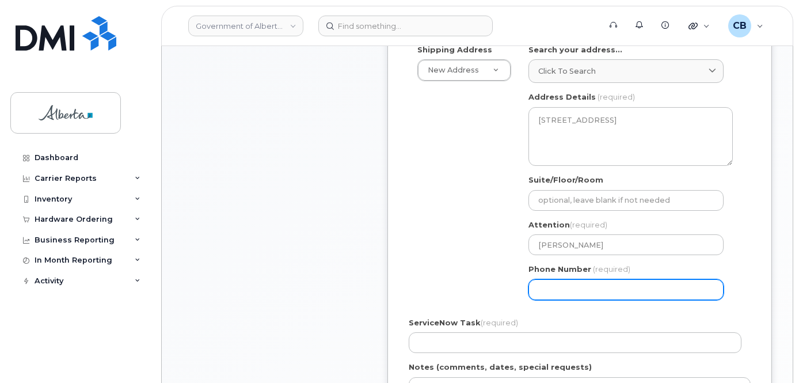
click at [540, 291] on input "Phone Number" at bounding box center [625, 289] width 195 height 21
paste input "4033554123"
select select
type input "4033554123"
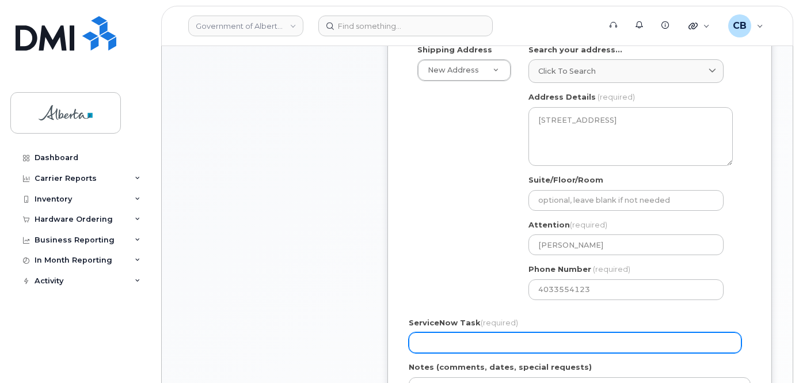
click at [442, 336] on input "ServiceNow Task (required)" at bounding box center [575, 342] width 333 height 21
paste input "SCTASK0859831"
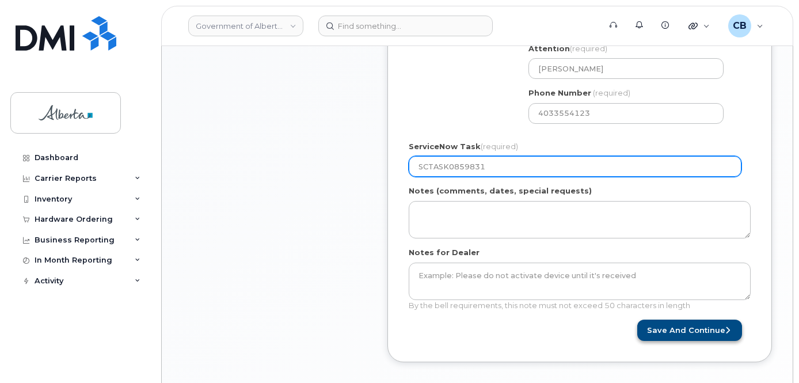
scroll to position [619, 0]
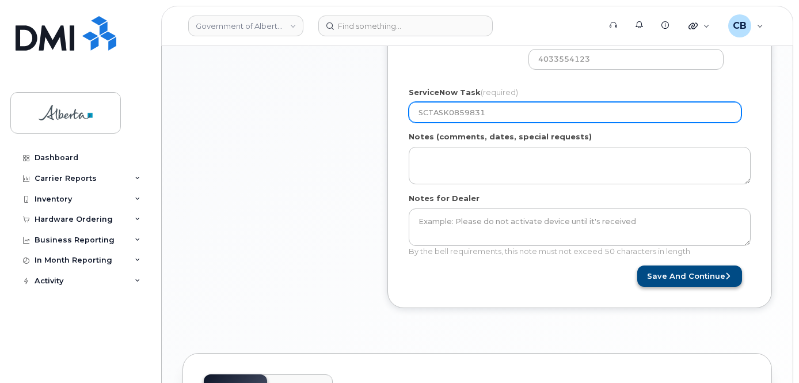
type input "SCTASK0859831"
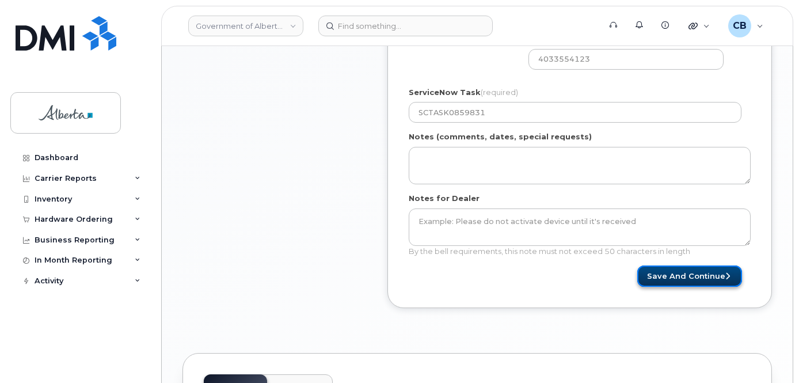
click at [690, 276] on button "Save and Continue" at bounding box center [689, 275] width 105 height 21
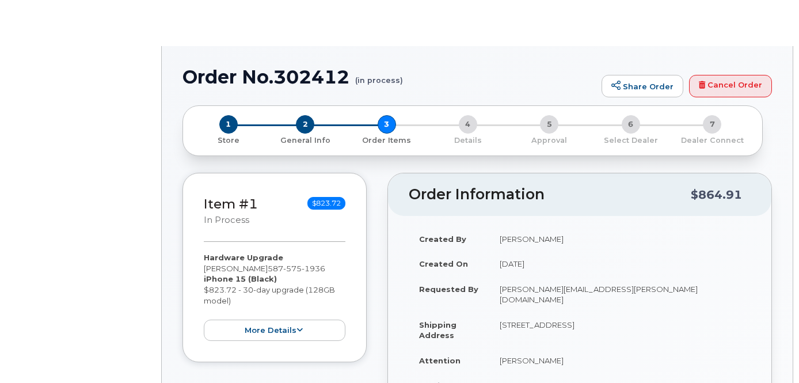
type input "[PERSON_NAME]"
type input "[PERSON_NAME][EMAIL_ADDRESS][PERSON_NAME][DOMAIN_NAME]"
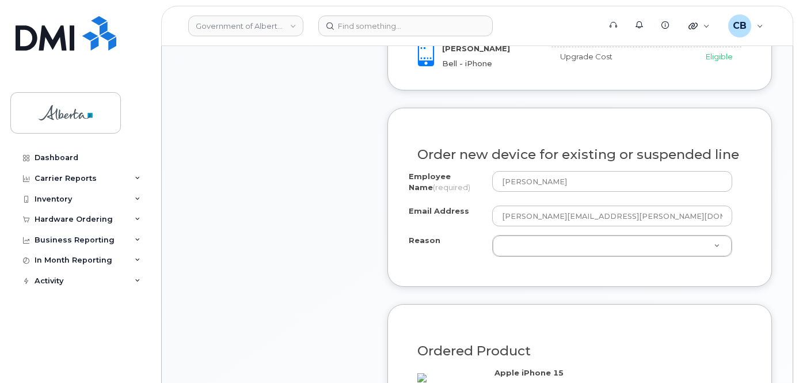
scroll to position [582, 0]
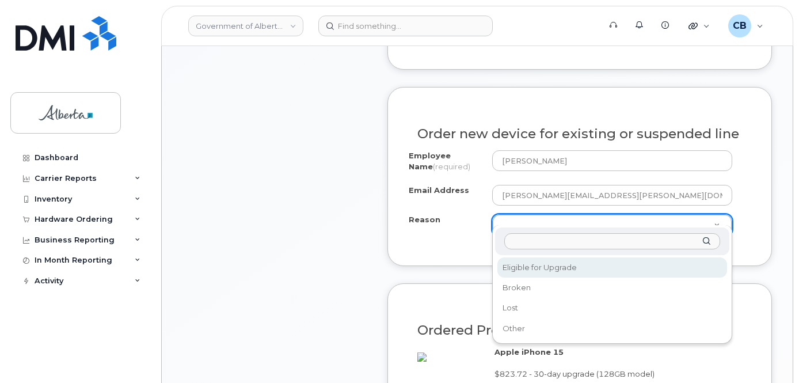
select select "eligible_for_upgrade"
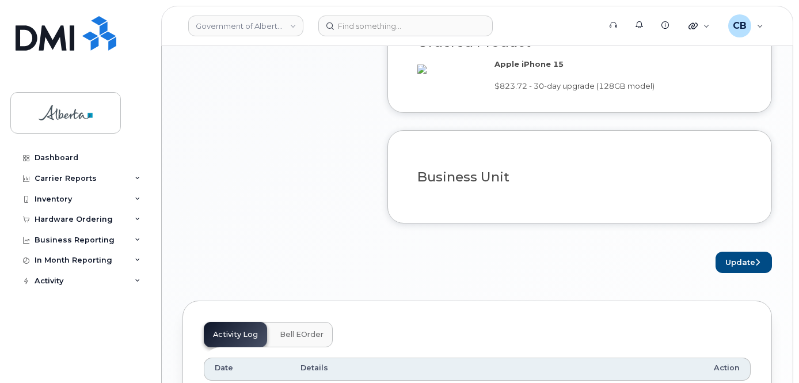
scroll to position [888, 0]
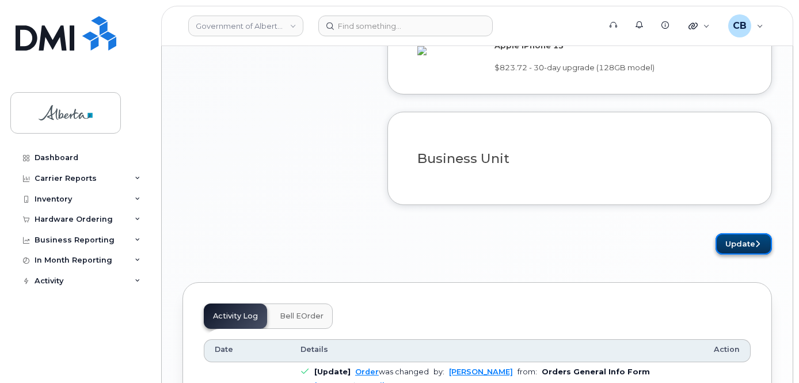
click at [748, 254] on button "Update" at bounding box center [743, 243] width 56 height 21
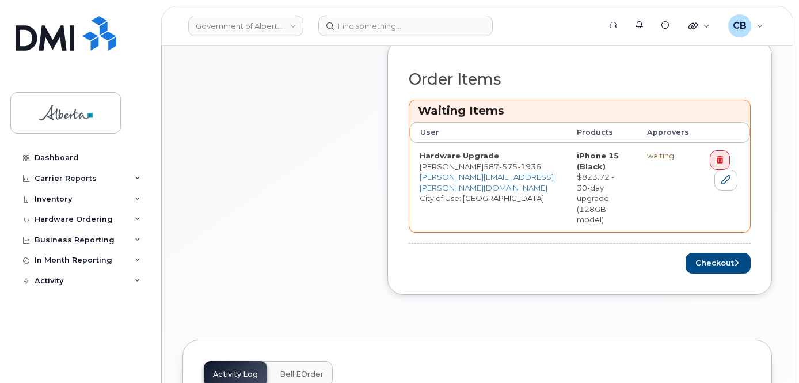
scroll to position [513, 0]
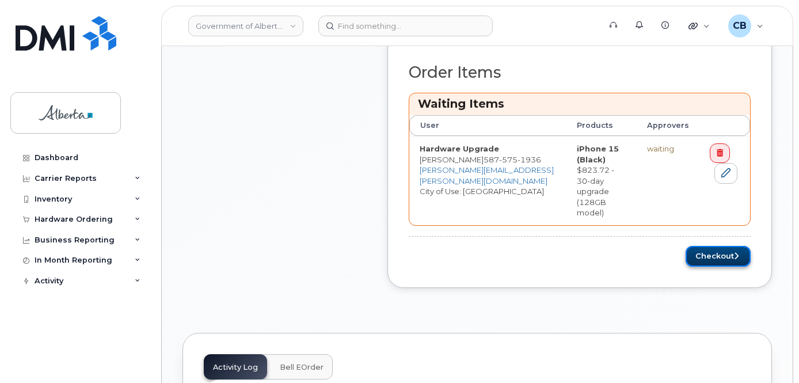
click at [713, 246] on button "Checkout" at bounding box center [717, 256] width 65 height 21
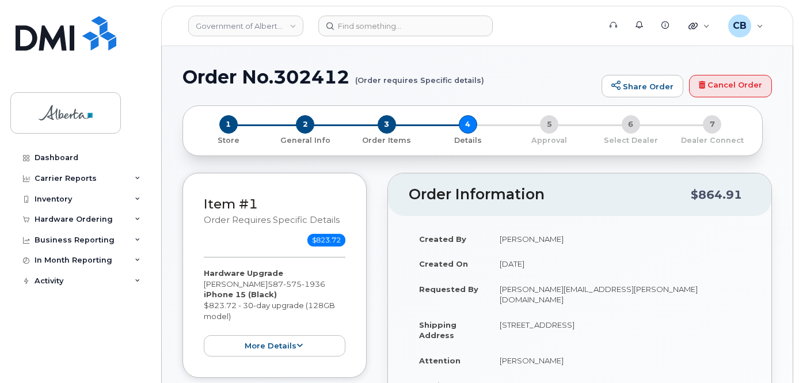
select select
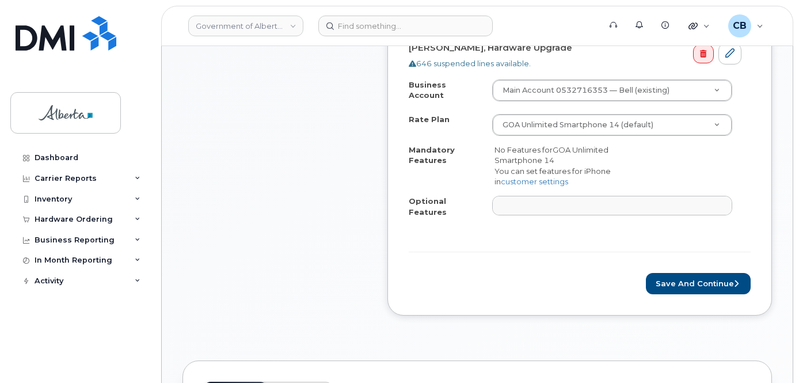
scroll to position [481, 0]
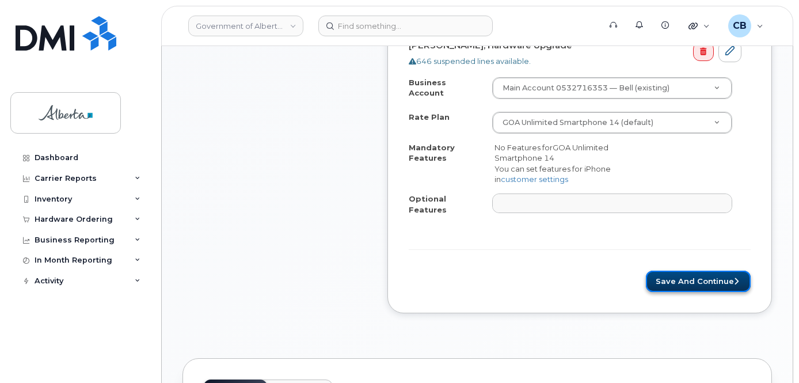
click at [689, 270] on button "Save and Continue" at bounding box center [698, 280] width 105 height 21
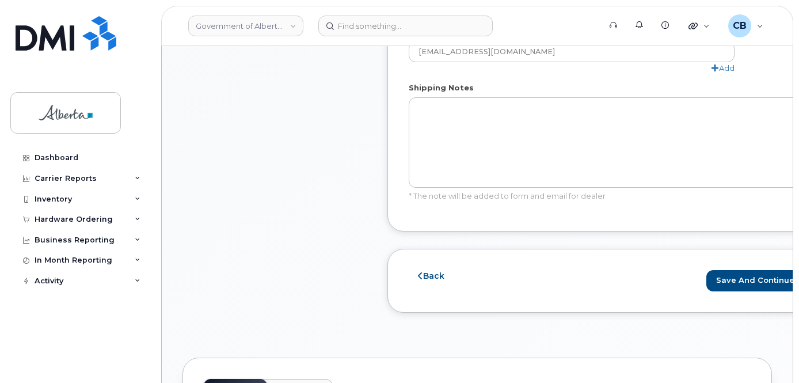
scroll to position [769, 0]
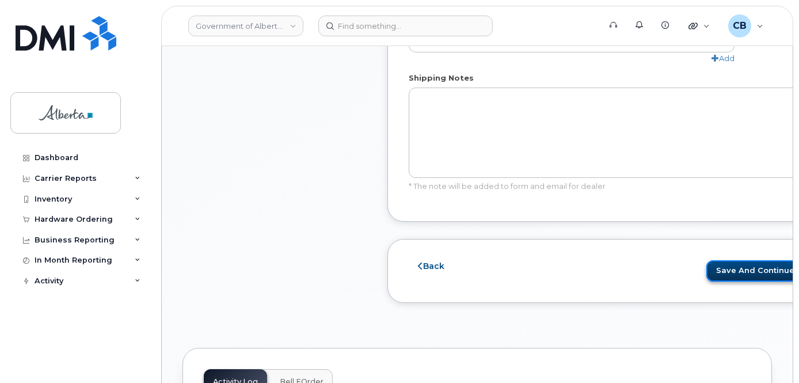
click at [707, 271] on button "Save and Continue" at bounding box center [758, 270] width 105 height 21
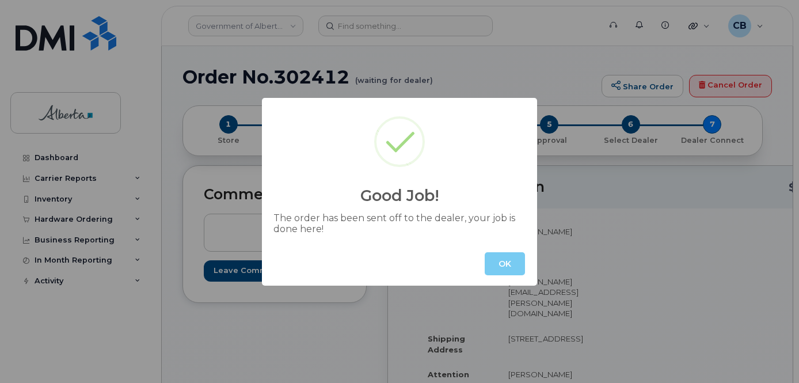
click at [495, 261] on button "OK" at bounding box center [504, 263] width 40 height 23
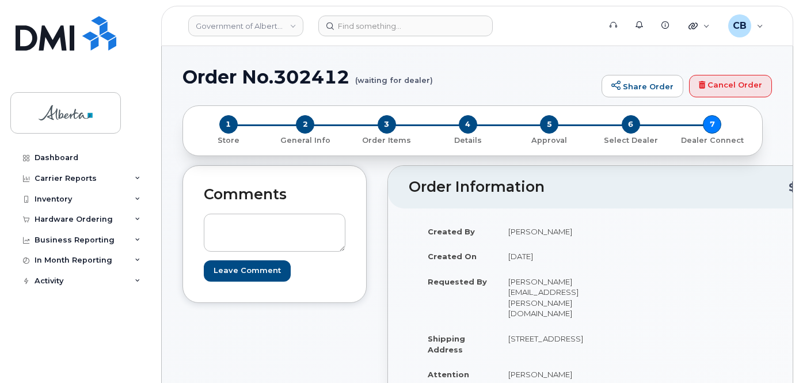
click at [306, 72] on h1 "Order No.302412 (waiting for dealer)" at bounding box center [388, 77] width 413 height 20
copy h1 "302412"
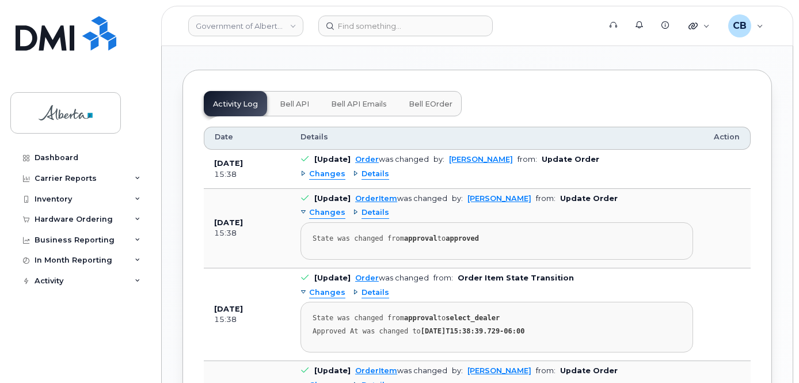
click at [281, 100] on span "Bell API" at bounding box center [294, 104] width 29 height 9
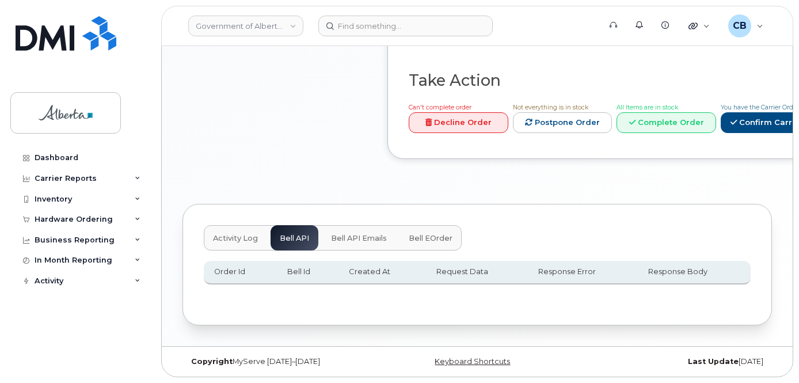
scroll to position [593, 0]
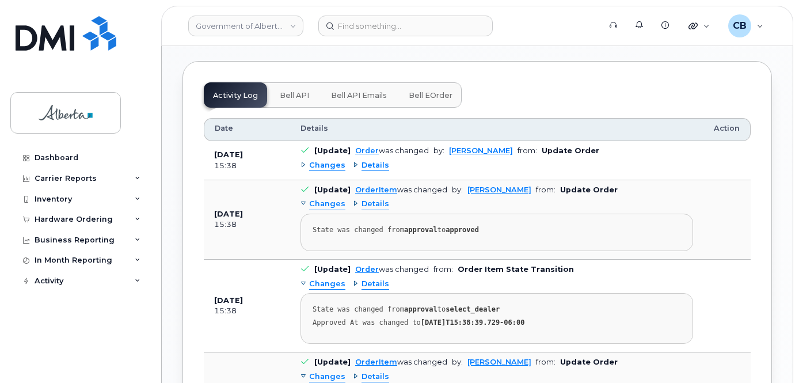
scroll to position [765, 0]
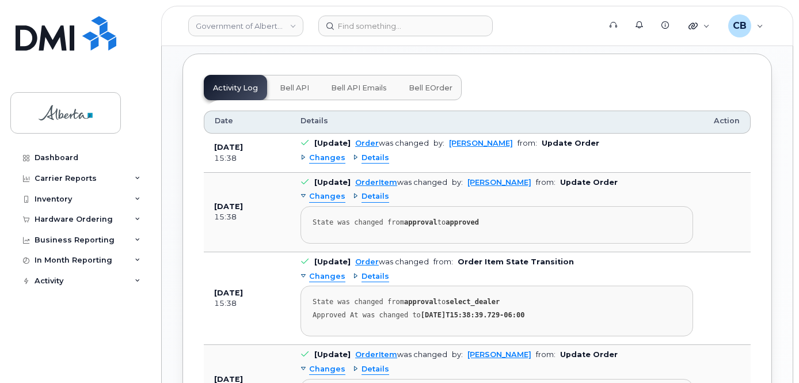
click at [297, 83] on span "Bell API" at bounding box center [294, 87] width 29 height 9
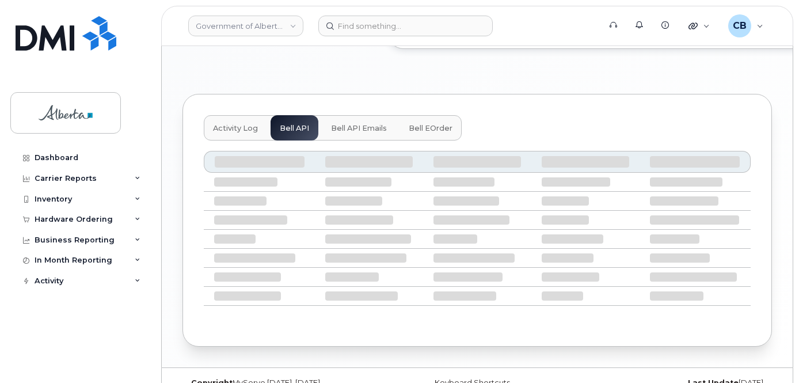
scroll to position [593, 0]
